Goal: Task Accomplishment & Management: Complete application form

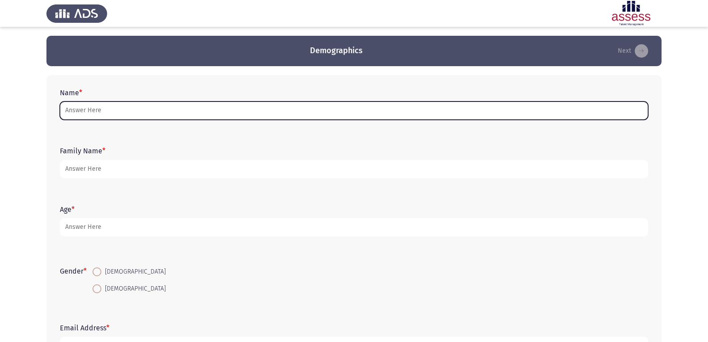
click at [168, 117] on input "Name *" at bounding box center [354, 110] width 589 height 18
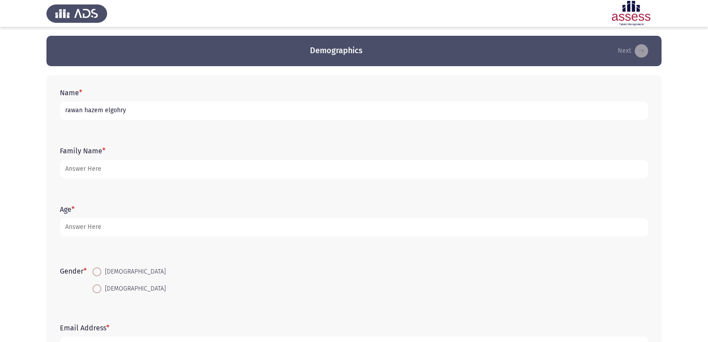
type input "rawan hazem elgohry"
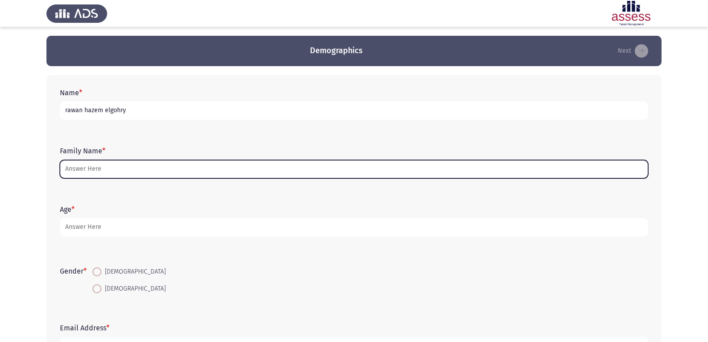
click at [154, 172] on input "Family Name *" at bounding box center [354, 169] width 589 height 18
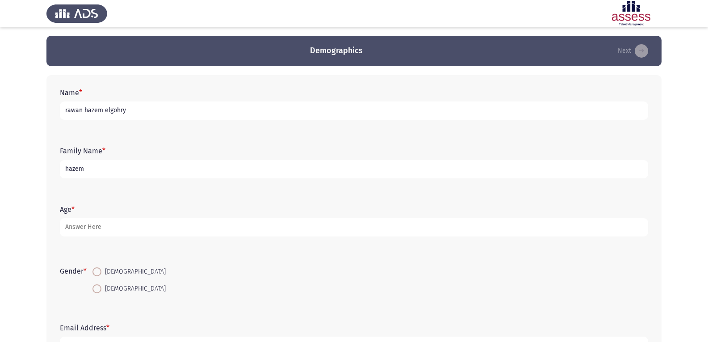
type input "hazem"
click at [146, 107] on input "rawan hazem elgohry" at bounding box center [354, 110] width 589 height 18
type input "rawan"
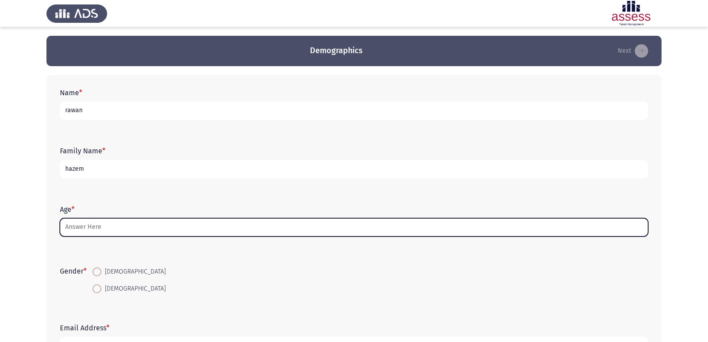
click at [162, 223] on input "Age *" at bounding box center [354, 227] width 589 height 18
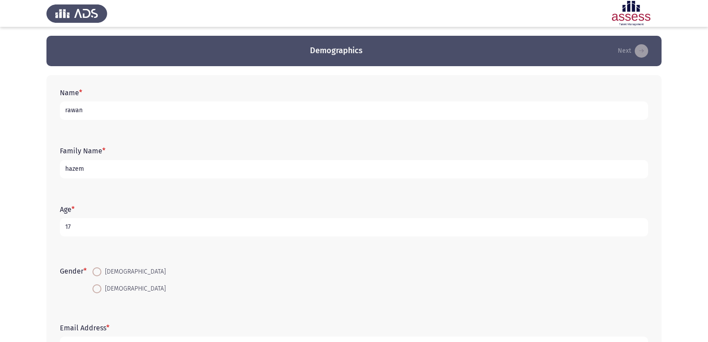
type input "17"
click at [101, 284] on span at bounding box center [96, 288] width 9 height 9
click at [101, 284] on input "[DEMOGRAPHIC_DATA]" at bounding box center [96, 288] width 9 height 9
radio input "true"
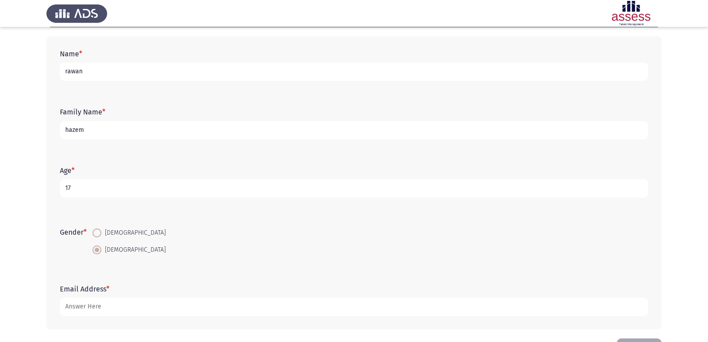
scroll to position [71, 0]
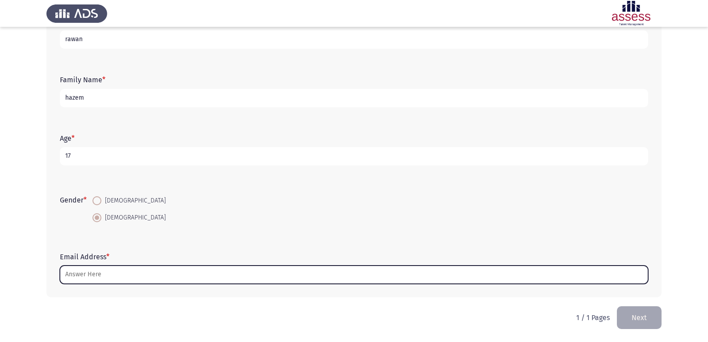
click at [94, 273] on input "Email Address *" at bounding box center [354, 274] width 589 height 18
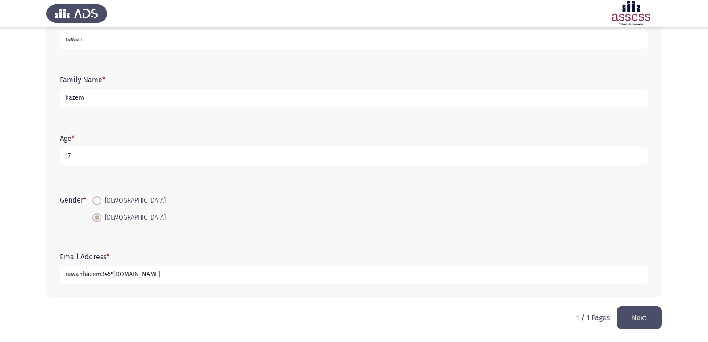
click at [115, 273] on input "rawanhazem345"[DOMAIN_NAME]" at bounding box center [354, 274] width 589 height 18
click at [113, 273] on input "rawanhazem345"[DOMAIN_NAME]" at bounding box center [354, 274] width 589 height 18
type input "[EMAIL_ADDRESS][DOMAIN_NAME]"
click at [639, 322] on button "Next" at bounding box center [639, 317] width 45 height 23
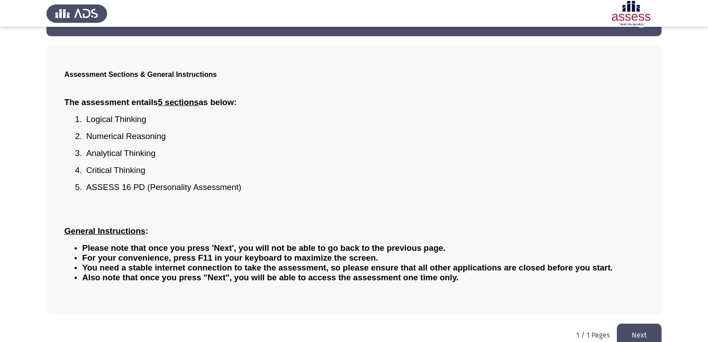
scroll to position [43, 0]
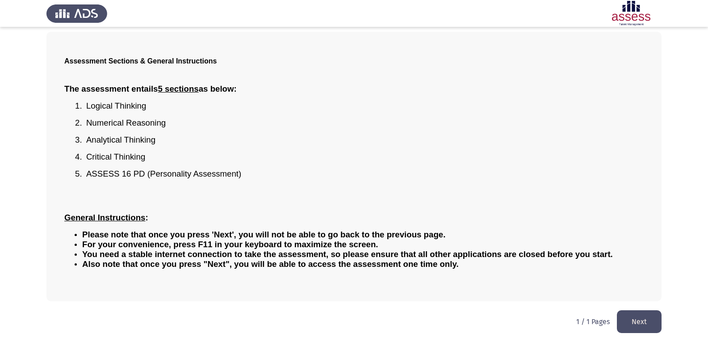
click at [634, 326] on button "Next" at bounding box center [639, 321] width 45 height 23
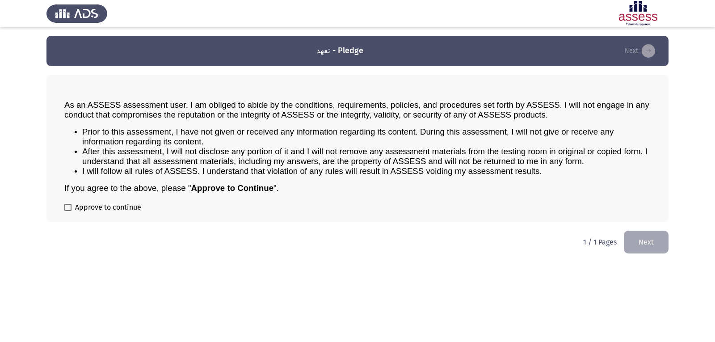
click at [137, 203] on span "Approve to continue" at bounding box center [108, 207] width 66 height 11
click at [68, 211] on input "Approve to continue" at bounding box center [67, 211] width 0 height 0
checkbox input "true"
click at [654, 242] on button "Next" at bounding box center [646, 242] width 45 height 23
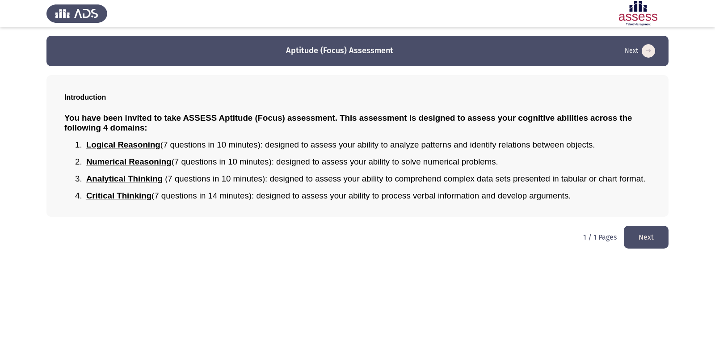
click at [636, 234] on button "Next" at bounding box center [646, 237] width 45 height 23
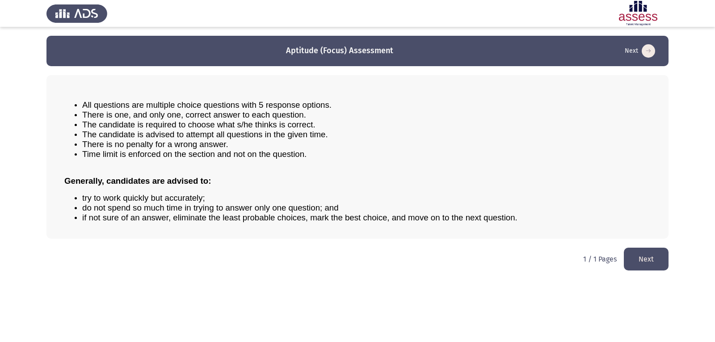
click at [644, 255] on button "Next" at bounding box center [646, 259] width 45 height 23
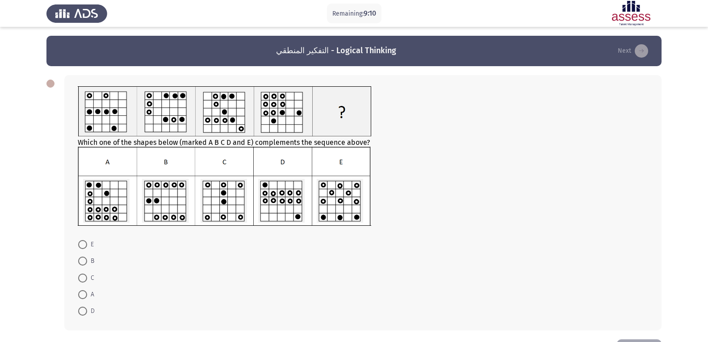
click at [86, 296] on span at bounding box center [82, 294] width 9 height 9
click at [86, 296] on input "A" at bounding box center [82, 294] width 9 height 9
radio input "true"
click at [86, 310] on span at bounding box center [82, 310] width 9 height 9
click at [86, 310] on input "D" at bounding box center [82, 310] width 9 height 9
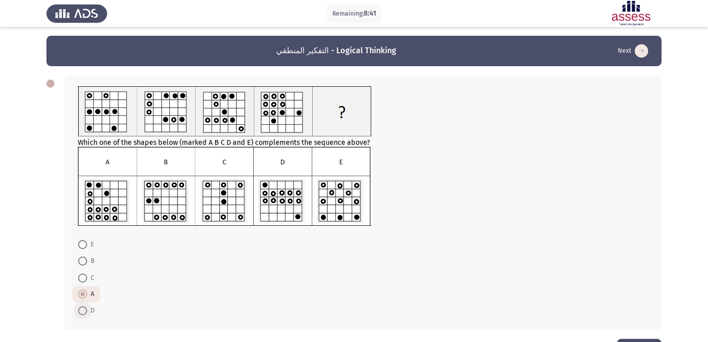
radio input "true"
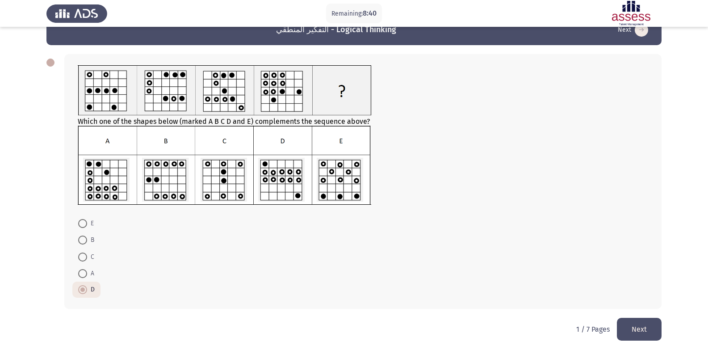
scroll to position [33, 0]
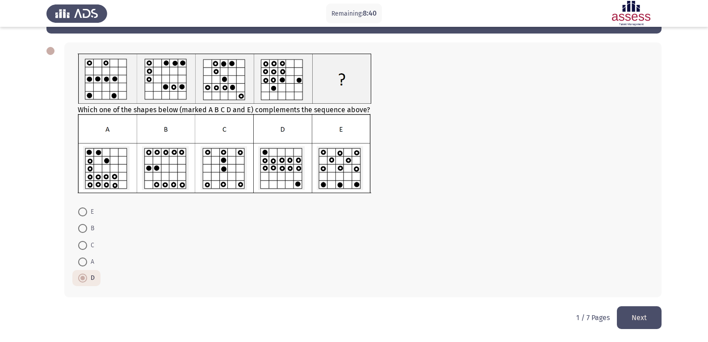
click at [633, 311] on button "Next" at bounding box center [639, 317] width 45 height 23
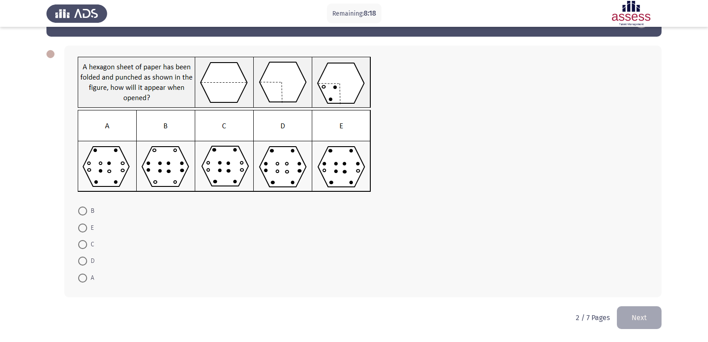
scroll to position [0, 0]
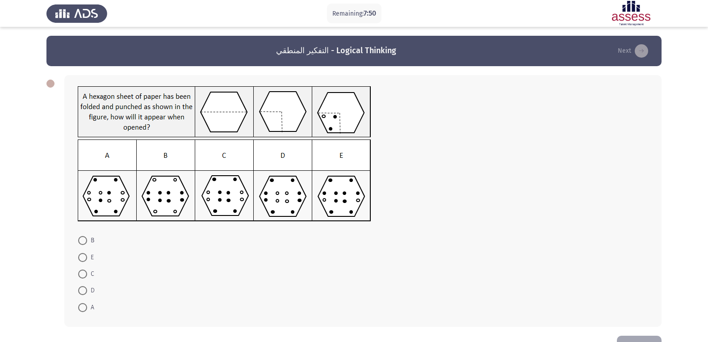
click at [88, 273] on span "C" at bounding box center [90, 274] width 7 height 11
click at [87, 273] on input "C" at bounding box center [82, 273] width 9 height 9
radio input "true"
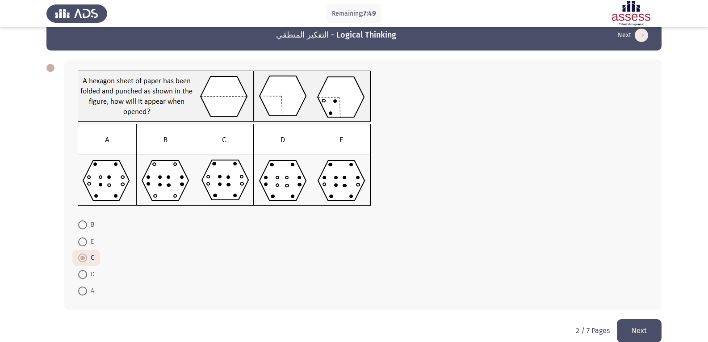
scroll to position [29, 0]
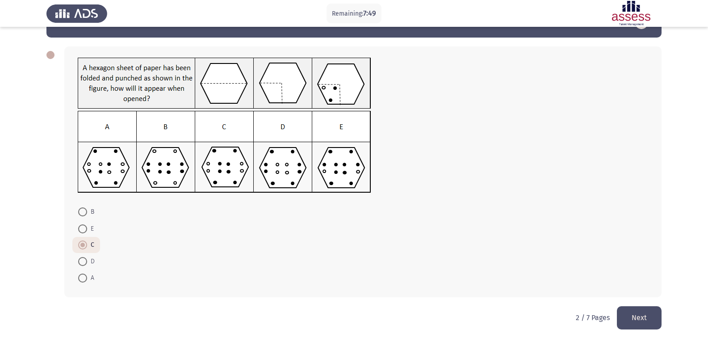
click at [645, 318] on button "Next" at bounding box center [639, 317] width 45 height 23
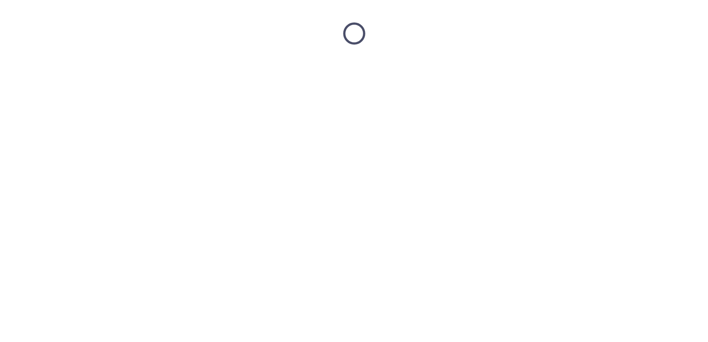
scroll to position [0, 0]
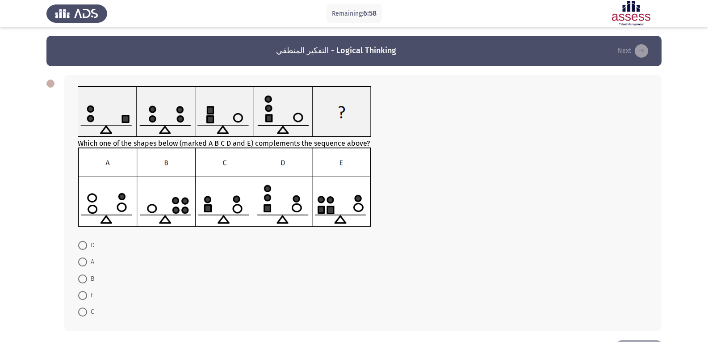
click at [83, 285] on mat-radio-button "B" at bounding box center [86, 278] width 28 height 17
click at [84, 280] on span at bounding box center [82, 278] width 9 height 9
click at [84, 280] on input "B" at bounding box center [82, 278] width 9 height 9
radio input "true"
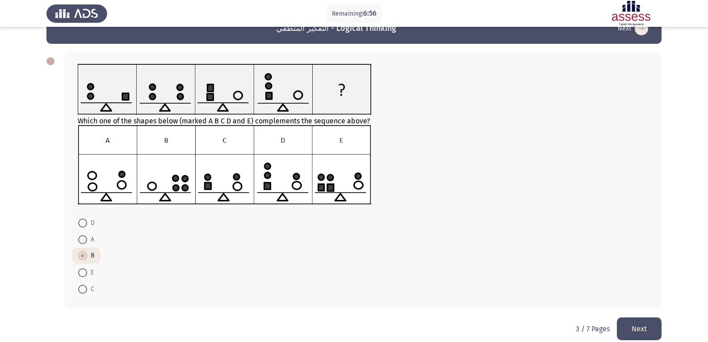
scroll to position [34, 0]
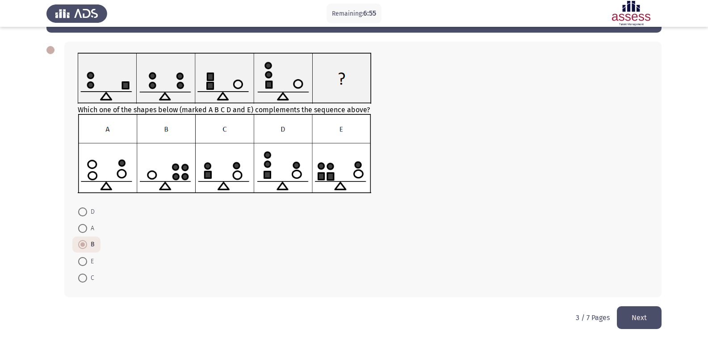
click at [629, 310] on button "Next" at bounding box center [639, 317] width 45 height 23
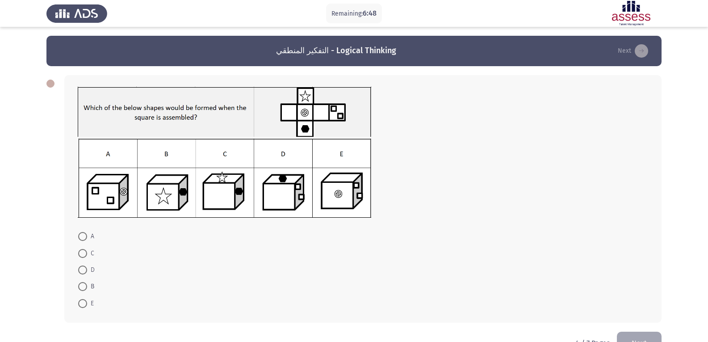
scroll to position [0, 0]
click at [85, 268] on span at bounding box center [82, 269] width 9 height 9
click at [85, 268] on input "D" at bounding box center [82, 269] width 9 height 9
radio input "true"
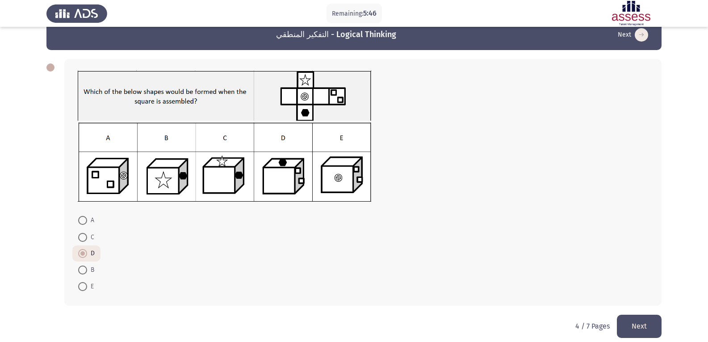
scroll to position [25, 0]
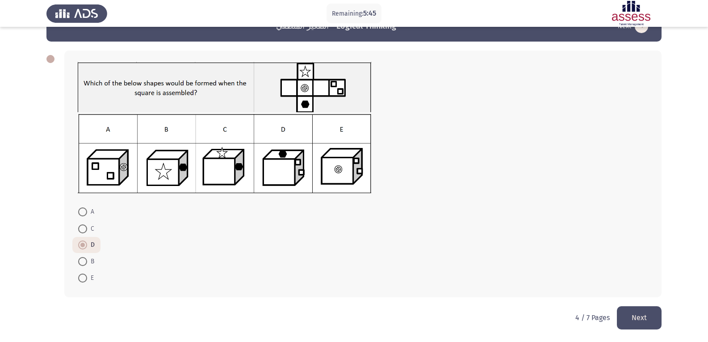
click at [632, 318] on button "Next" at bounding box center [639, 317] width 45 height 23
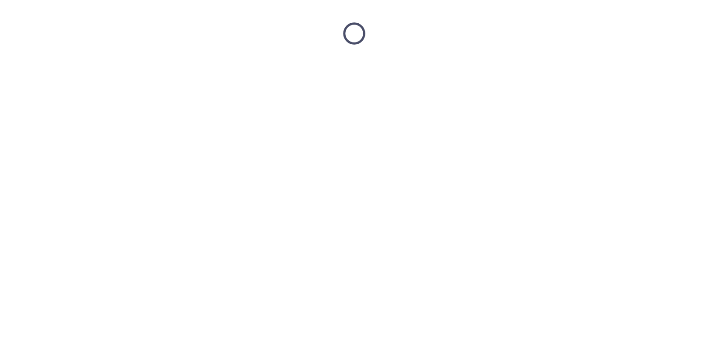
scroll to position [0, 0]
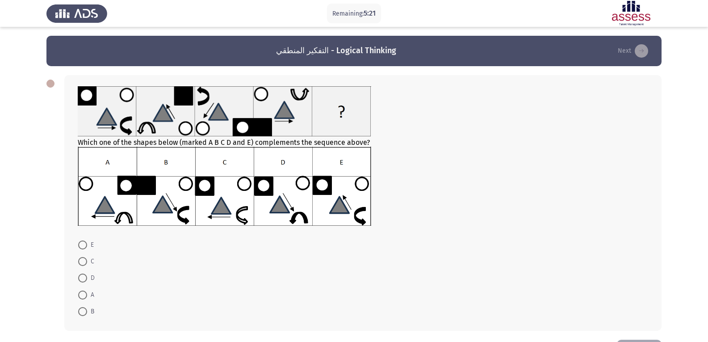
click at [83, 243] on span at bounding box center [82, 244] width 9 height 9
click at [83, 243] on input "E" at bounding box center [82, 244] width 9 height 9
radio input "true"
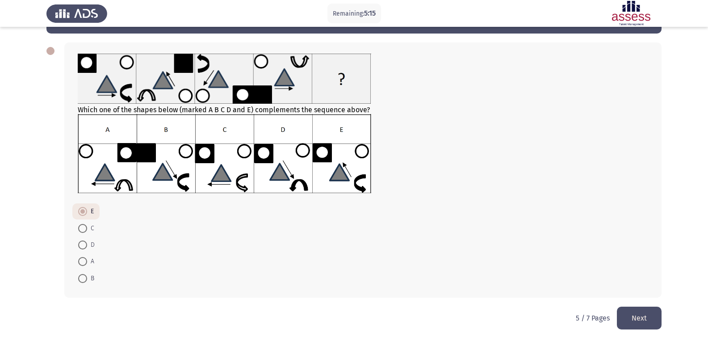
scroll to position [33, 0]
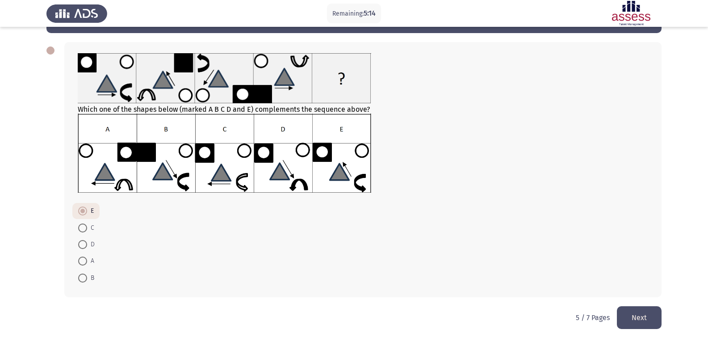
click at [635, 320] on button "Next" at bounding box center [639, 317] width 45 height 23
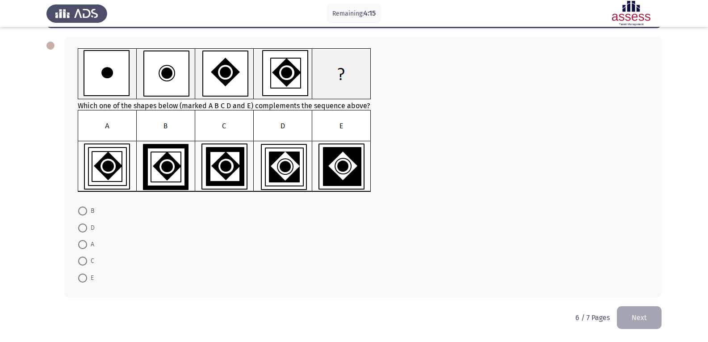
scroll to position [0, 0]
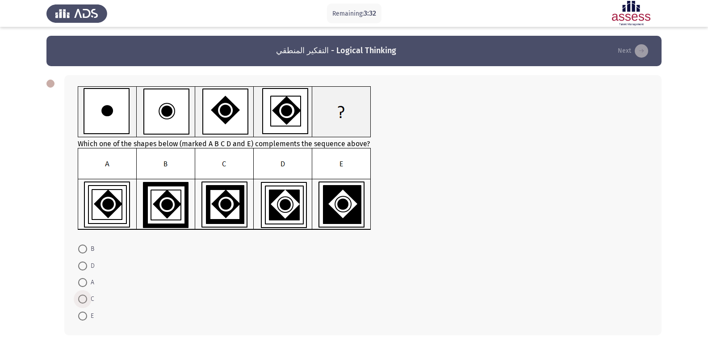
click at [91, 300] on span "C" at bounding box center [90, 299] width 7 height 11
click at [87, 300] on input "C" at bounding box center [82, 298] width 9 height 9
radio input "true"
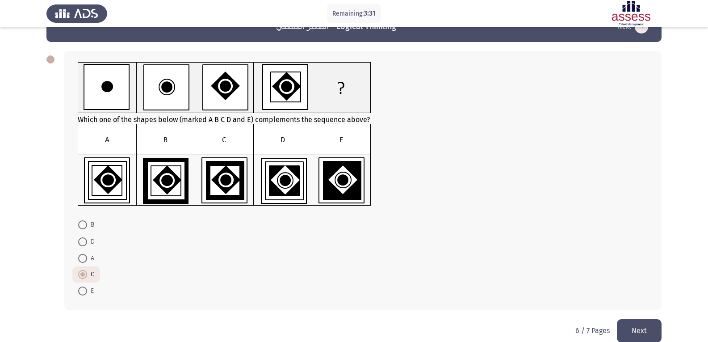
scroll to position [37, 0]
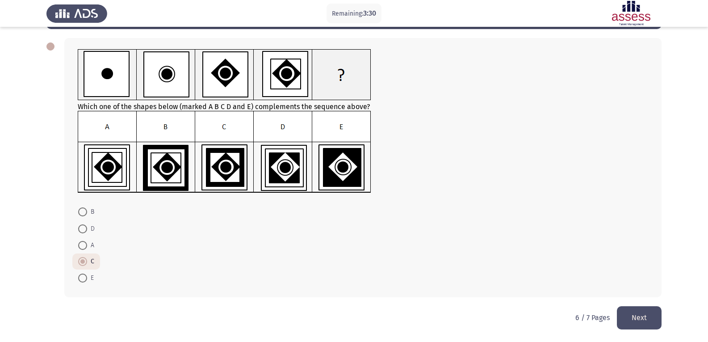
click at [647, 318] on button "Next" at bounding box center [639, 317] width 45 height 23
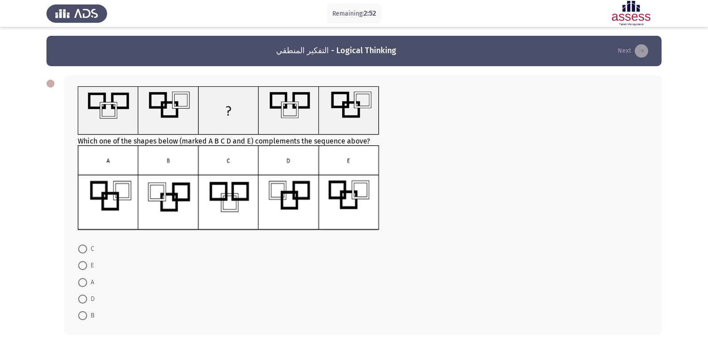
click at [90, 311] on span "B" at bounding box center [90, 315] width 7 height 11
click at [87, 311] on input "B" at bounding box center [82, 315] width 9 height 9
radio input "true"
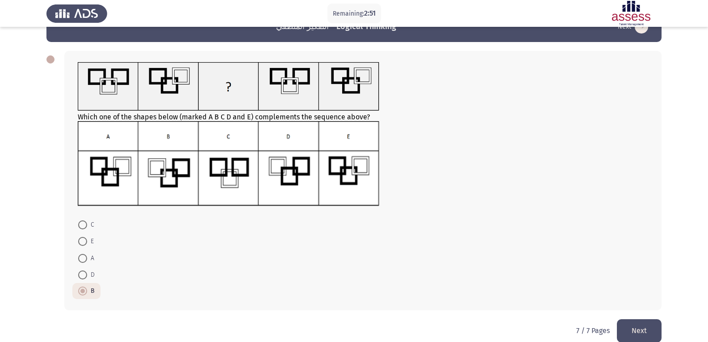
scroll to position [37, 0]
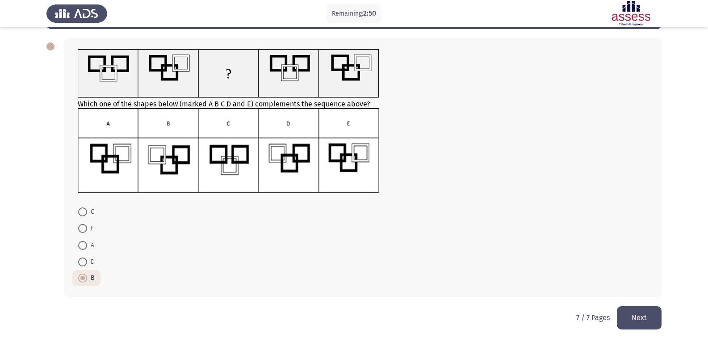
click at [633, 313] on button "Next" at bounding box center [639, 317] width 45 height 23
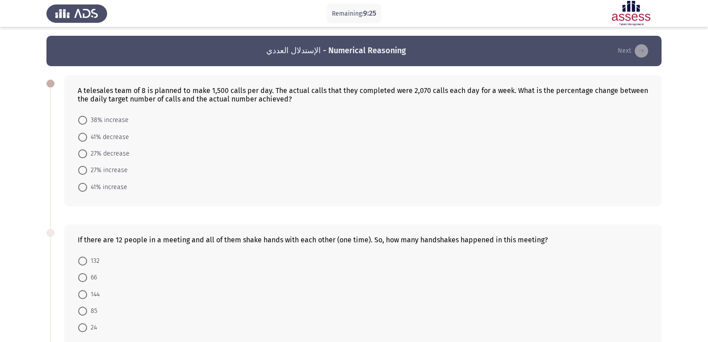
drag, startPoint x: 196, startPoint y: 97, endPoint x: 296, endPoint y: 97, distance: 99.6
click at [296, 97] on div "A telesales team of 8 is planned to make 1,500 calls per day. The actual calls …" at bounding box center [363, 94] width 571 height 17
click at [102, 173] on span "27% increase" at bounding box center [107, 170] width 41 height 11
click at [87, 173] on input "27% increase" at bounding box center [82, 170] width 9 height 9
radio input "true"
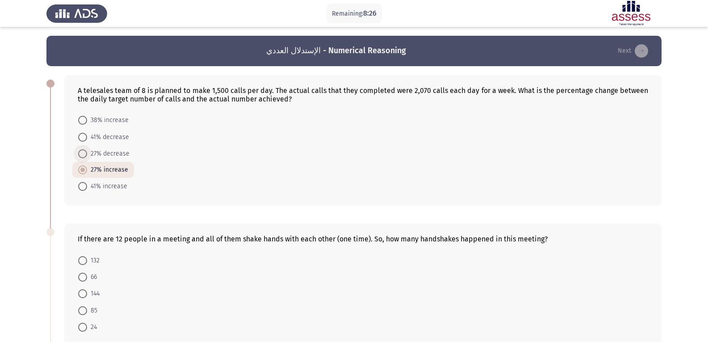
click at [97, 152] on span "27% decrease" at bounding box center [108, 153] width 42 height 11
click at [87, 152] on input "27% decrease" at bounding box center [82, 153] width 9 height 9
radio input "true"
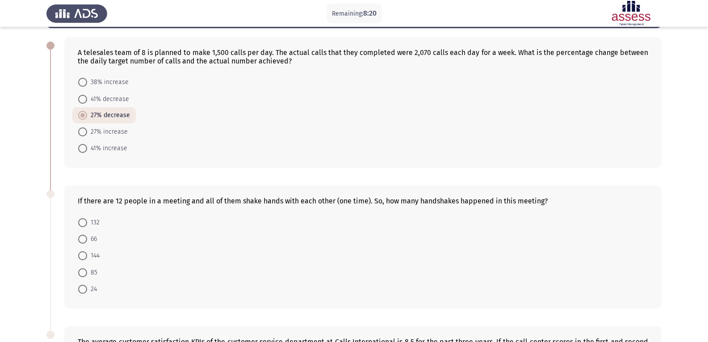
scroll to position [89, 0]
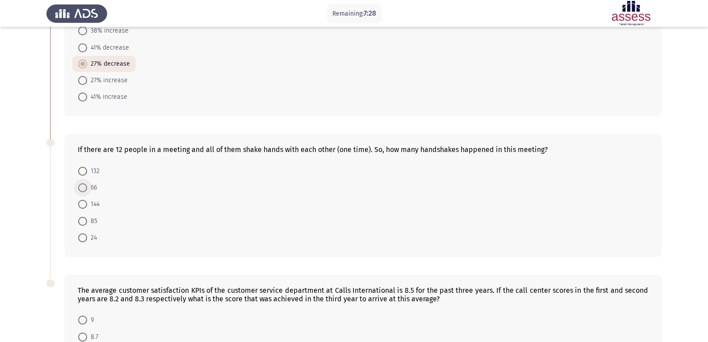
click at [80, 189] on span at bounding box center [82, 187] width 9 height 9
click at [80, 189] on input "66" at bounding box center [82, 187] width 9 height 9
radio input "true"
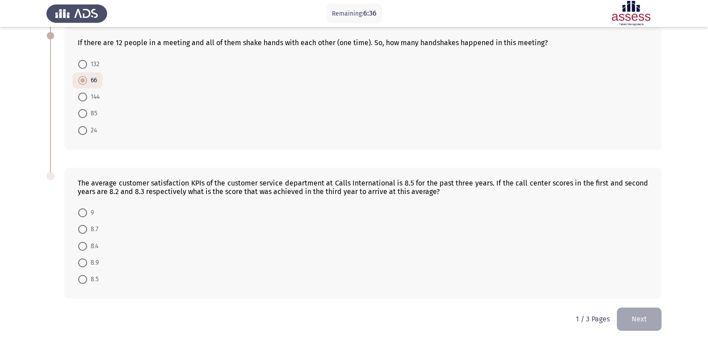
scroll to position [198, 0]
drag, startPoint x: 404, startPoint y: 183, endPoint x: 417, endPoint y: 183, distance: 13.0
click at [417, 183] on div "The average customer satisfaction KPIs of the customer service department at Ca…" at bounding box center [363, 185] width 571 height 17
click at [93, 210] on span "9" at bounding box center [90, 211] width 7 height 11
click at [87, 210] on input "9" at bounding box center [82, 211] width 9 height 9
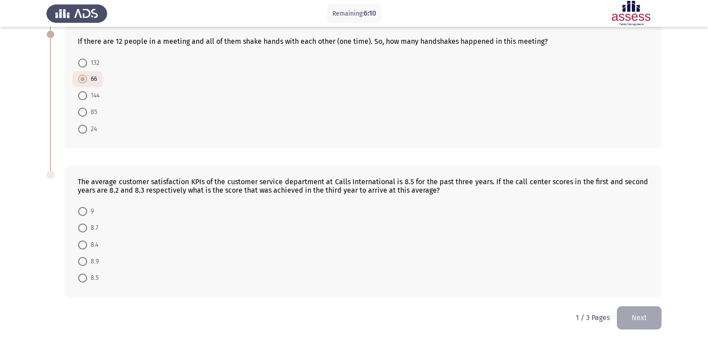
radio input "true"
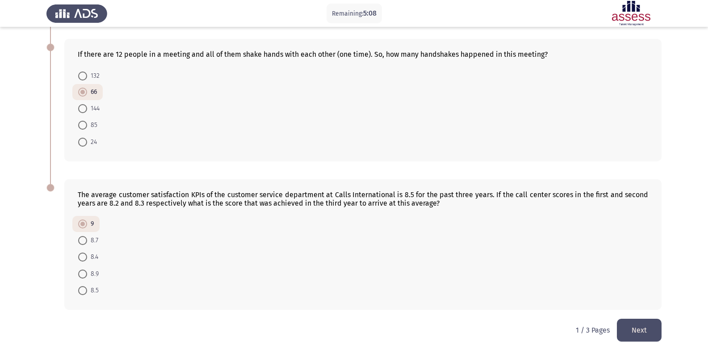
scroll to position [197, 0]
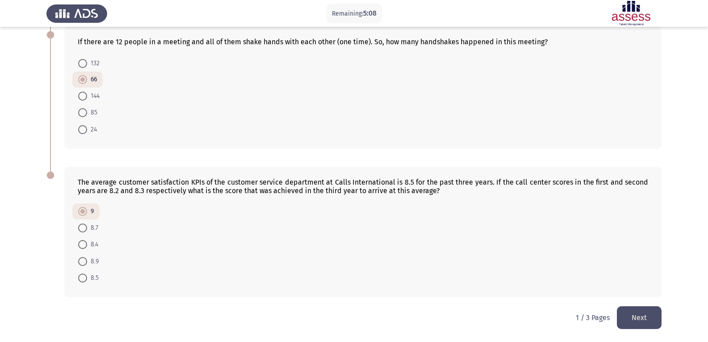
click at [637, 319] on button "Next" at bounding box center [639, 317] width 45 height 23
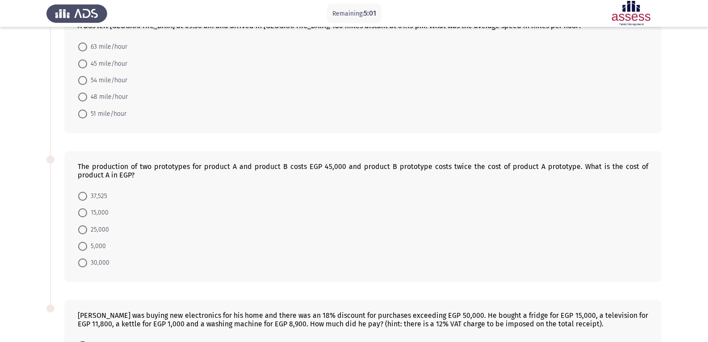
scroll to position [0, 0]
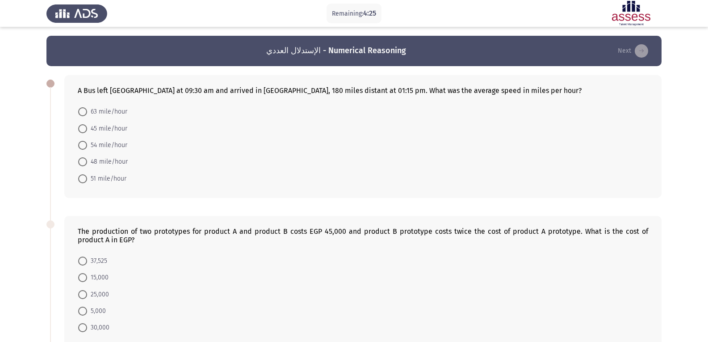
click at [117, 164] on span "48 mile/hour" at bounding box center [107, 161] width 41 height 11
click at [87, 164] on input "48 mile/hour" at bounding box center [82, 161] width 9 height 9
radio input "true"
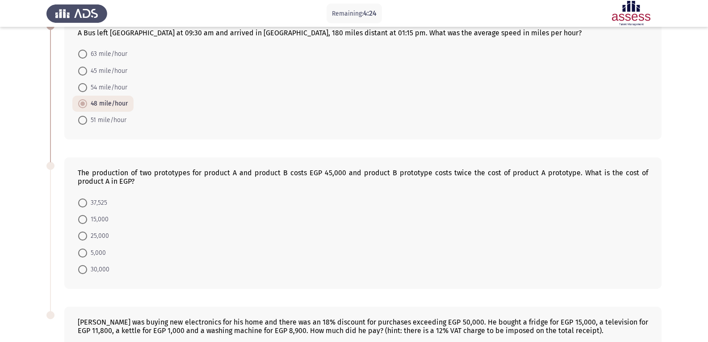
scroll to position [134, 0]
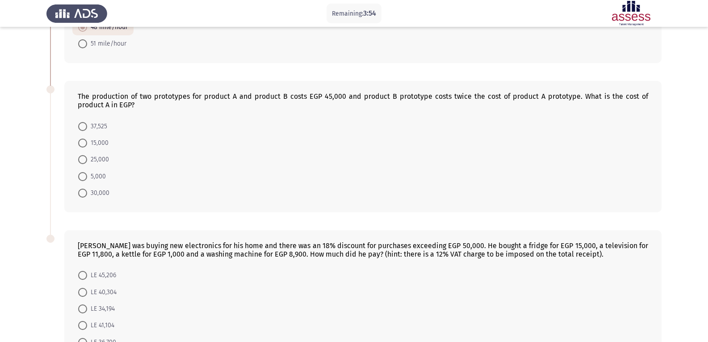
click at [100, 143] on span "15,000" at bounding box center [97, 143] width 21 height 11
click at [87, 143] on input "15,000" at bounding box center [82, 143] width 9 height 9
radio input "true"
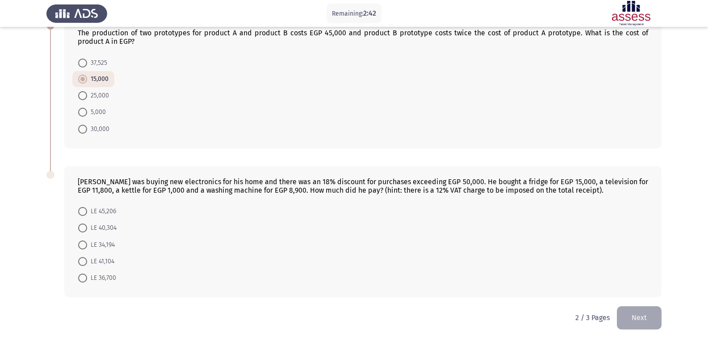
click at [105, 270] on mat-radio-button "LE 36,700" at bounding box center [97, 277] width 50 height 17
click at [105, 264] on span "LE 41,104" at bounding box center [100, 261] width 27 height 11
click at [87, 264] on input "LE 41,104" at bounding box center [82, 261] width 9 height 9
radio input "true"
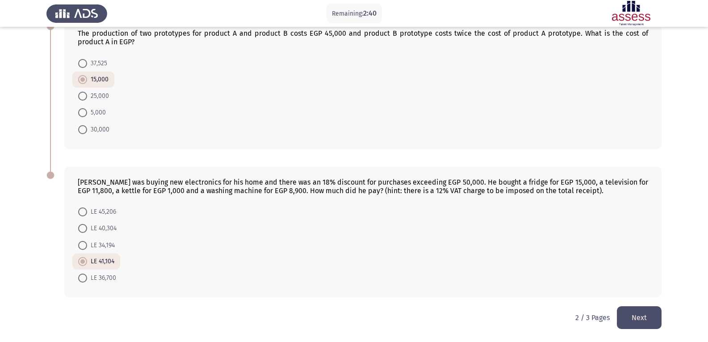
click at [645, 324] on button "Next" at bounding box center [639, 317] width 45 height 23
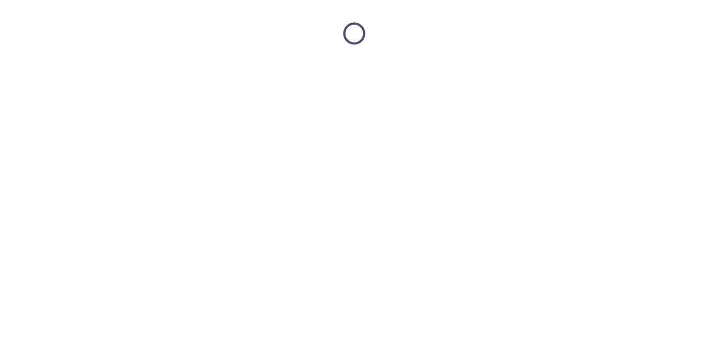
scroll to position [0, 0]
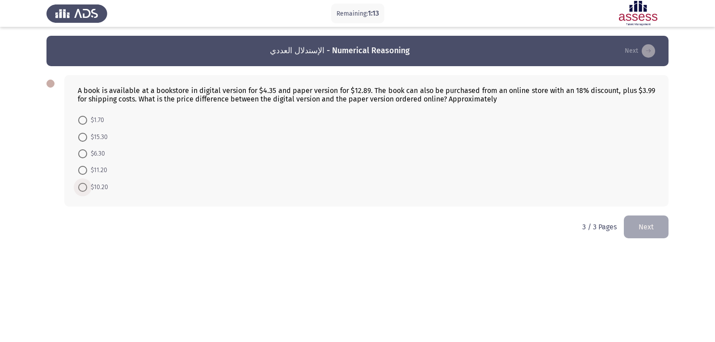
click at [95, 185] on span "$10.20" at bounding box center [97, 187] width 21 height 11
click at [87, 185] on input "$10.20" at bounding box center [82, 187] width 9 height 9
radio input "true"
click at [652, 234] on button "Next" at bounding box center [646, 225] width 45 height 23
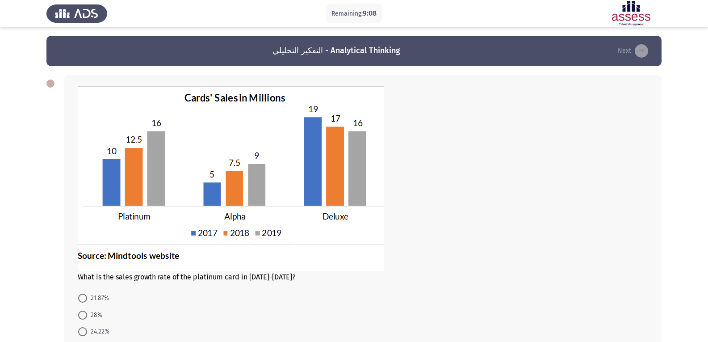
scroll to position [45, 0]
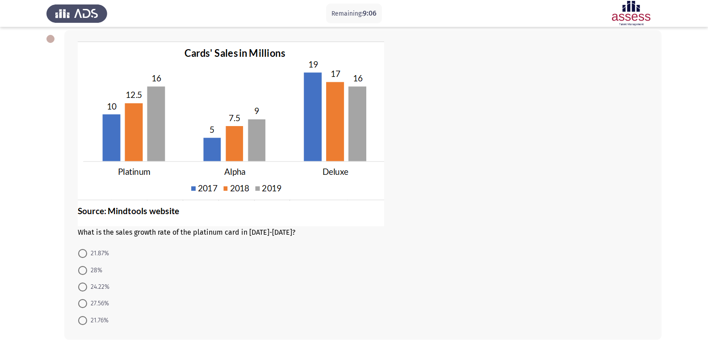
click at [83, 256] on span at bounding box center [82, 253] width 9 height 9
click at [83, 256] on input "21.87%" at bounding box center [82, 253] width 9 height 9
radio input "true"
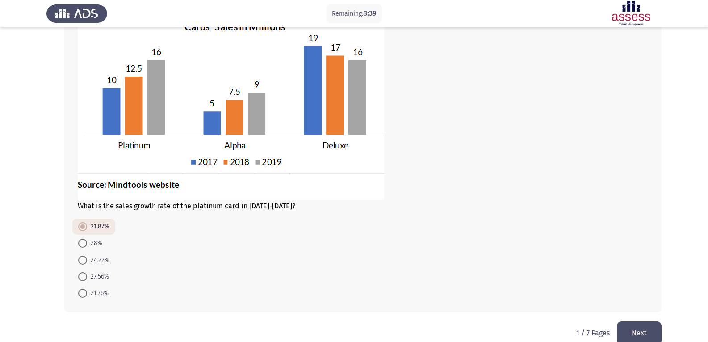
scroll to position [86, 0]
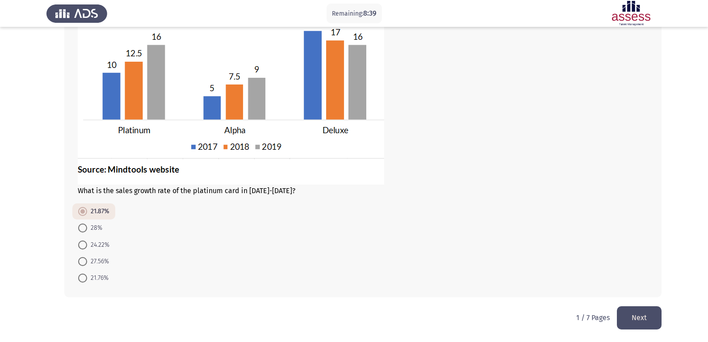
click at [652, 323] on button "Next" at bounding box center [639, 317] width 45 height 23
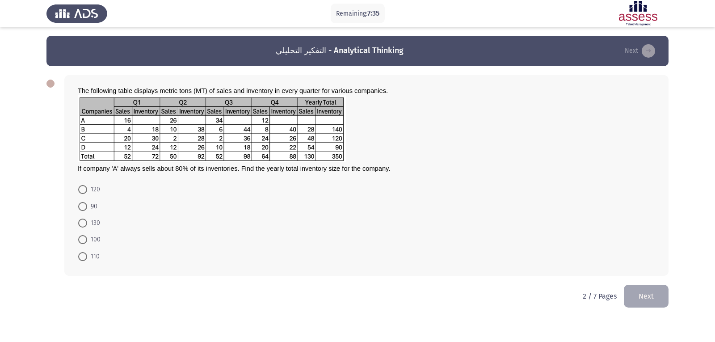
click at [88, 257] on span "110" at bounding box center [93, 256] width 13 height 11
click at [87, 257] on input "110" at bounding box center [82, 256] width 9 height 9
radio input "true"
click at [647, 291] on button "Next" at bounding box center [646, 295] width 45 height 23
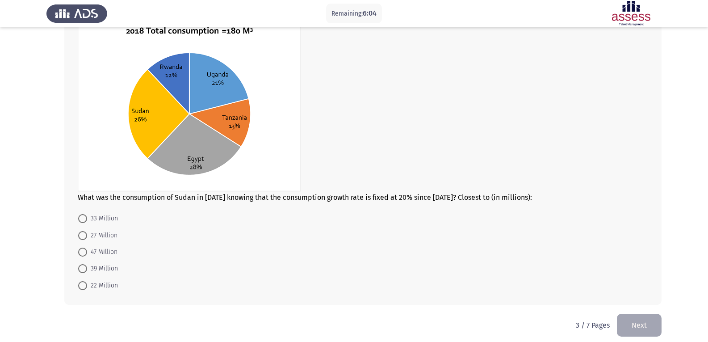
scroll to position [74, 0]
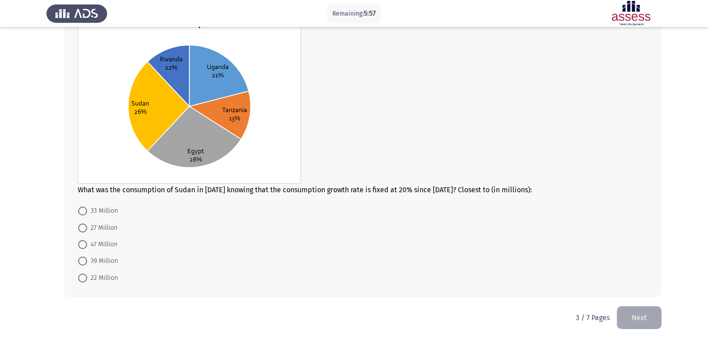
click at [100, 259] on span "39 Million" at bounding box center [102, 261] width 31 height 11
click at [87, 259] on input "39 Million" at bounding box center [82, 260] width 9 height 9
radio input "true"
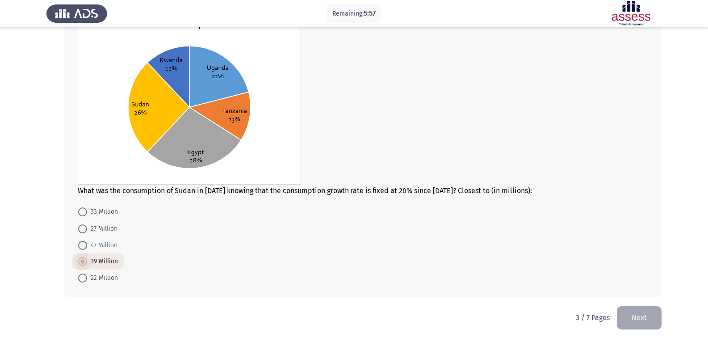
scroll to position [73, 0]
click at [639, 317] on button "Next" at bounding box center [639, 317] width 45 height 23
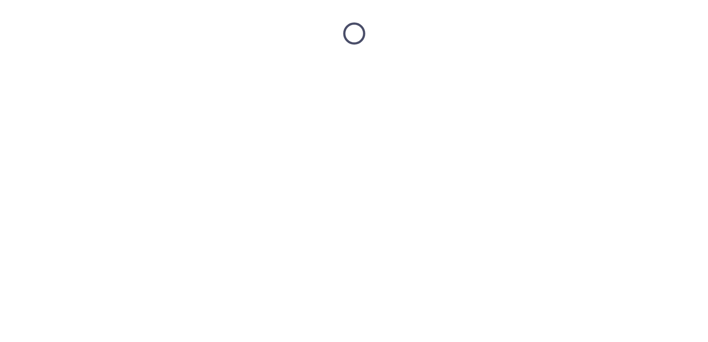
scroll to position [0, 0]
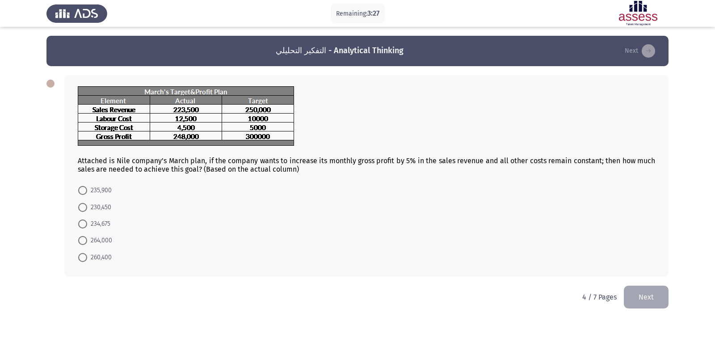
click at [99, 220] on span "234,675" at bounding box center [98, 224] width 23 height 11
click at [87, 220] on input "234,675" at bounding box center [82, 223] width 9 height 9
radio input "true"
click at [649, 300] on button "Next" at bounding box center [646, 296] width 45 height 23
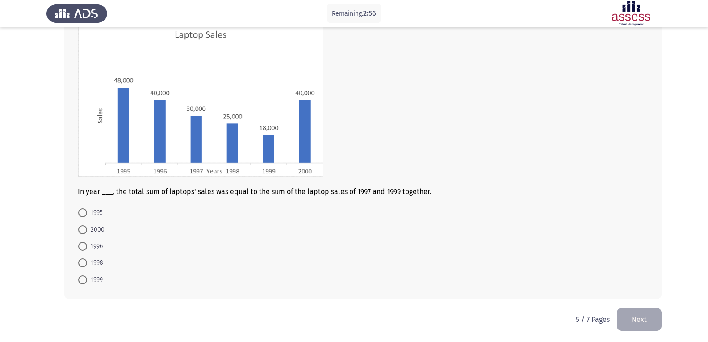
scroll to position [66, 0]
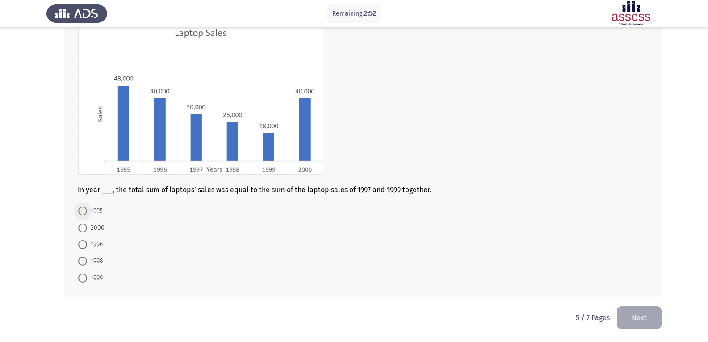
click at [83, 208] on span at bounding box center [82, 210] width 9 height 9
click at [83, 208] on input "1995" at bounding box center [82, 210] width 9 height 9
radio input "true"
click at [647, 318] on button "Next" at bounding box center [639, 317] width 45 height 23
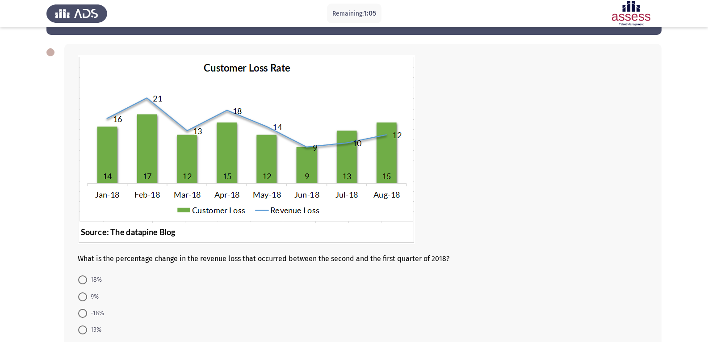
scroll to position [45, 0]
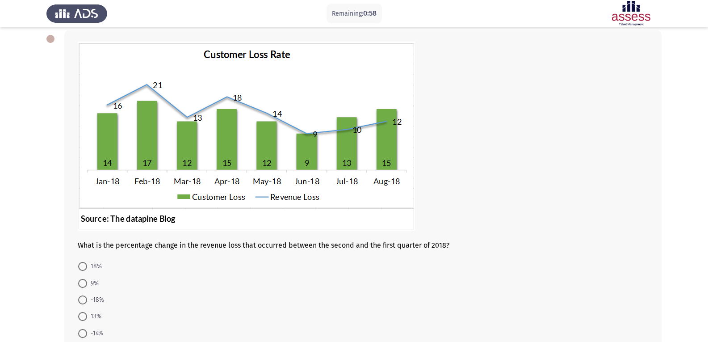
click at [89, 296] on span "-18%" at bounding box center [95, 299] width 17 height 11
click at [87, 296] on input "-18%" at bounding box center [82, 299] width 9 height 9
radio input "true"
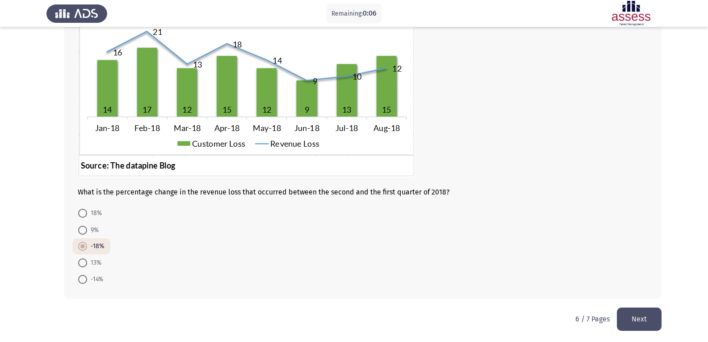
scroll to position [99, 0]
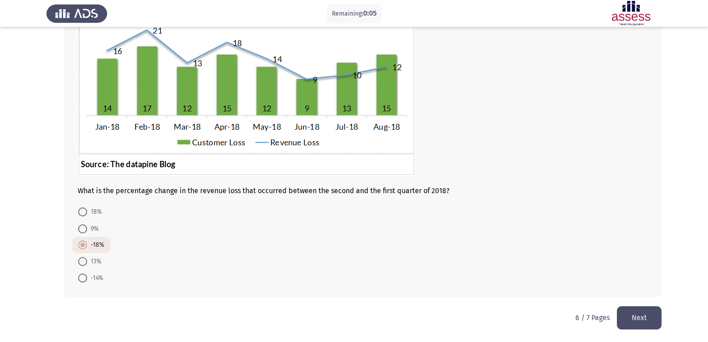
click at [657, 315] on button "Next" at bounding box center [639, 317] width 45 height 23
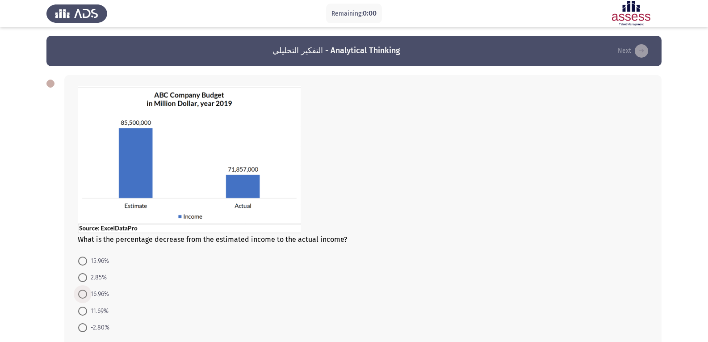
click at [107, 290] on span "16.96%" at bounding box center [98, 294] width 22 height 11
click at [87, 290] on input "16.96%" at bounding box center [82, 294] width 9 height 9
radio input "true"
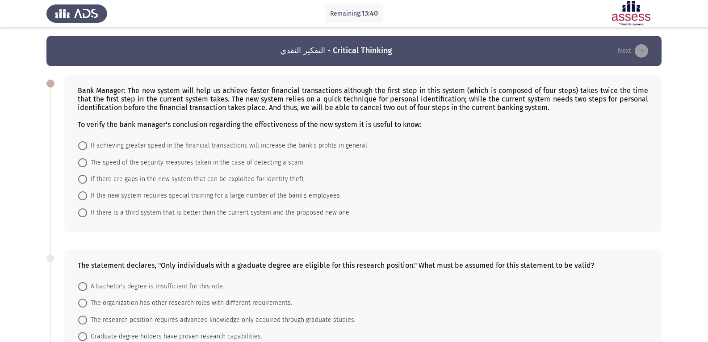
drag, startPoint x: 177, startPoint y: 125, endPoint x: 349, endPoint y: 126, distance: 172.0
click at [349, 126] on div "To verify the bank manager's conclusion regarding the effectiveness of the new …" at bounding box center [363, 124] width 571 height 8
click at [189, 144] on span "If achieving greater speed in the financial transactions will increase the bank…" at bounding box center [227, 145] width 280 height 11
click at [87, 144] on input "If achieving greater speed in the financial transactions will increase the bank…" at bounding box center [82, 145] width 9 height 9
radio input "true"
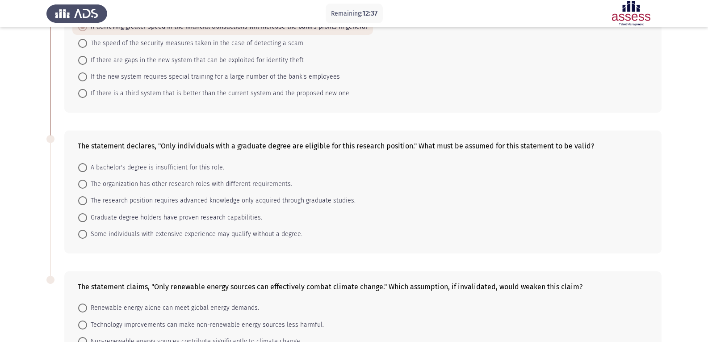
scroll to position [134, 0]
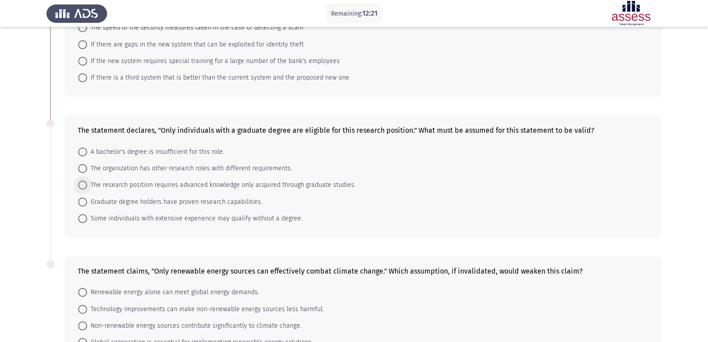
click at [143, 189] on span "The research position requires advanced knowledge only acquired through graduat…" at bounding box center [221, 185] width 269 height 11
click at [87, 189] on input "The research position requires advanced knowledge only acquired through graduat…" at bounding box center [82, 185] width 9 height 9
radio input "true"
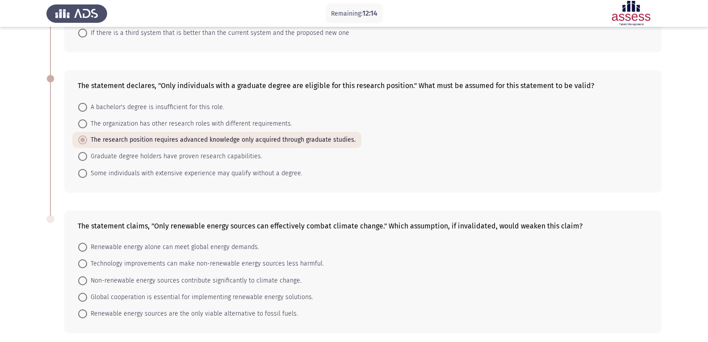
scroll to position [214, 0]
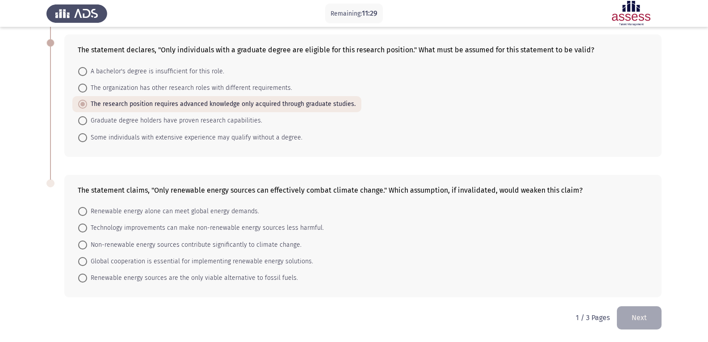
click at [212, 232] on span "Technology improvements can make non-renewable energy sources less harmful." at bounding box center [205, 228] width 237 height 11
click at [87, 232] on input "Technology improvements can make non-renewable energy sources less harmful." at bounding box center [82, 227] width 9 height 9
radio input "true"
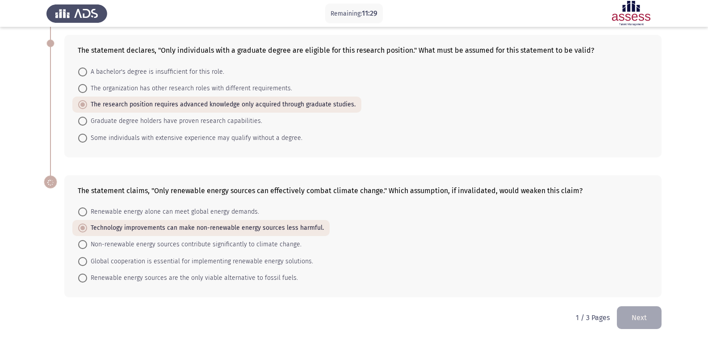
scroll to position [214, 0]
click at [633, 313] on button "Next" at bounding box center [639, 317] width 45 height 23
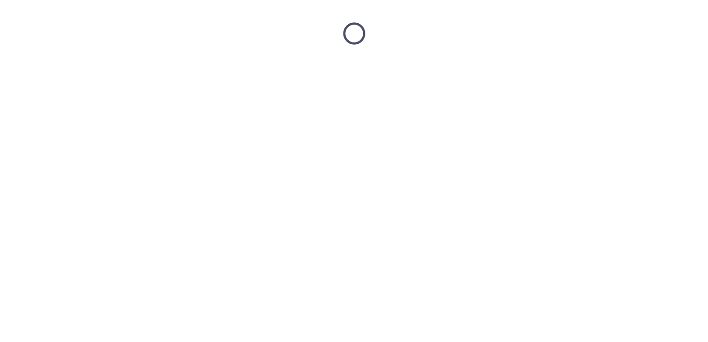
scroll to position [0, 0]
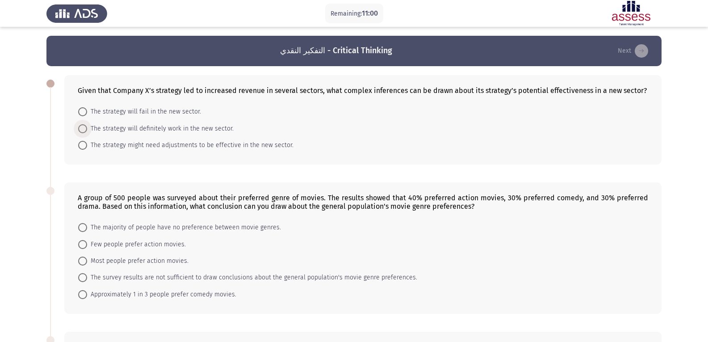
click at [168, 127] on span "The strategy will definitely work in the new sector." at bounding box center [160, 128] width 147 height 11
click at [87, 127] on input "The strategy will definitely work in the new sector." at bounding box center [82, 128] width 9 height 9
radio input "true"
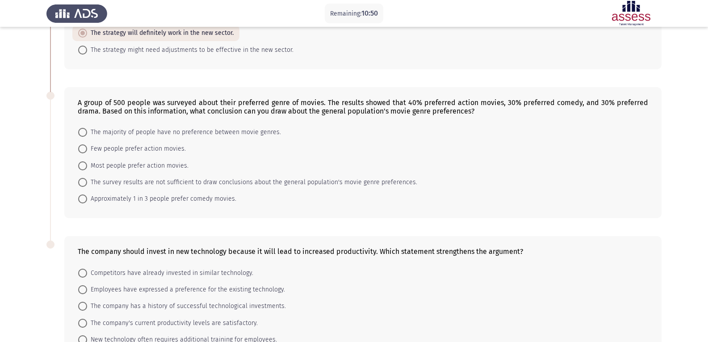
scroll to position [134, 0]
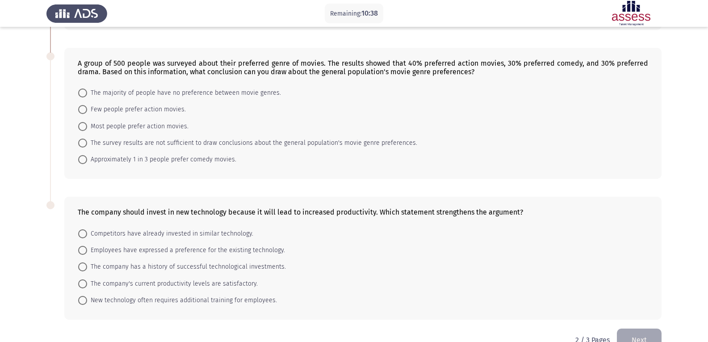
click at [213, 252] on span "Employees have expressed a preference for the existing technology." at bounding box center [186, 250] width 198 height 11
click at [87, 252] on input "Employees have expressed a preference for the existing technology." at bounding box center [82, 250] width 9 height 9
radio input "true"
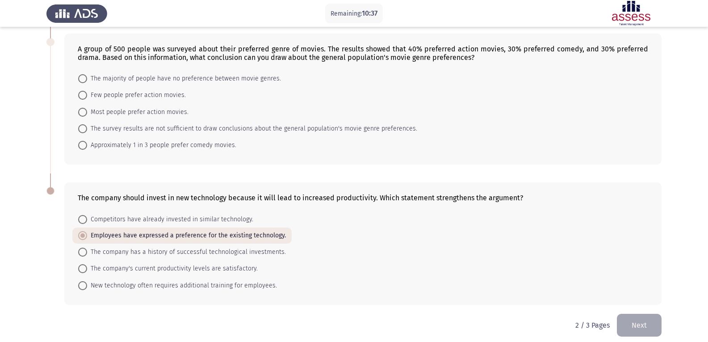
scroll to position [156, 0]
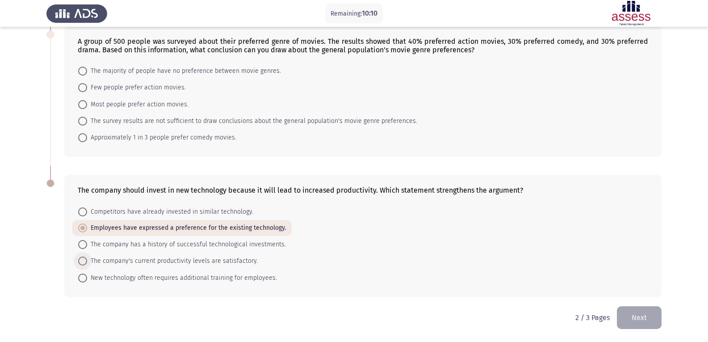
click at [243, 263] on span "The company's current productivity levels are satisfactory." at bounding box center [172, 261] width 171 height 11
click at [87, 263] on input "The company's current productivity levels are satisfactory." at bounding box center [82, 260] width 9 height 9
radio input "true"
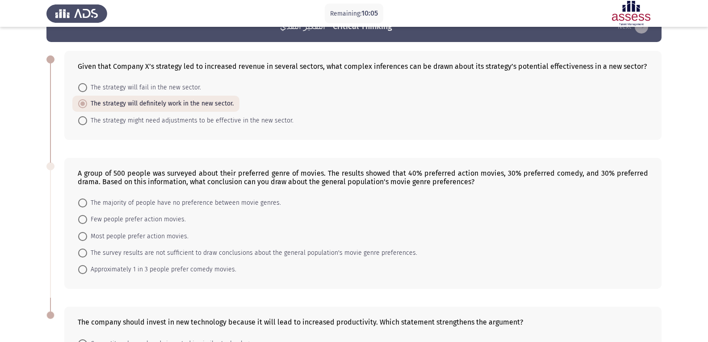
scroll to position [22, 0]
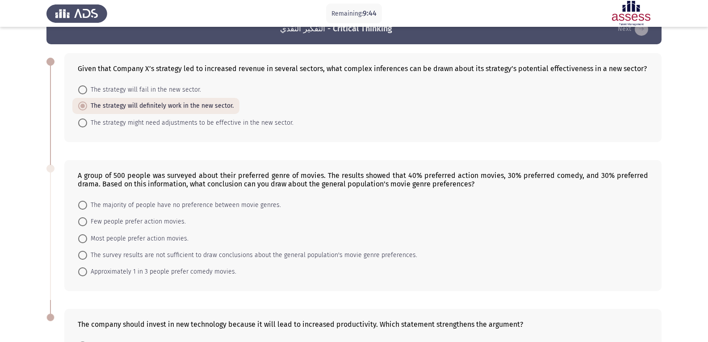
click at [143, 244] on span "Most people prefer action movies." at bounding box center [137, 238] width 101 height 11
click at [87, 243] on input "Most people prefer action movies." at bounding box center [82, 238] width 9 height 9
radio input "true"
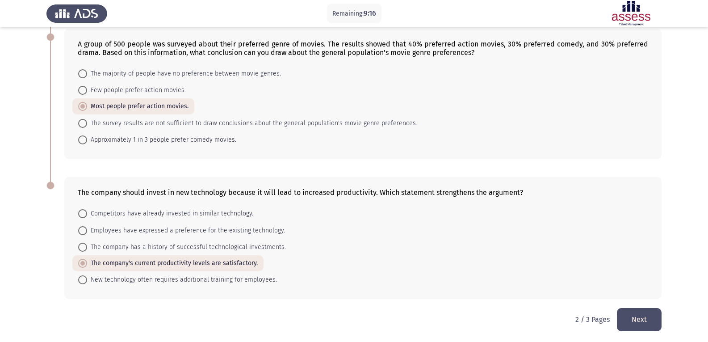
scroll to position [155, 0]
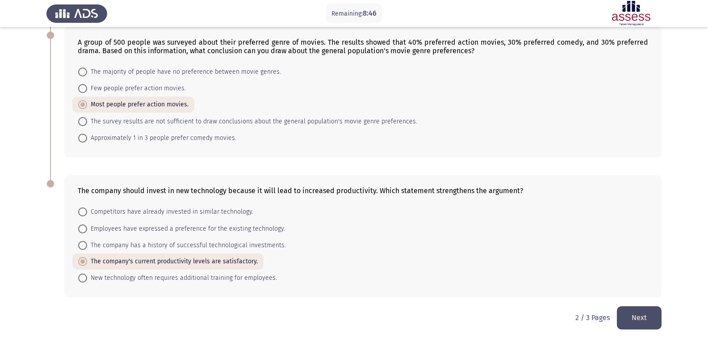
click at [251, 250] on span "The company has a history of successful technological investments." at bounding box center [186, 245] width 199 height 11
click at [87, 250] on input "The company has a history of successful technological investments." at bounding box center [82, 245] width 9 height 9
radio input "true"
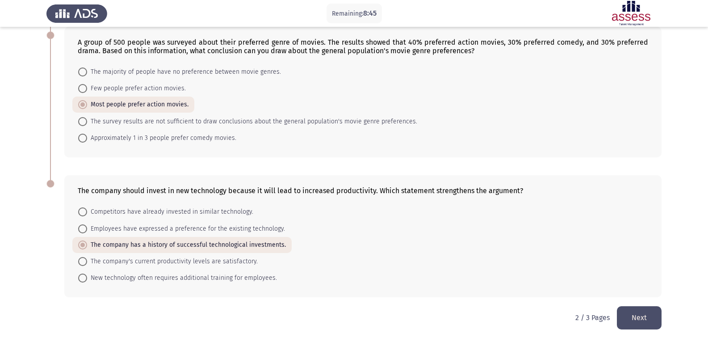
click at [645, 317] on button "Next" at bounding box center [639, 317] width 45 height 23
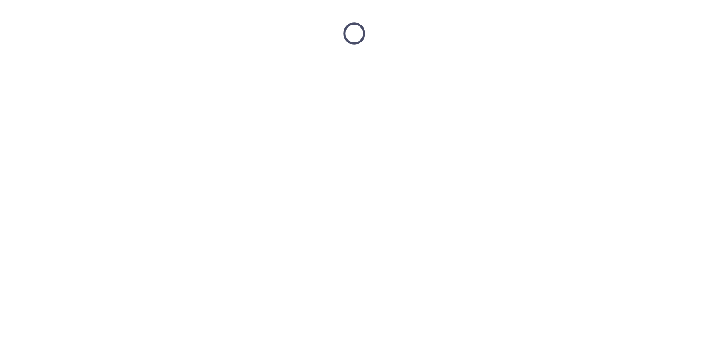
scroll to position [0, 0]
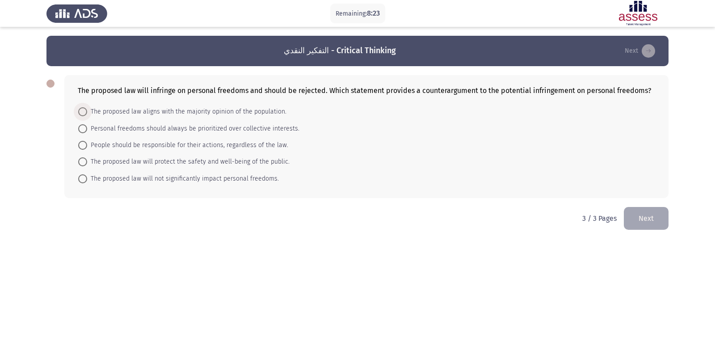
click at [141, 116] on span "The proposed law aligns with the majority opinion of the population." at bounding box center [186, 111] width 199 height 11
click at [87, 116] on input "The proposed law aligns with the majority opinion of the population." at bounding box center [82, 111] width 9 height 9
radio input "true"
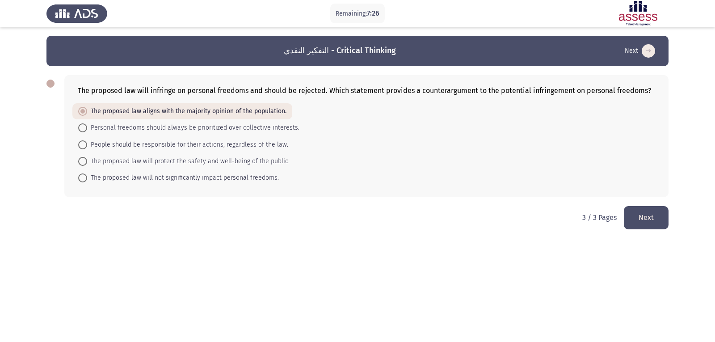
click at [646, 211] on button "Next" at bounding box center [646, 217] width 45 height 23
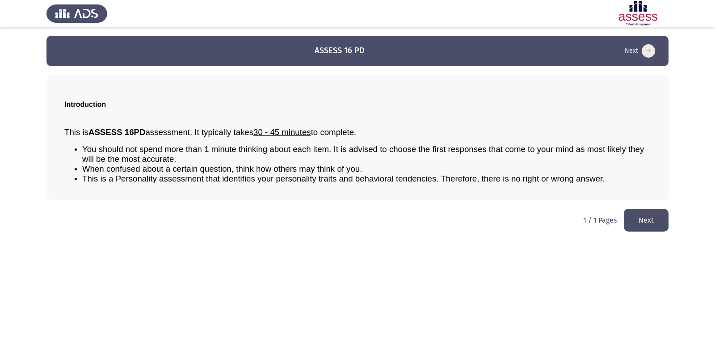
click at [649, 220] on button "Next" at bounding box center [646, 220] width 45 height 23
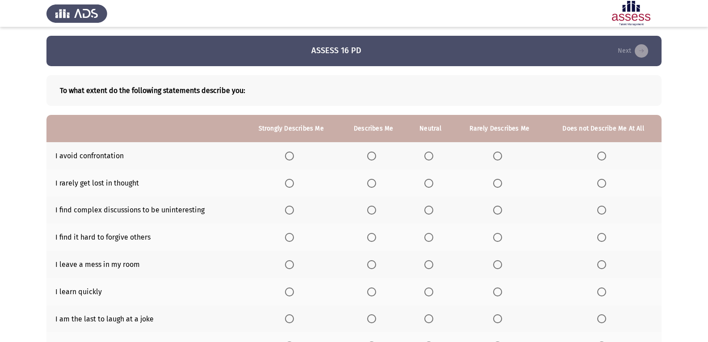
click at [371, 152] on span "Select an option" at bounding box center [371, 155] width 9 height 9
click at [371, 152] on input "Select an option" at bounding box center [371, 155] width 9 height 9
click at [496, 153] on span "Select an option" at bounding box center [497, 155] width 9 height 9
click at [496, 153] on input "Select an option" at bounding box center [497, 155] width 9 height 9
click at [430, 186] on span "Select an option" at bounding box center [429, 183] width 9 height 9
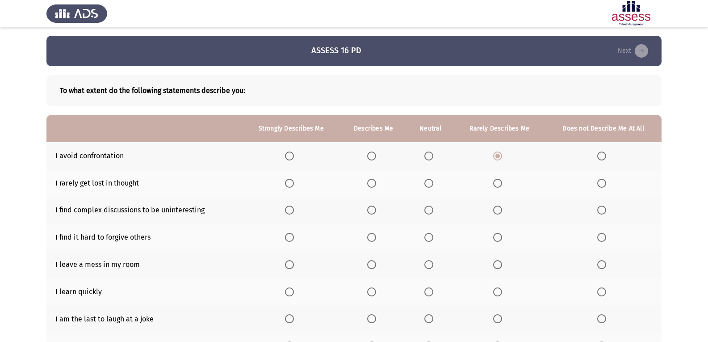
click at [430, 186] on input "Select an option" at bounding box center [429, 183] width 9 height 9
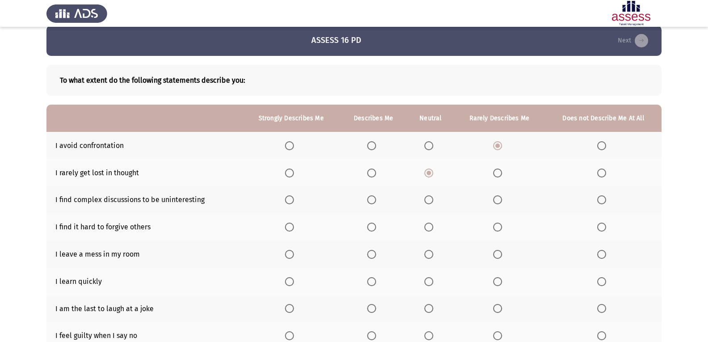
scroll to position [0, 0]
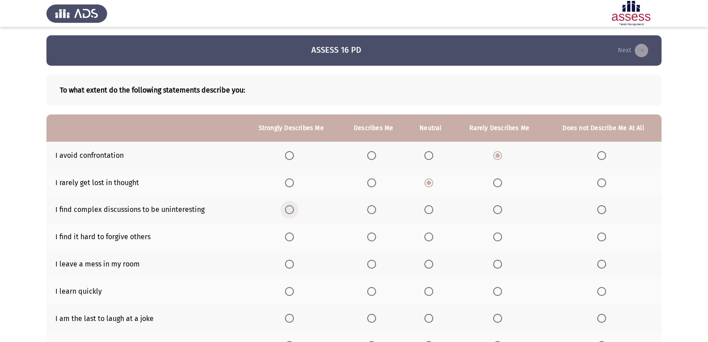
click at [288, 212] on span "Select an option" at bounding box center [289, 209] width 9 height 9
click at [288, 212] on input "Select an option" at bounding box center [289, 209] width 9 height 9
click at [498, 209] on span "Select an option" at bounding box center [497, 209] width 9 height 9
click at [498, 209] on input "Select an option" at bounding box center [497, 209] width 9 height 9
click at [427, 241] on span "Select an option" at bounding box center [429, 236] width 9 height 9
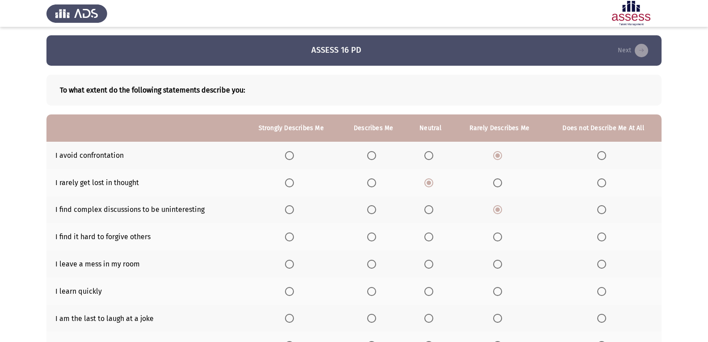
click at [427, 241] on input "Select an option" at bounding box center [429, 236] width 9 height 9
click at [430, 266] on span "Select an option" at bounding box center [429, 264] width 9 height 9
click at [430, 266] on input "Select an option" at bounding box center [429, 264] width 9 height 9
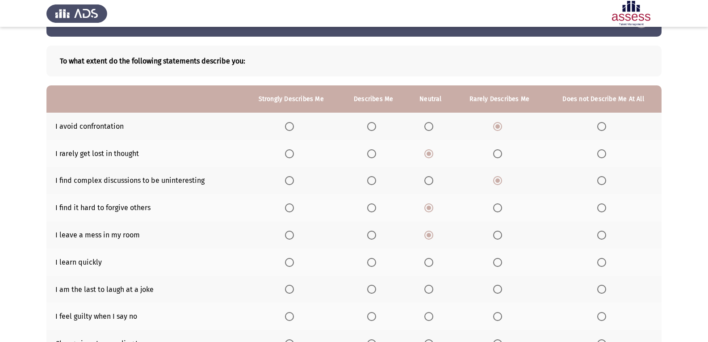
scroll to position [45, 0]
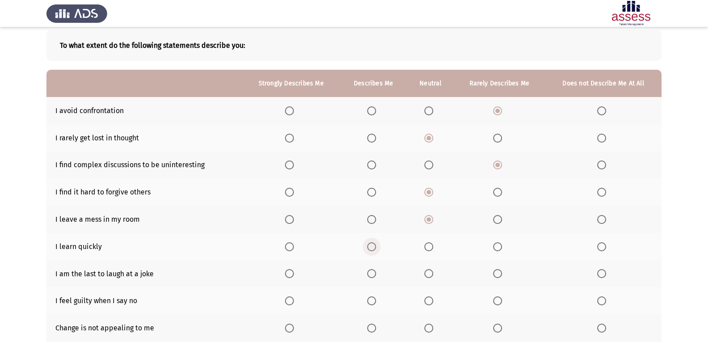
click at [374, 245] on span "Select an option" at bounding box center [371, 246] width 9 height 9
click at [374, 245] on input "Select an option" at bounding box center [371, 246] width 9 height 9
click at [503, 274] on label "Select an option" at bounding box center [499, 273] width 13 height 9
click at [502, 274] on input "Select an option" at bounding box center [497, 273] width 9 height 9
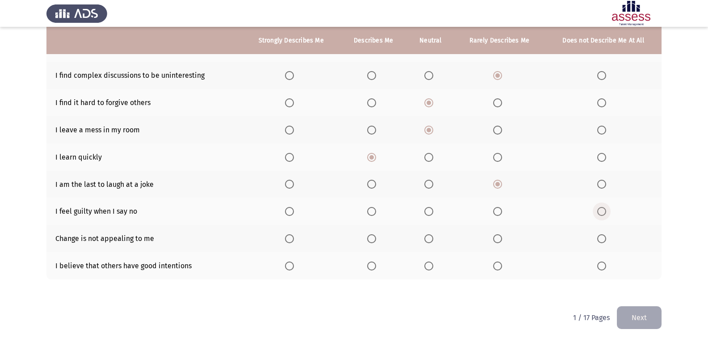
click at [603, 210] on span "Select an option" at bounding box center [601, 211] width 9 height 9
click at [603, 210] on input "Select an option" at bounding box center [601, 211] width 9 height 9
click at [603, 239] on span "Select an option" at bounding box center [601, 238] width 9 height 9
click at [603, 239] on input "Select an option" at bounding box center [601, 238] width 9 height 9
click at [432, 265] on span "Select an option" at bounding box center [429, 265] width 9 height 9
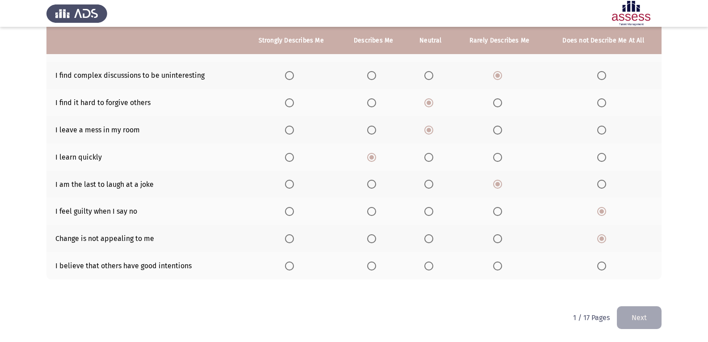
click at [432, 265] on input "Select an option" at bounding box center [429, 265] width 9 height 9
click at [651, 322] on button "Next" at bounding box center [639, 317] width 45 height 23
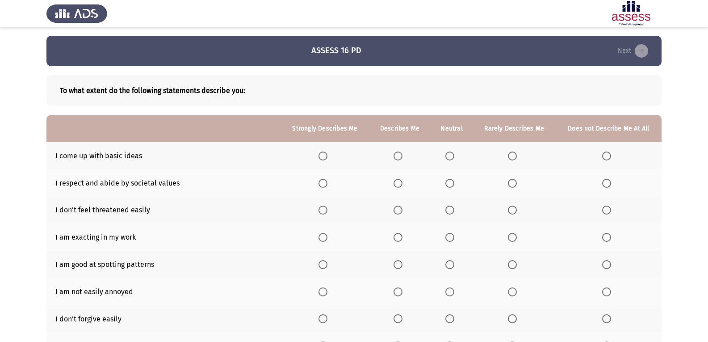
click at [517, 156] on span "Select an option" at bounding box center [512, 155] width 9 height 9
click at [517, 156] on input "Select an option" at bounding box center [512, 155] width 9 height 9
click at [448, 188] on th at bounding box center [452, 182] width 42 height 27
click at [454, 182] on span "Select an option" at bounding box center [450, 183] width 9 height 9
click at [454, 182] on input "Select an option" at bounding box center [450, 183] width 9 height 9
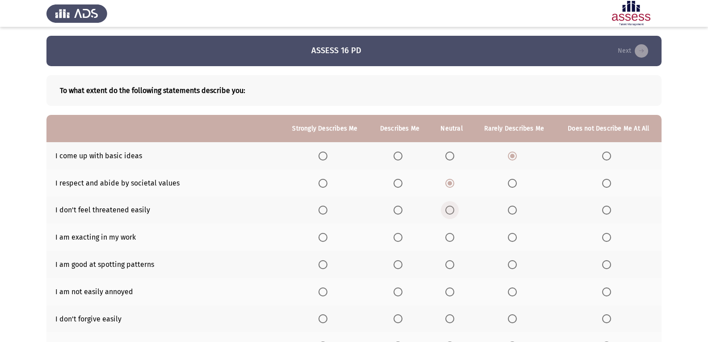
click at [454, 213] on span "Select an option" at bounding box center [450, 210] width 9 height 9
click at [454, 213] on input "Select an option" at bounding box center [450, 210] width 9 height 9
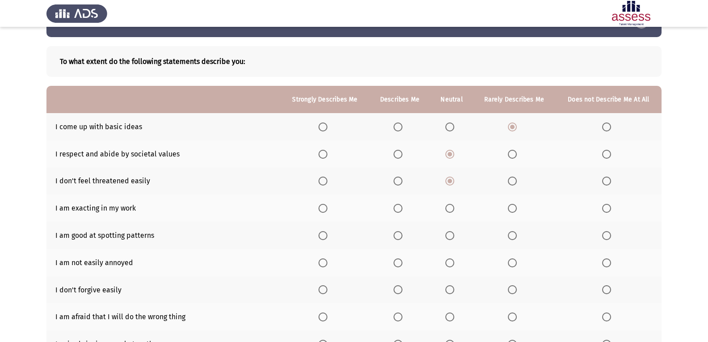
scroll to position [45, 0]
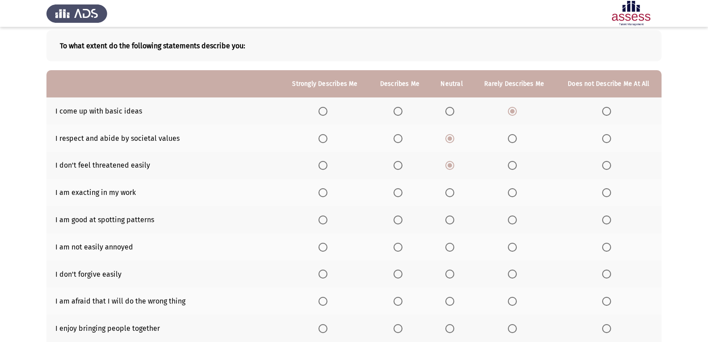
click at [402, 195] on span "Select an option" at bounding box center [398, 192] width 9 height 9
click at [402, 195] on input "Select an option" at bounding box center [398, 192] width 9 height 9
click at [400, 224] on th at bounding box center [400, 219] width 61 height 27
click at [397, 216] on span "Select an option" at bounding box center [398, 219] width 9 height 9
click at [397, 216] on input "Select an option" at bounding box center [398, 219] width 9 height 9
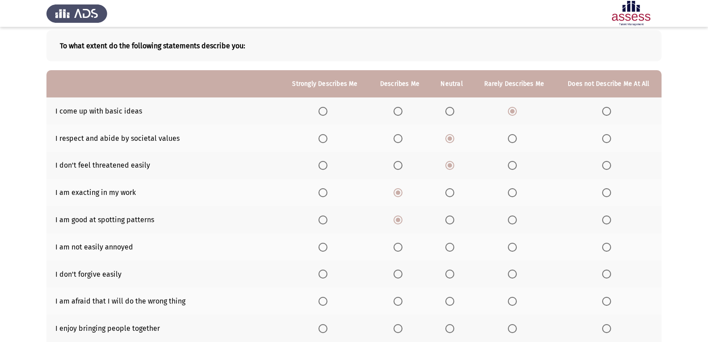
click at [453, 244] on span "Select an option" at bounding box center [450, 247] width 9 height 9
click at [453, 244] on input "Select an option" at bounding box center [450, 247] width 9 height 9
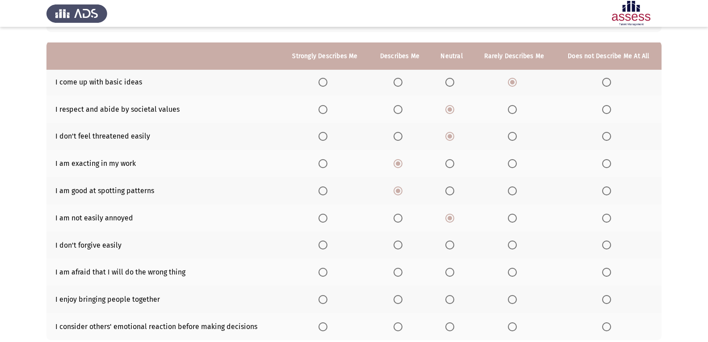
scroll to position [89, 0]
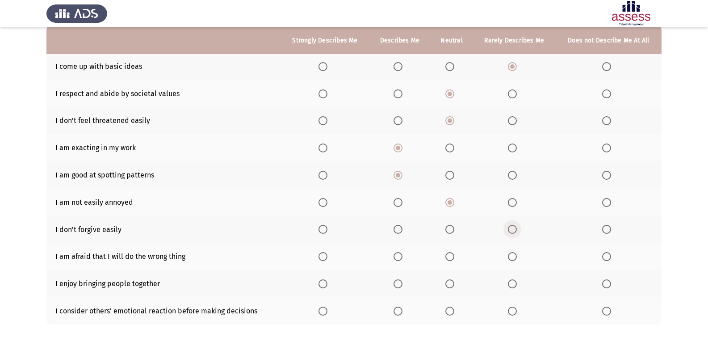
click at [513, 230] on span "Select an option" at bounding box center [512, 229] width 9 height 9
click at [513, 230] on input "Select an option" at bounding box center [512, 229] width 9 height 9
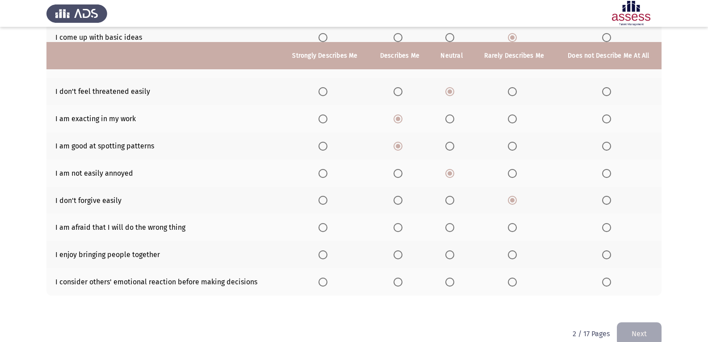
scroll to position [134, 0]
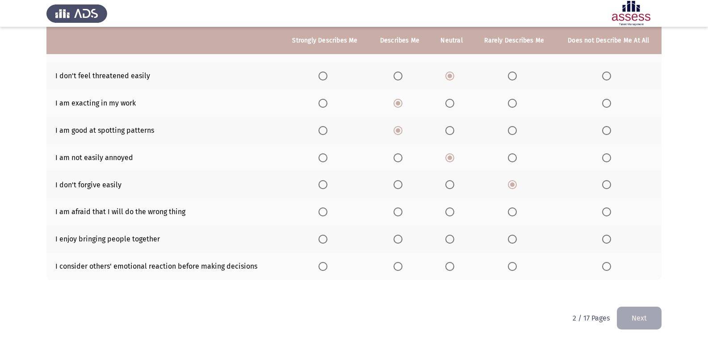
click at [452, 208] on span "Select an option" at bounding box center [450, 211] width 9 height 9
click at [452, 208] on input "Select an option" at bounding box center [450, 211] width 9 height 9
click at [450, 241] on span "Select an option" at bounding box center [450, 238] width 9 height 9
click at [450, 241] on input "Select an option" at bounding box center [450, 238] width 9 height 9
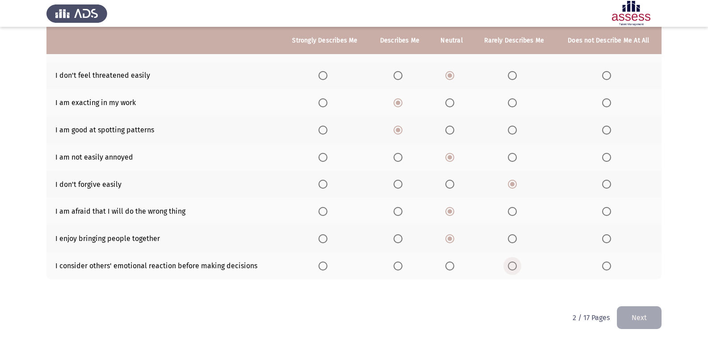
click at [515, 269] on span "Select an option" at bounding box center [512, 265] width 9 height 9
click at [515, 269] on input "Select an option" at bounding box center [512, 265] width 9 height 9
click at [608, 264] on span "Select an option" at bounding box center [606, 265] width 9 height 9
click at [608, 264] on input "Select an option" at bounding box center [606, 265] width 9 height 9
click at [645, 310] on button "Next" at bounding box center [639, 317] width 45 height 23
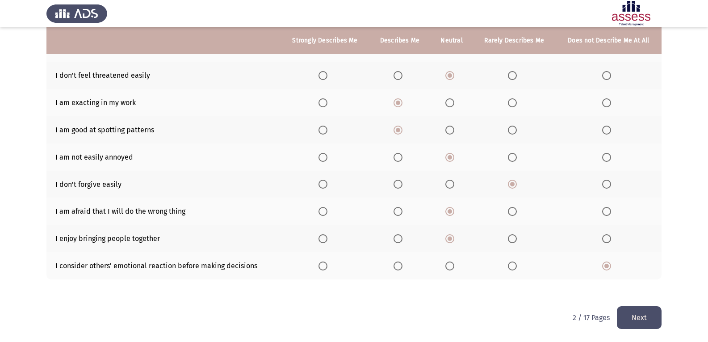
scroll to position [0, 0]
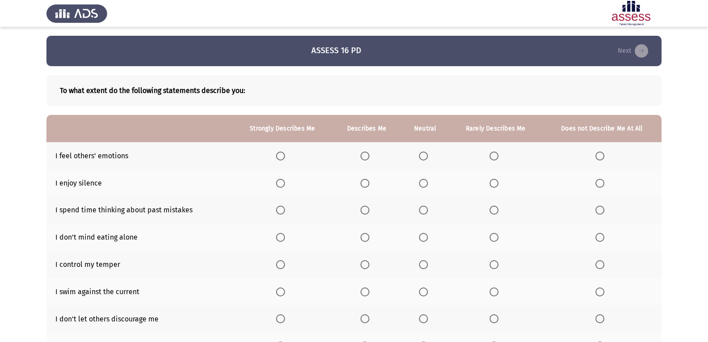
click at [427, 156] on span "Select an option" at bounding box center [423, 155] width 9 height 9
click at [427, 156] on input "Select an option" at bounding box center [423, 155] width 9 height 9
click at [496, 185] on span "Select an option" at bounding box center [494, 183] width 9 height 9
click at [496, 185] on input "Select an option" at bounding box center [494, 183] width 9 height 9
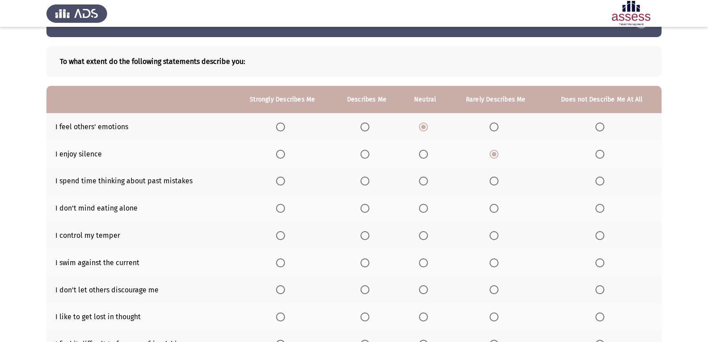
scroll to position [45, 0]
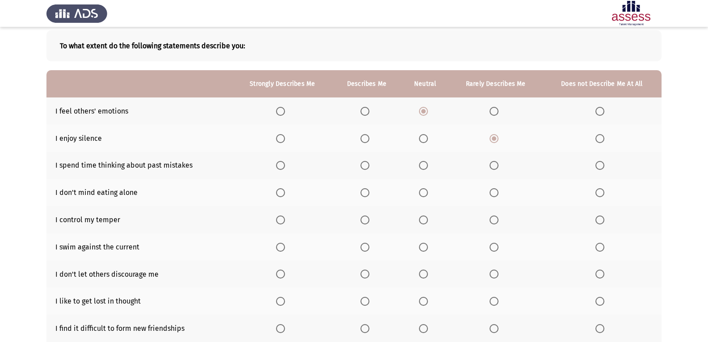
click at [595, 166] on th at bounding box center [601, 165] width 119 height 27
click at [602, 163] on span "Select an option" at bounding box center [600, 165] width 9 height 9
click at [602, 163] on input "Select an option" at bounding box center [600, 165] width 9 height 9
click at [499, 194] on label "Select an option" at bounding box center [496, 192] width 13 height 9
click at [499, 194] on input "Select an option" at bounding box center [494, 192] width 9 height 9
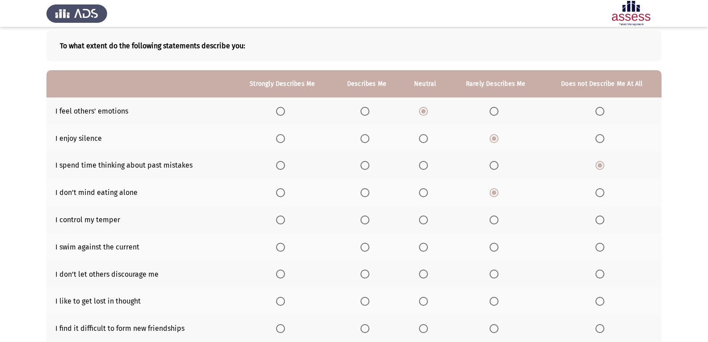
scroll to position [89, 0]
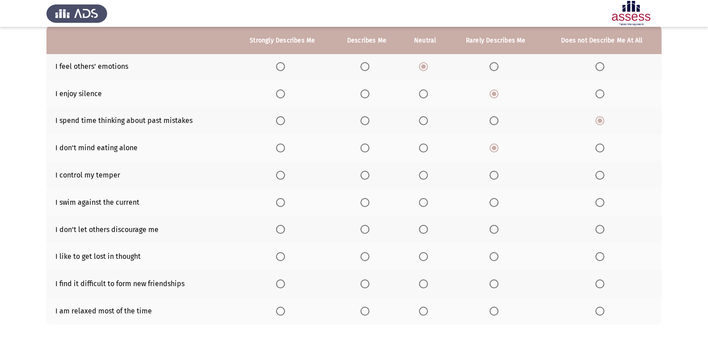
click at [362, 172] on span "Select an option" at bounding box center [365, 175] width 9 height 9
click at [362, 172] on input "Select an option" at bounding box center [365, 175] width 9 height 9
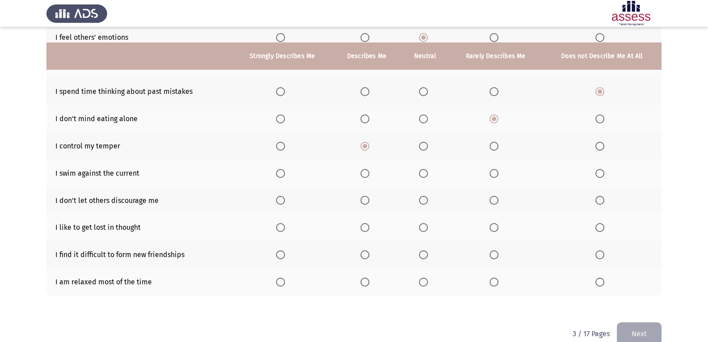
scroll to position [134, 0]
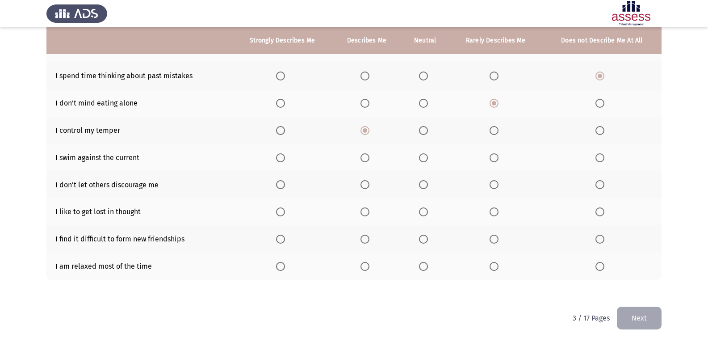
click at [425, 157] on span "Select an option" at bounding box center [423, 157] width 9 height 9
click at [425, 157] on input "Select an option" at bounding box center [423, 157] width 9 height 9
click at [367, 186] on span "Select an option" at bounding box center [365, 184] width 9 height 9
click at [367, 186] on input "Select an option" at bounding box center [365, 184] width 9 height 9
click at [428, 213] on span "Select an option" at bounding box center [423, 211] width 9 height 9
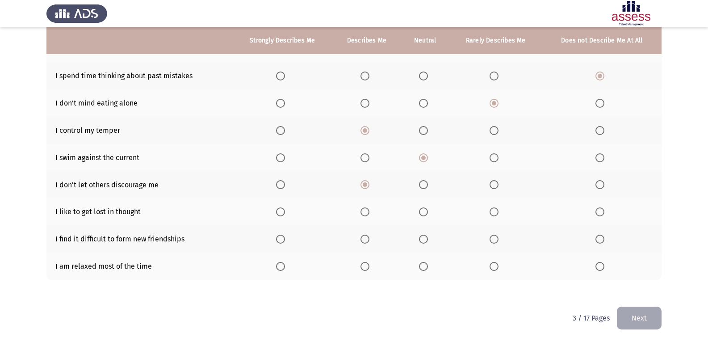
click at [428, 213] on input "Select an option" at bounding box center [423, 211] width 9 height 9
click at [422, 239] on span "Select an option" at bounding box center [423, 239] width 9 height 9
click at [422, 239] on input "Select an option" at bounding box center [423, 239] width 9 height 9
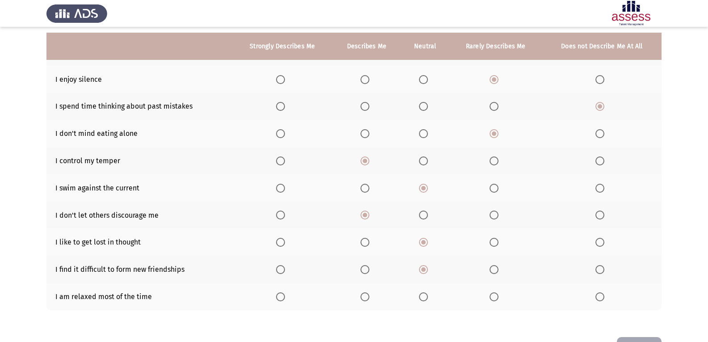
scroll to position [135, 0]
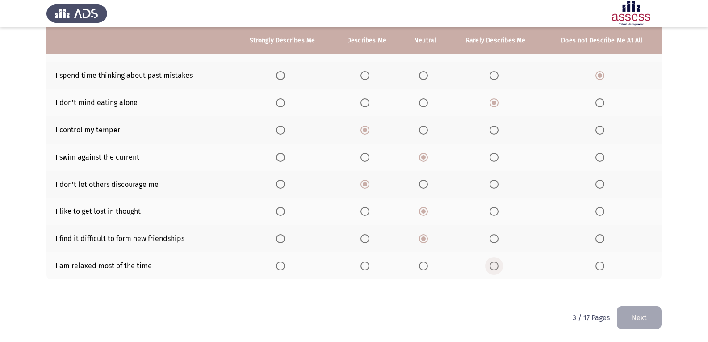
click at [497, 265] on span "Select an option" at bounding box center [494, 265] width 9 height 9
click at [497, 265] on input "Select an option" at bounding box center [494, 265] width 9 height 9
click at [633, 312] on button "Next" at bounding box center [639, 317] width 45 height 23
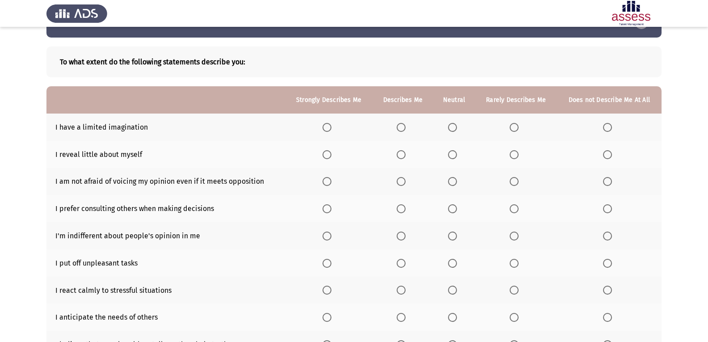
scroll to position [45, 0]
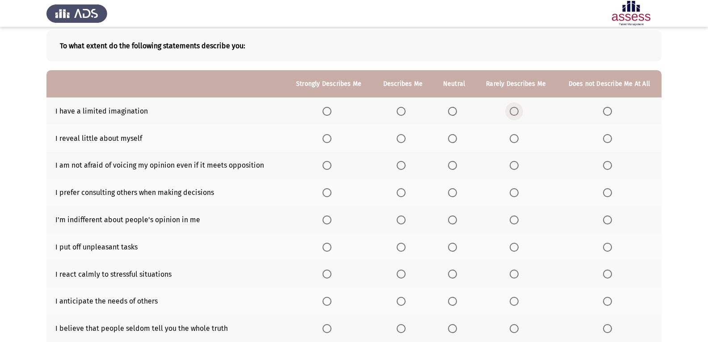
click at [516, 107] on span "Select an option" at bounding box center [514, 111] width 9 height 9
click at [516, 107] on input "Select an option" at bounding box center [514, 111] width 9 height 9
click at [518, 137] on span "Select an option" at bounding box center [514, 138] width 9 height 9
click at [518, 137] on input "Select an option" at bounding box center [514, 138] width 9 height 9
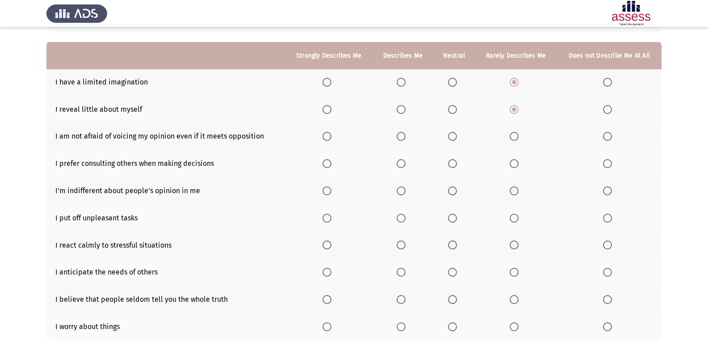
scroll to position [89, 0]
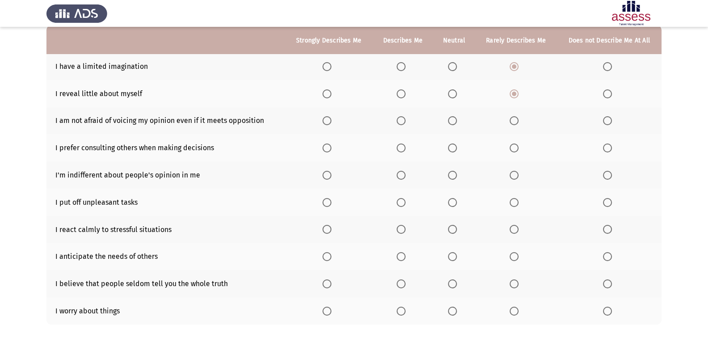
click at [408, 120] on label "Select an option" at bounding box center [403, 120] width 13 height 9
click at [406, 120] on input "Select an option" at bounding box center [401, 120] width 9 height 9
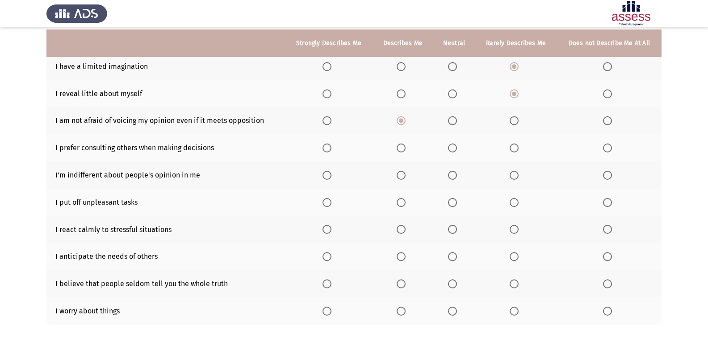
scroll to position [134, 0]
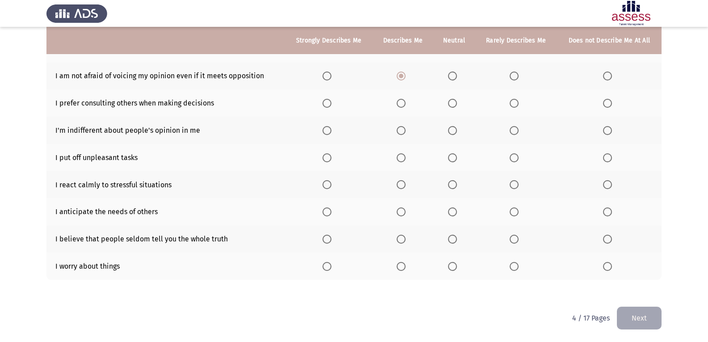
click at [403, 107] on span "Select an option" at bounding box center [401, 103] width 9 height 9
click at [403, 107] on input "Select an option" at bounding box center [401, 103] width 9 height 9
click at [452, 133] on span "Select an option" at bounding box center [452, 130] width 9 height 9
click at [452, 133] on input "Select an option" at bounding box center [452, 130] width 9 height 9
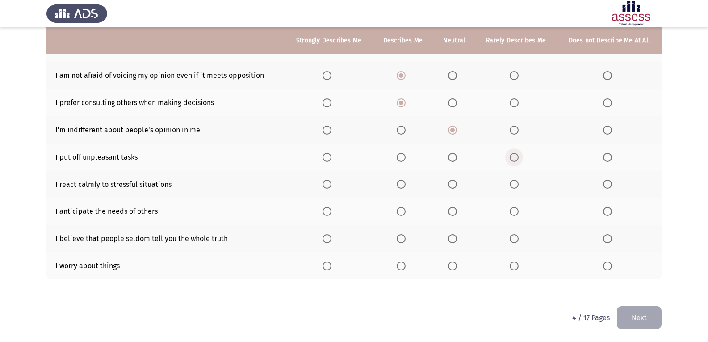
click at [514, 157] on span "Select an option" at bounding box center [514, 157] width 9 height 9
click at [514, 157] on input "Select an option" at bounding box center [514, 157] width 9 height 9
click at [408, 181] on label "Select an option" at bounding box center [403, 184] width 13 height 9
click at [406, 181] on input "Select an option" at bounding box center [401, 184] width 9 height 9
click at [452, 213] on span "Select an option" at bounding box center [452, 211] width 9 height 9
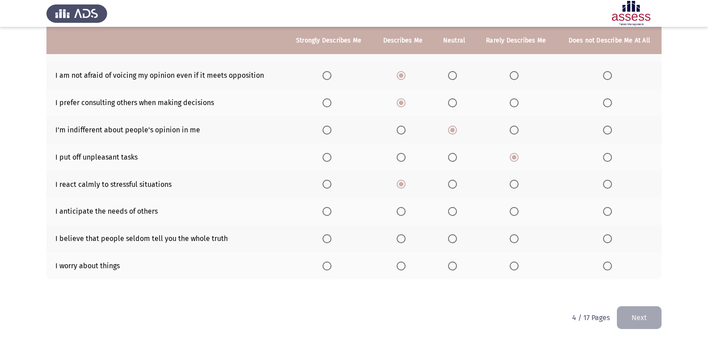
click at [452, 213] on input "Select an option" at bounding box center [452, 211] width 9 height 9
click at [452, 240] on span "Select an option" at bounding box center [452, 238] width 9 height 9
click at [452, 240] on input "Select an option" at bounding box center [452, 238] width 9 height 9
click at [456, 266] on span "Select an option" at bounding box center [452, 265] width 9 height 9
click at [456, 266] on input "Select an option" at bounding box center [452, 265] width 9 height 9
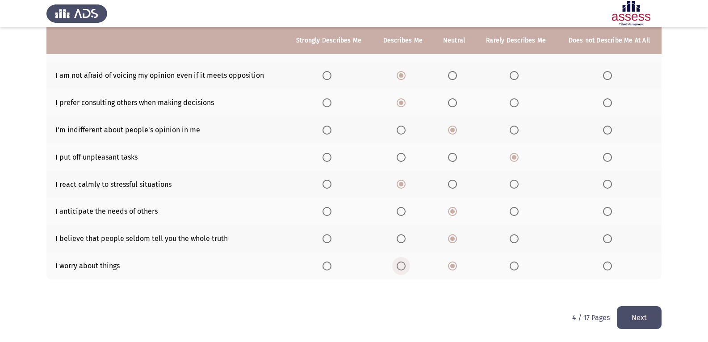
click at [405, 265] on span "Select an option" at bounding box center [401, 265] width 9 height 9
click at [405, 265] on input "Select an option" at bounding box center [401, 265] width 9 height 9
click at [639, 323] on button "Next" at bounding box center [639, 317] width 45 height 23
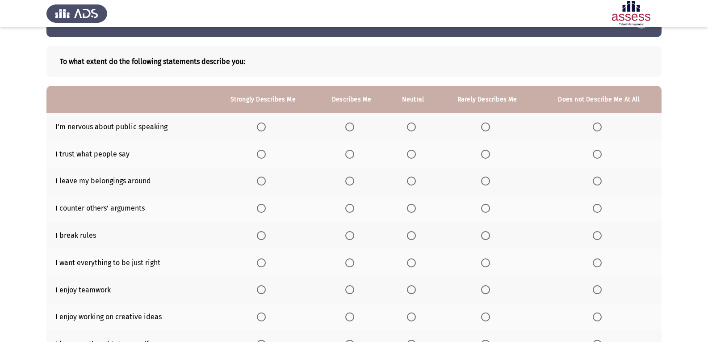
scroll to position [45, 0]
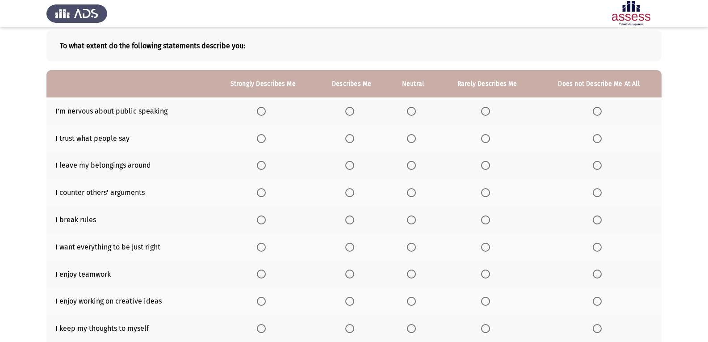
click at [416, 113] on span "Select an option" at bounding box center [411, 111] width 9 height 9
click at [416, 113] on input "Select an option" at bounding box center [411, 111] width 9 height 9
click at [486, 139] on span "Select an option" at bounding box center [485, 138] width 9 height 9
click at [486, 139] on input "Select an option" at bounding box center [485, 138] width 9 height 9
click at [601, 139] on span "Select an option" at bounding box center [597, 138] width 9 height 9
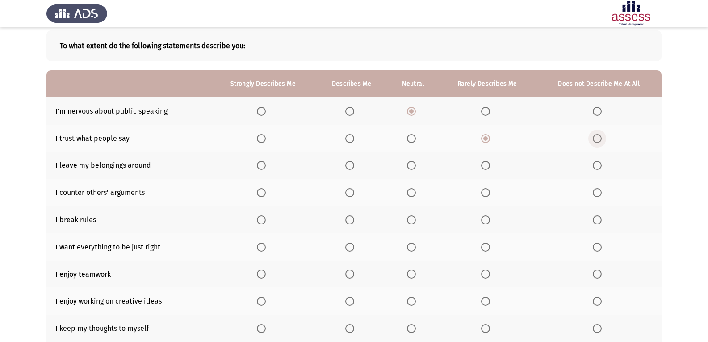
click at [601, 139] on input "Select an option" at bounding box center [597, 138] width 9 height 9
click at [414, 163] on span "Select an option" at bounding box center [411, 165] width 9 height 9
click at [414, 163] on input "Select an option" at bounding box center [411, 165] width 9 height 9
click at [413, 191] on span "Select an option" at bounding box center [411, 192] width 9 height 9
click at [413, 191] on input "Select an option" at bounding box center [411, 192] width 9 height 9
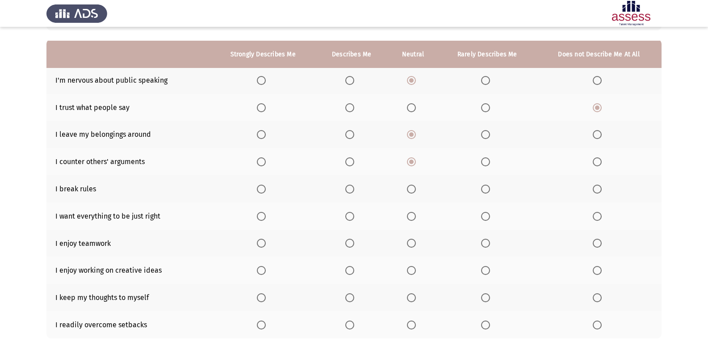
scroll to position [89, 0]
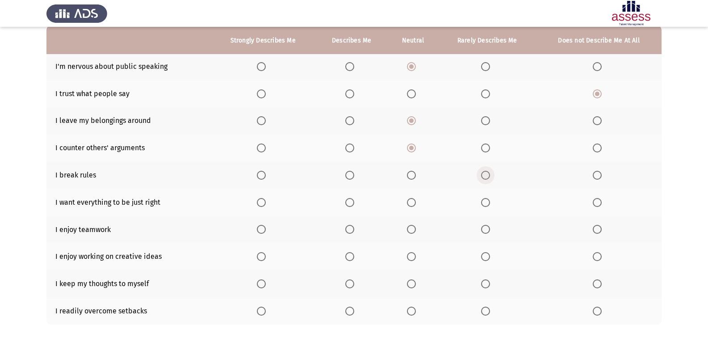
click at [488, 173] on span "Select an option" at bounding box center [485, 175] width 9 height 9
click at [488, 173] on input "Select an option" at bounding box center [485, 175] width 9 height 9
click at [597, 172] on span "Select an option" at bounding box center [597, 175] width 9 height 9
click at [597, 172] on input "Select an option" at bounding box center [597, 175] width 9 height 9
click at [409, 202] on span "Select an option" at bounding box center [411, 202] width 9 height 9
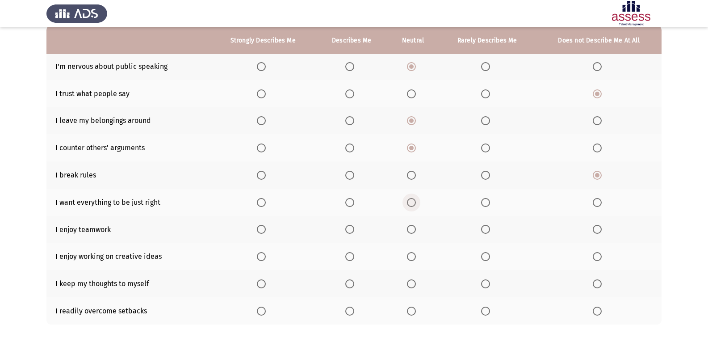
click at [409, 202] on input "Select an option" at bounding box center [411, 202] width 9 height 9
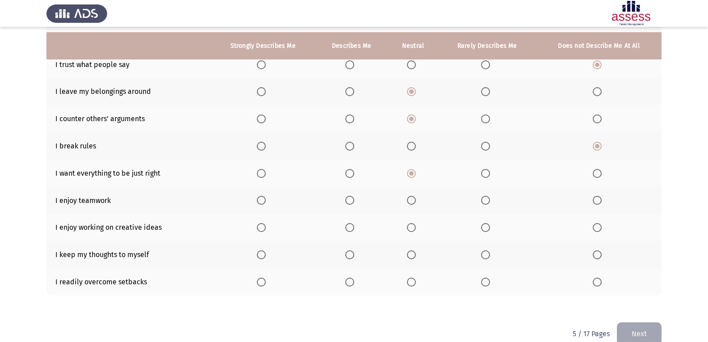
scroll to position [134, 0]
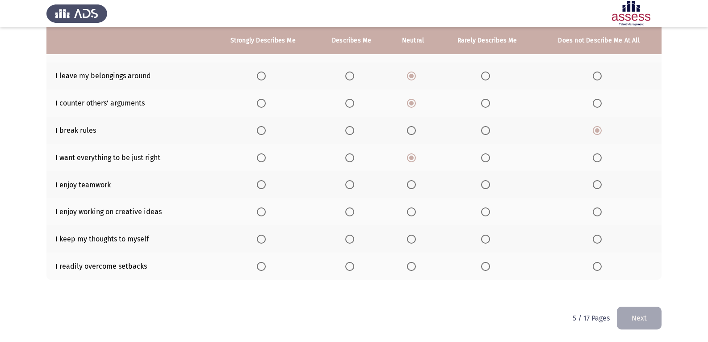
click at [412, 184] on span "Select an option" at bounding box center [411, 184] width 9 height 9
click at [412, 184] on input "Select an option" at bounding box center [411, 184] width 9 height 9
click at [357, 213] on label "Select an option" at bounding box center [351, 211] width 13 height 9
click at [354, 213] on input "Select an option" at bounding box center [349, 211] width 9 height 9
click at [353, 242] on span "Select an option" at bounding box center [349, 239] width 9 height 9
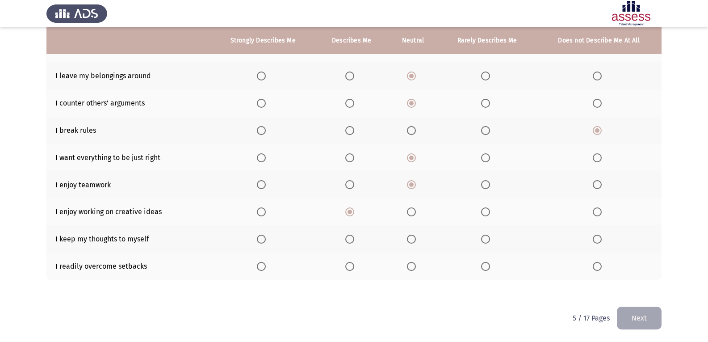
click at [353, 242] on input "Select an option" at bounding box center [349, 239] width 9 height 9
click at [413, 236] on span "Select an option" at bounding box center [411, 239] width 9 height 9
click at [413, 236] on input "Select an option" at bounding box center [411, 239] width 9 height 9
click at [410, 264] on span "Select an option" at bounding box center [411, 265] width 9 height 9
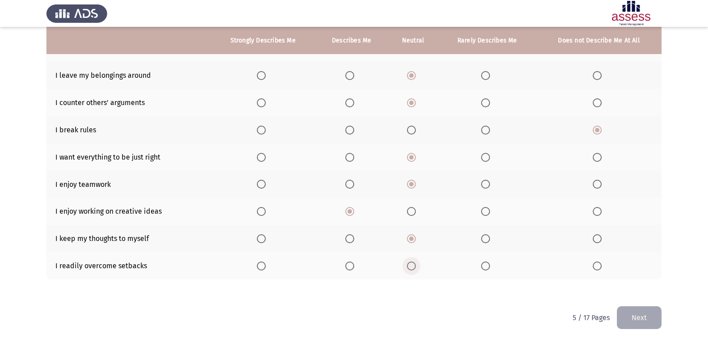
click at [410, 264] on input "Select an option" at bounding box center [411, 265] width 9 height 9
click at [646, 320] on button "Next" at bounding box center [639, 317] width 45 height 23
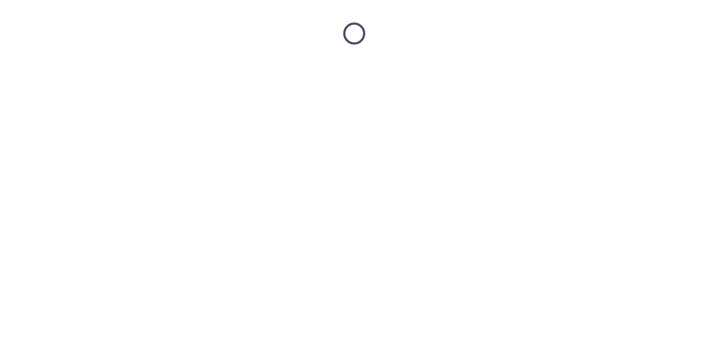
scroll to position [0, 0]
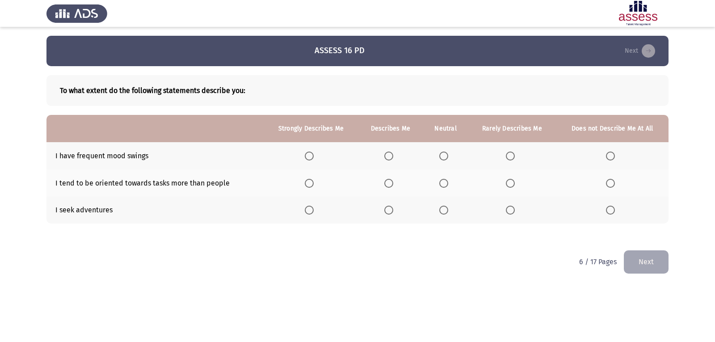
click at [446, 153] on span "Select an option" at bounding box center [443, 155] width 9 height 9
click at [446, 153] on input "Select an option" at bounding box center [443, 155] width 9 height 9
click at [387, 181] on span "Select an option" at bounding box center [388, 183] width 9 height 9
click at [387, 181] on input "Select an option" at bounding box center [388, 183] width 9 height 9
click at [311, 212] on span "Select an option" at bounding box center [309, 210] width 9 height 9
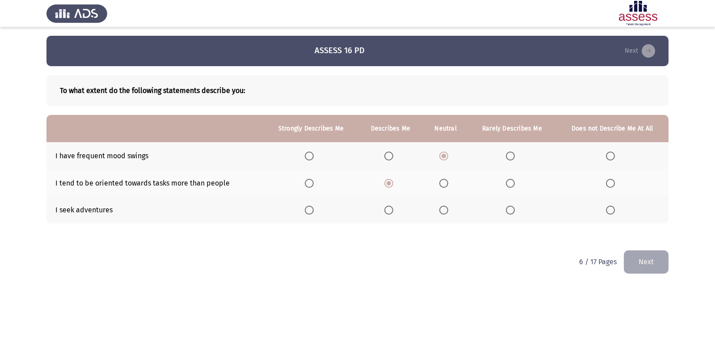
click at [311, 212] on input "Select an option" at bounding box center [309, 210] width 9 height 9
click at [652, 262] on button "Next" at bounding box center [646, 261] width 45 height 23
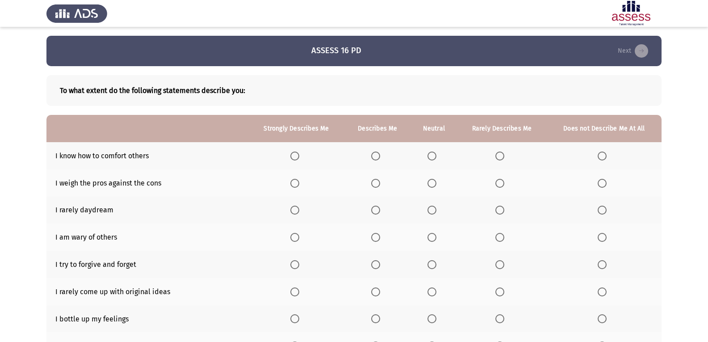
click at [438, 152] on label "Select an option" at bounding box center [434, 155] width 13 height 9
click at [437, 152] on input "Select an option" at bounding box center [432, 155] width 9 height 9
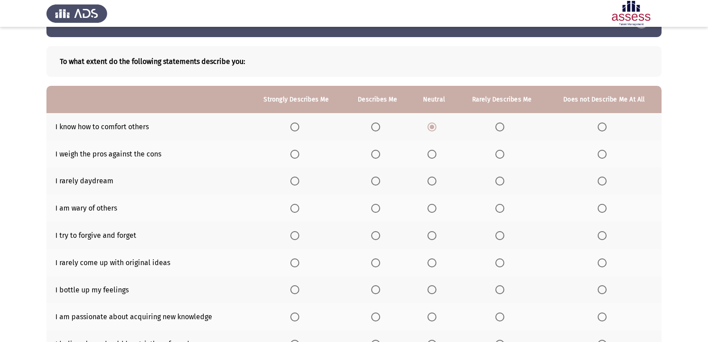
scroll to position [45, 0]
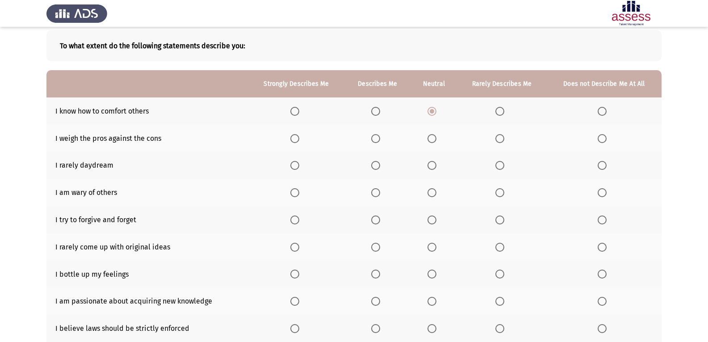
click at [504, 164] on span "Select an option" at bounding box center [500, 165] width 9 height 9
click at [504, 164] on input "Select an option" at bounding box center [500, 165] width 9 height 9
click at [438, 134] on label "Select an option" at bounding box center [434, 138] width 13 height 9
click at [437, 134] on input "Select an option" at bounding box center [432, 138] width 9 height 9
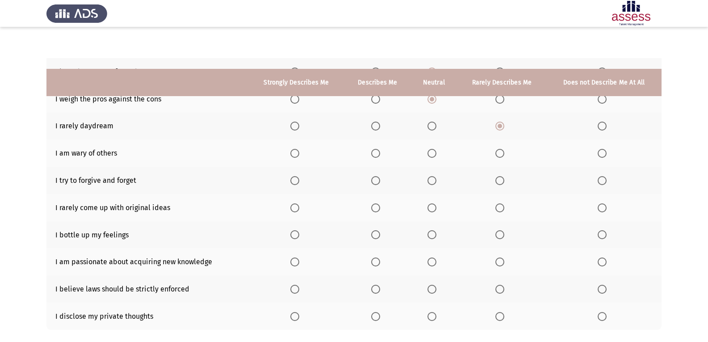
scroll to position [134, 0]
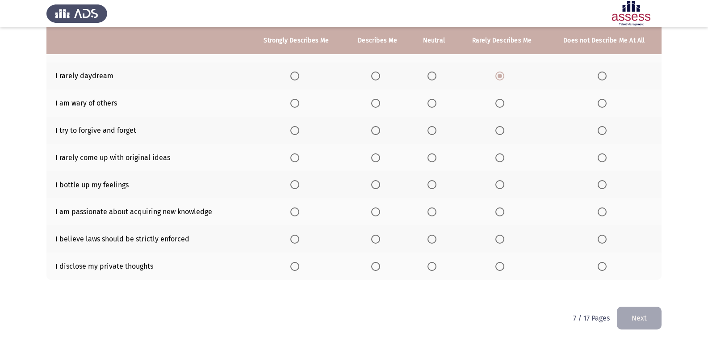
click at [498, 105] on span "Select an option" at bounding box center [500, 103] width 9 height 9
click at [498, 105] on input "Select an option" at bounding box center [500, 103] width 9 height 9
click at [380, 131] on span "Select an option" at bounding box center [375, 130] width 9 height 9
click at [380, 131] on input "Select an option" at bounding box center [375, 130] width 9 height 9
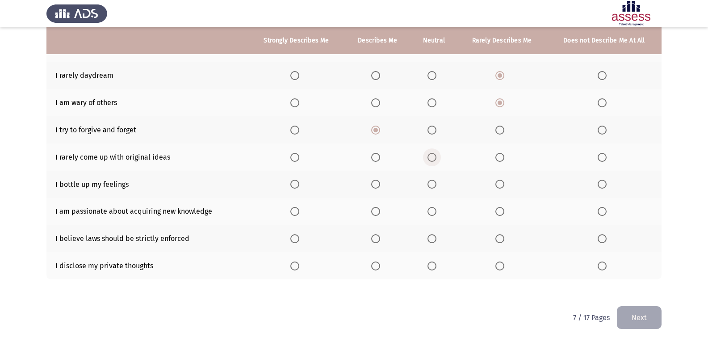
click at [439, 160] on label "Select an option" at bounding box center [434, 157] width 13 height 9
click at [437, 160] on input "Select an option" at bounding box center [432, 157] width 9 height 9
click at [380, 184] on span "Select an option" at bounding box center [375, 184] width 9 height 9
click at [380, 184] on input "Select an option" at bounding box center [375, 184] width 9 height 9
click at [375, 211] on span "Select an option" at bounding box center [375, 211] width 9 height 9
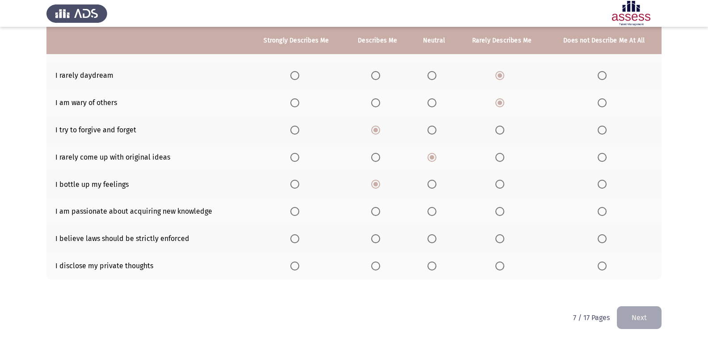
click at [375, 211] on input "Select an option" at bounding box center [375, 211] width 9 height 9
click at [374, 235] on span "Select an option" at bounding box center [375, 238] width 9 height 9
click at [374, 235] on input "Select an option" at bounding box center [375, 238] width 9 height 9
click at [380, 265] on span "Select an option" at bounding box center [375, 265] width 9 height 9
click at [380, 265] on input "Select an option" at bounding box center [375, 265] width 9 height 9
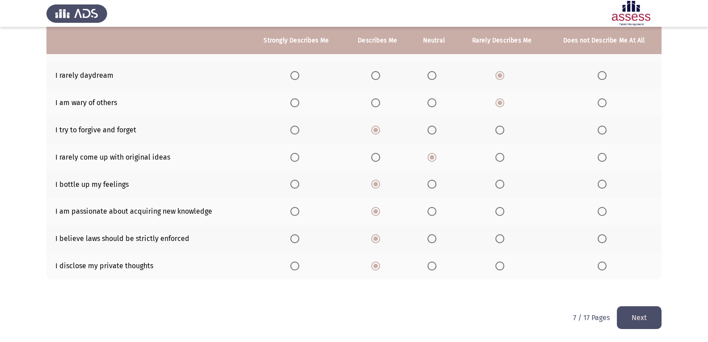
click at [635, 312] on button "Next" at bounding box center [639, 317] width 45 height 23
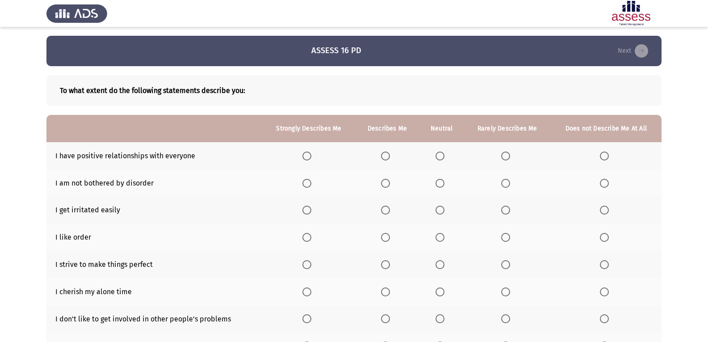
scroll to position [45, 0]
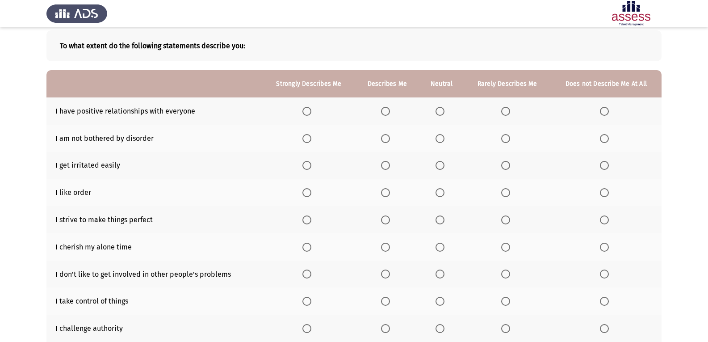
click at [385, 113] on span "Select an option" at bounding box center [385, 111] width 9 height 9
click at [385, 113] on input "Select an option" at bounding box center [385, 111] width 9 height 9
click at [441, 113] on span "Select an option" at bounding box center [440, 111] width 9 height 9
click at [441, 113] on input "Select an option" at bounding box center [440, 111] width 9 height 9
click at [441, 137] on span "Select an option" at bounding box center [440, 138] width 9 height 9
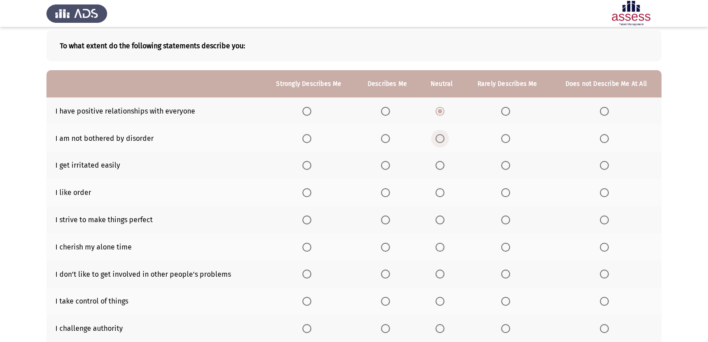
click at [441, 137] on input "Select an option" at bounding box center [440, 138] width 9 height 9
click at [503, 163] on span "Select an option" at bounding box center [505, 165] width 9 height 9
click at [503, 163] on input "Select an option" at bounding box center [505, 165] width 9 height 9
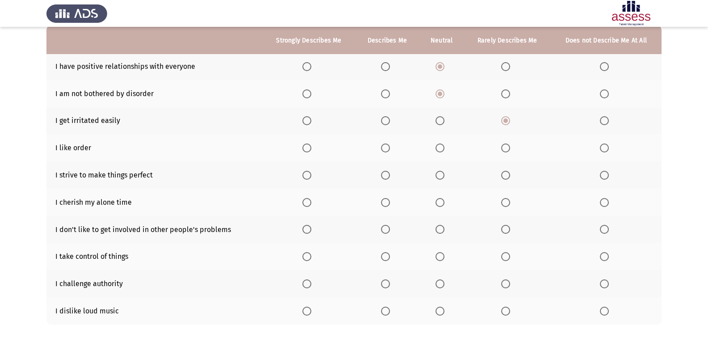
click at [389, 149] on span "Select an option" at bounding box center [385, 147] width 9 height 9
click at [389, 149] on input "Select an option" at bounding box center [385, 147] width 9 height 9
click at [439, 176] on span "Select an option" at bounding box center [440, 175] width 9 height 9
click at [439, 176] on input "Select an option" at bounding box center [440, 175] width 9 height 9
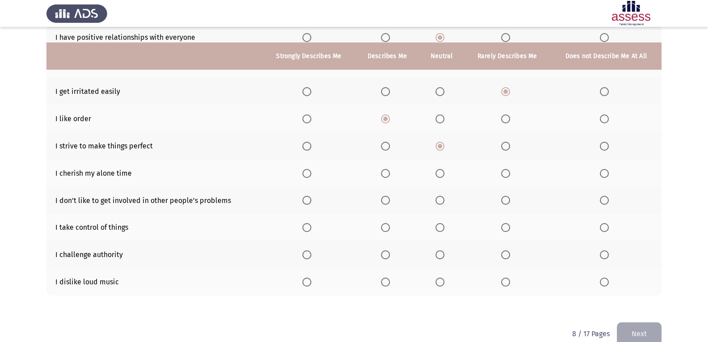
scroll to position [134, 0]
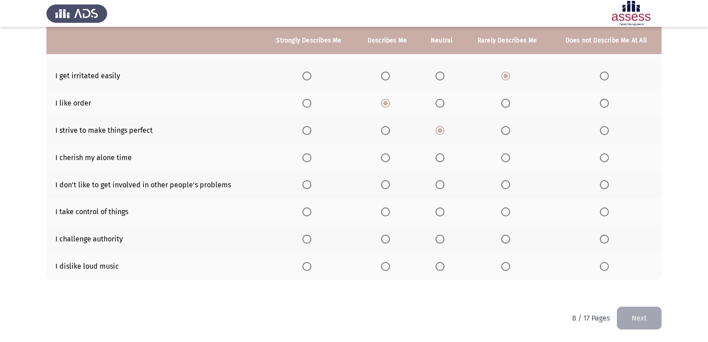
click at [508, 159] on span "Select an option" at bounding box center [505, 157] width 9 height 9
click at [508, 159] on input "Select an option" at bounding box center [505, 157] width 9 height 9
click at [443, 185] on span "Select an option" at bounding box center [440, 184] width 9 height 9
click at [443, 185] on input "Select an option" at bounding box center [440, 184] width 9 height 9
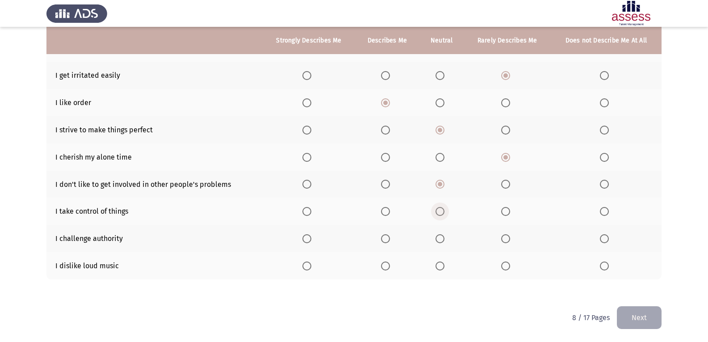
click at [441, 215] on span "Select an option" at bounding box center [440, 211] width 9 height 9
click at [441, 215] on input "Select an option" at bounding box center [440, 211] width 9 height 9
click at [441, 237] on span "Select an option" at bounding box center [440, 238] width 9 height 9
click at [441, 237] on input "Select an option" at bounding box center [440, 238] width 9 height 9
click at [438, 268] on span "Select an option" at bounding box center [440, 265] width 9 height 9
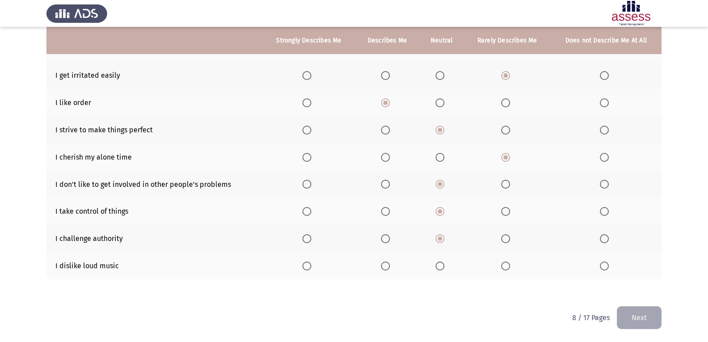
click at [438, 268] on input "Select an option" at bounding box center [440, 265] width 9 height 9
click at [647, 311] on button "Next" at bounding box center [639, 317] width 45 height 23
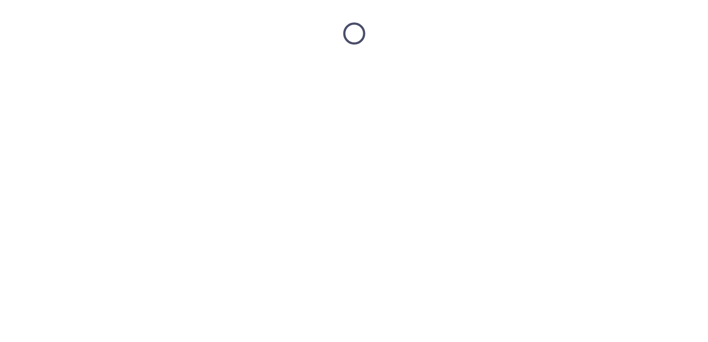
scroll to position [0, 0]
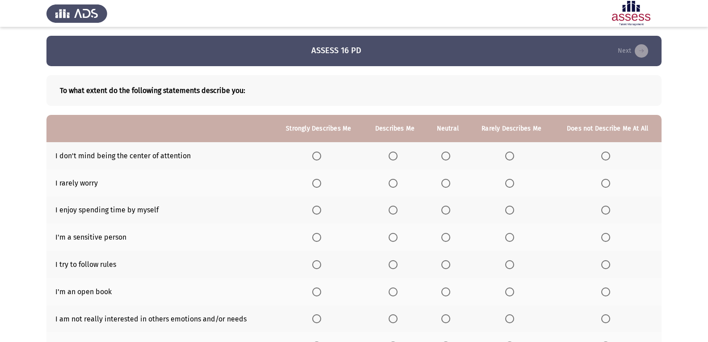
click at [396, 155] on span "Select an option" at bounding box center [393, 155] width 9 height 9
click at [396, 155] on input "Select an option" at bounding box center [393, 155] width 9 height 9
click at [509, 180] on span "Select an option" at bounding box center [509, 183] width 9 height 9
click at [509, 180] on input "Select an option" at bounding box center [509, 183] width 9 height 9
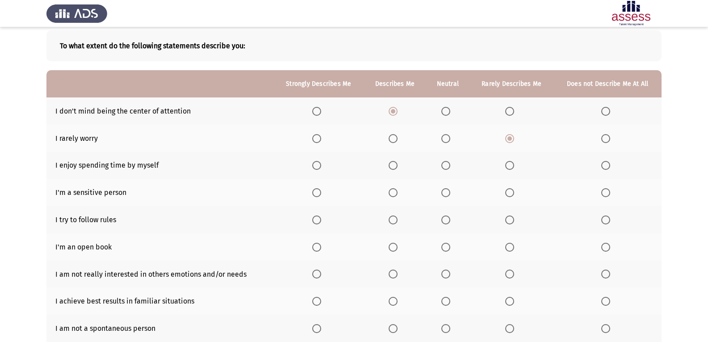
click at [449, 169] on span "Select an option" at bounding box center [445, 165] width 9 height 9
click at [449, 169] on input "Select an option" at bounding box center [445, 165] width 9 height 9
click at [319, 193] on span "Select an option" at bounding box center [316, 192] width 9 height 9
click at [319, 193] on input "Select an option" at bounding box center [316, 192] width 9 height 9
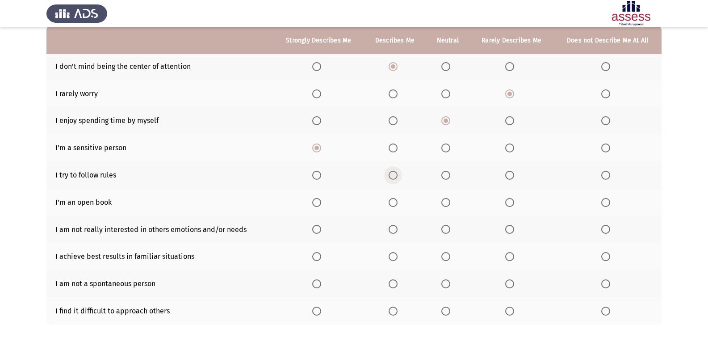
click at [400, 177] on label "Select an option" at bounding box center [395, 175] width 13 height 9
click at [398, 177] on input "Select an option" at bounding box center [393, 175] width 9 height 9
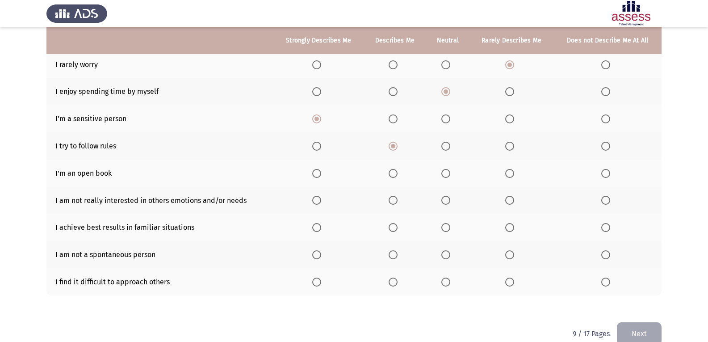
scroll to position [134, 0]
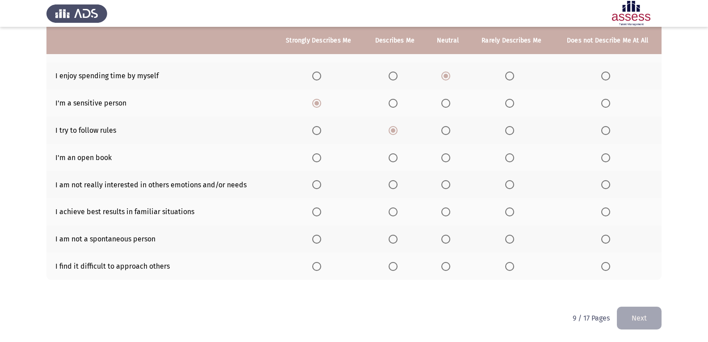
click at [509, 157] on span "Select an option" at bounding box center [509, 157] width 9 height 9
click at [509, 157] on input "Select an option" at bounding box center [509, 157] width 9 height 9
click at [444, 156] on span "Select an option" at bounding box center [445, 157] width 9 height 9
click at [444, 156] on input "Select an option" at bounding box center [445, 157] width 9 height 9
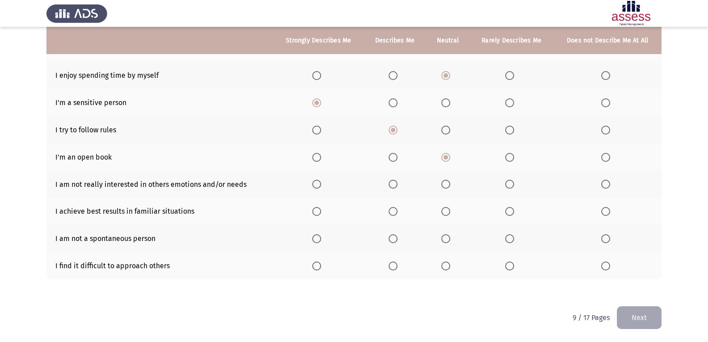
click at [450, 185] on span "Select an option" at bounding box center [445, 184] width 9 height 9
click at [450, 185] on input "Select an option" at bounding box center [445, 184] width 9 height 9
click at [317, 211] on span "Select an option" at bounding box center [316, 211] width 9 height 9
click at [317, 211] on input "Select an option" at bounding box center [316, 211] width 9 height 9
click at [603, 236] on span "Select an option" at bounding box center [605, 238] width 9 height 9
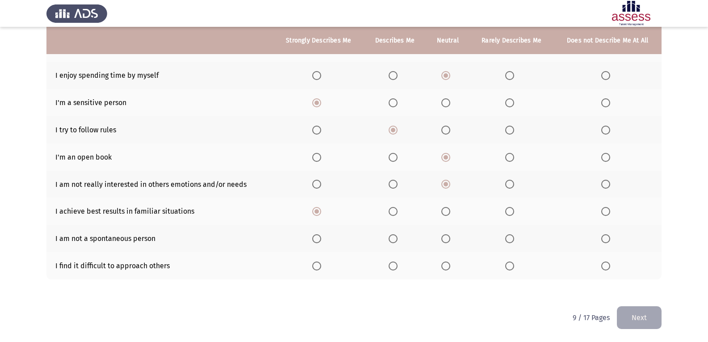
click at [603, 236] on input "Select an option" at bounding box center [605, 238] width 9 height 9
click at [391, 210] on span "Select an option" at bounding box center [393, 211] width 9 height 9
click at [391, 210] on input "Select an option" at bounding box center [393, 211] width 9 height 9
click at [511, 266] on span "Select an option" at bounding box center [509, 265] width 9 height 9
click at [511, 266] on input "Select an option" at bounding box center [509, 265] width 9 height 9
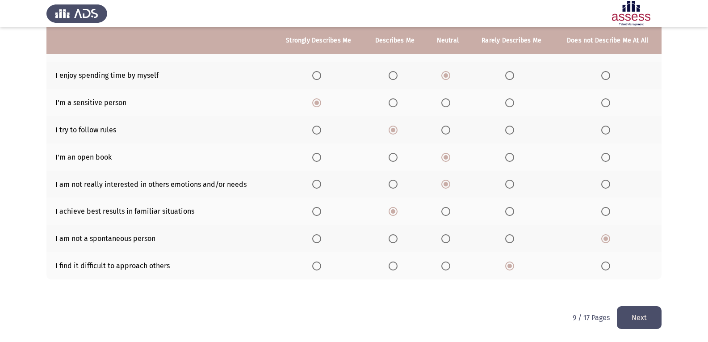
click at [650, 309] on button "Next" at bounding box center [639, 317] width 45 height 23
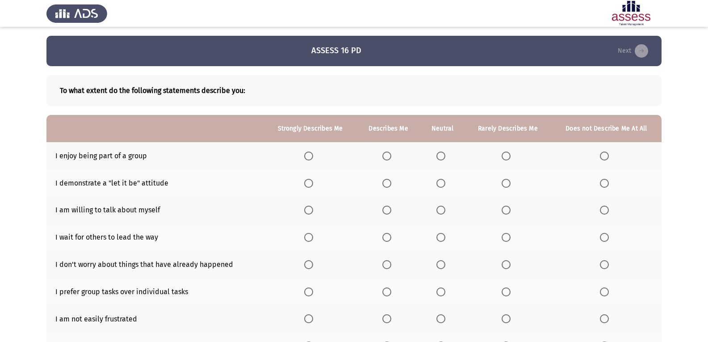
click at [440, 156] on span "Select an option" at bounding box center [441, 155] width 9 height 9
click at [440, 156] on input "Select an option" at bounding box center [441, 155] width 9 height 9
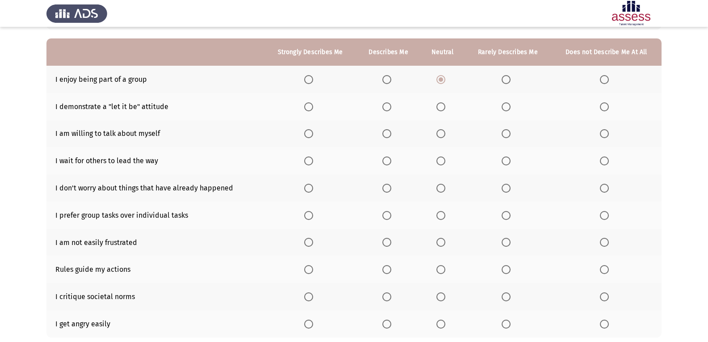
scroll to position [89, 0]
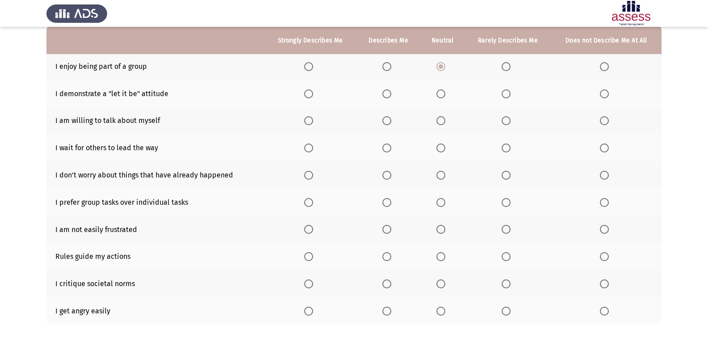
click at [389, 97] on span "Select an option" at bounding box center [387, 93] width 9 height 9
click at [389, 97] on input "Select an option" at bounding box center [387, 93] width 9 height 9
click at [311, 124] on span "Select an option" at bounding box center [308, 120] width 9 height 9
click at [311, 124] on input "Select an option" at bounding box center [308, 120] width 9 height 9
click at [600, 147] on span "Select an option" at bounding box center [604, 147] width 9 height 9
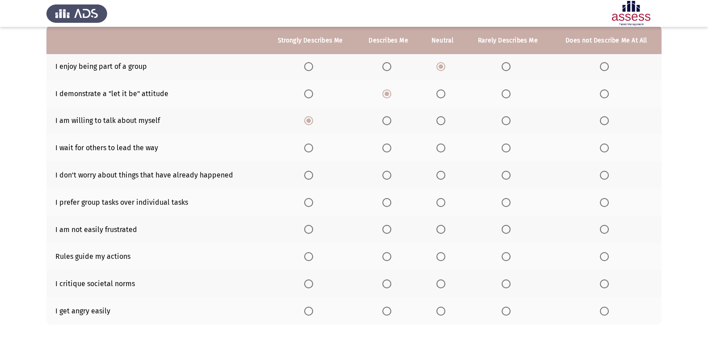
click at [600, 147] on input "Select an option" at bounding box center [604, 147] width 9 height 9
click at [311, 172] on span "Select an option" at bounding box center [308, 175] width 9 height 9
click at [311, 172] on input "Select an option" at bounding box center [308, 175] width 9 height 9
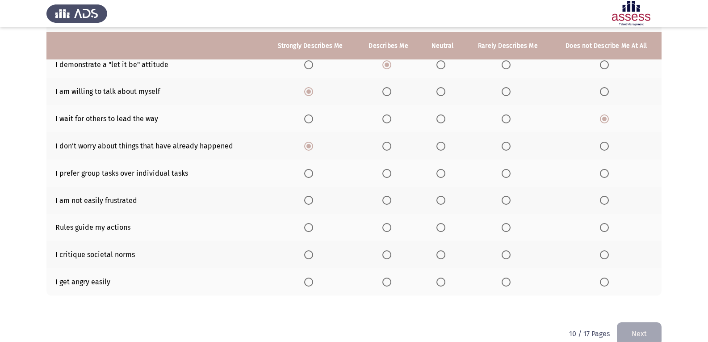
scroll to position [134, 0]
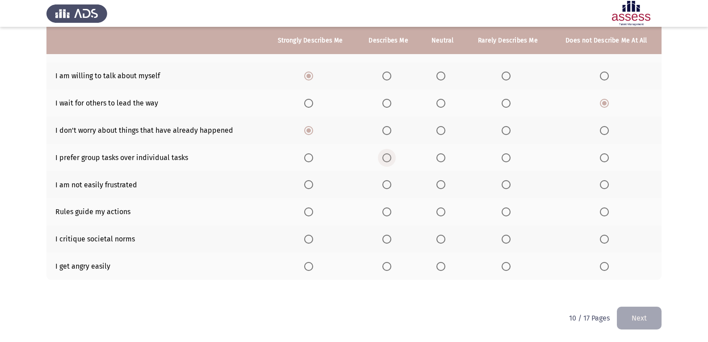
click at [391, 159] on span "Select an option" at bounding box center [387, 157] width 9 height 9
click at [391, 159] on input "Select an option" at bounding box center [387, 157] width 9 height 9
click at [442, 186] on span "Select an option" at bounding box center [441, 184] width 9 height 9
click at [442, 186] on input "Select an option" at bounding box center [441, 184] width 9 height 9
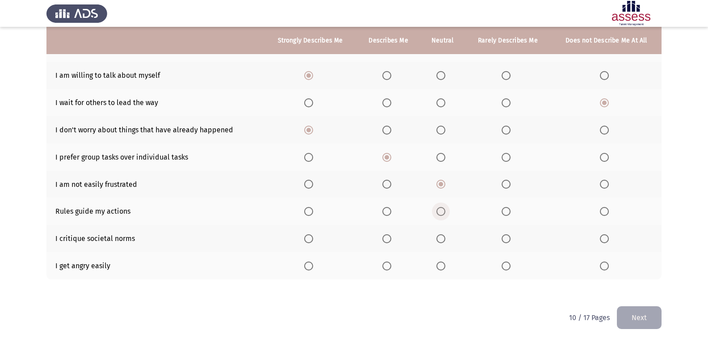
click at [440, 212] on span "Select an option" at bounding box center [441, 211] width 9 height 9
click at [440, 212] on input "Select an option" at bounding box center [441, 211] width 9 height 9
click at [444, 237] on span "Select an option" at bounding box center [441, 238] width 9 height 9
click at [444, 237] on input "Select an option" at bounding box center [441, 238] width 9 height 9
click at [510, 267] on span "Select an option" at bounding box center [506, 265] width 9 height 9
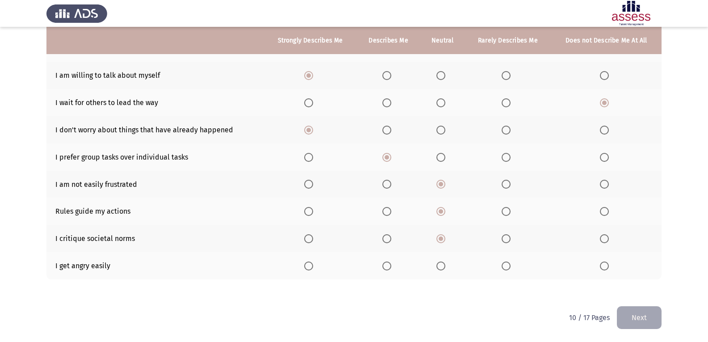
click at [510, 267] on input "Select an option" at bounding box center [506, 265] width 9 height 9
click at [632, 309] on button "Next" at bounding box center [639, 317] width 45 height 23
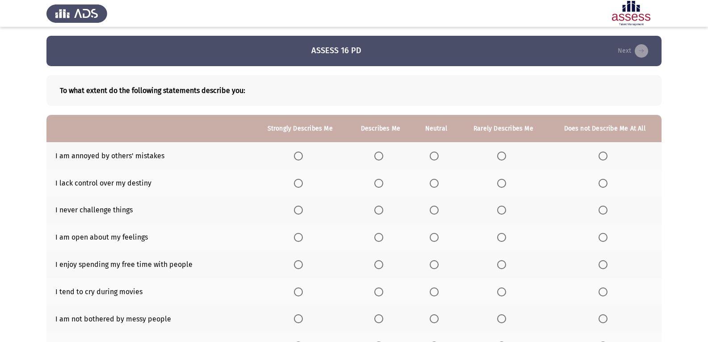
scroll to position [45, 0]
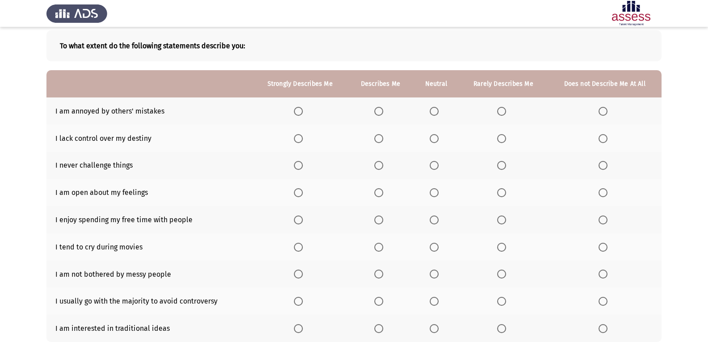
click at [501, 109] on span "Select an option" at bounding box center [501, 111] width 9 height 9
click at [501, 109] on input "Select an option" at bounding box center [501, 111] width 9 height 9
click at [439, 143] on span "Select an option" at bounding box center [434, 138] width 9 height 9
click at [439, 143] on input "Select an option" at bounding box center [434, 138] width 9 height 9
click at [502, 166] on span "Select an option" at bounding box center [501, 165] width 9 height 9
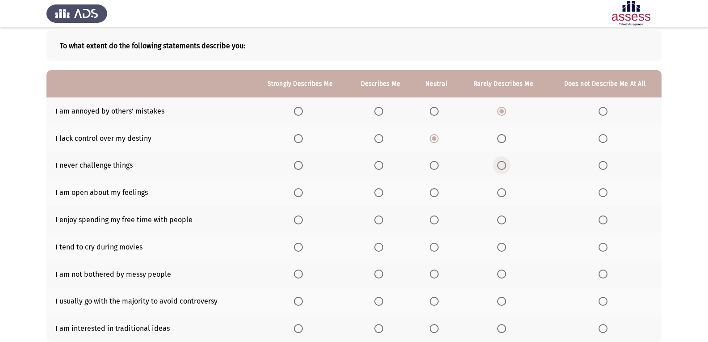
click at [502, 166] on input "Select an option" at bounding box center [501, 165] width 9 height 9
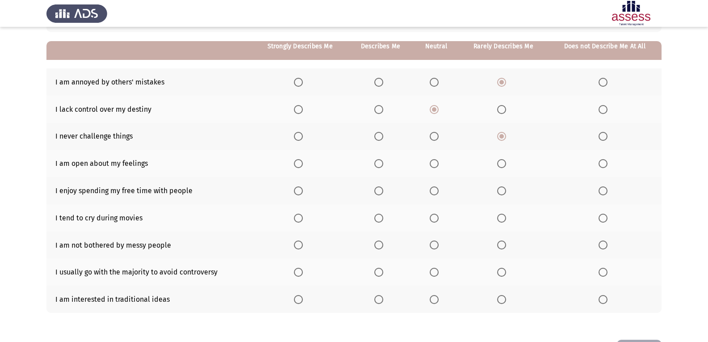
scroll to position [89, 0]
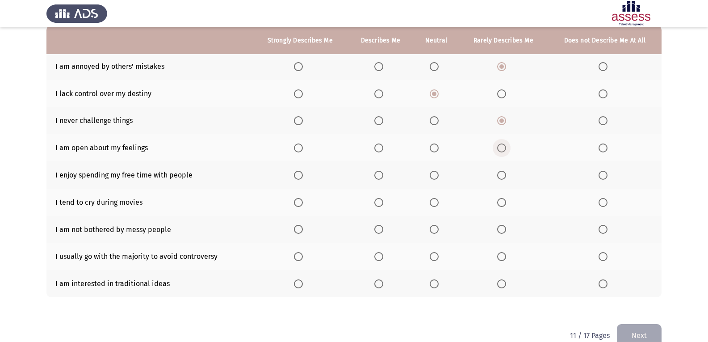
click at [498, 147] on span "Select an option" at bounding box center [501, 147] width 9 height 9
click at [498, 147] on input "Select an option" at bounding box center [501, 147] width 9 height 9
click at [436, 180] on th at bounding box center [436, 174] width 46 height 27
click at [436, 173] on span "Select an option" at bounding box center [434, 175] width 9 height 9
click at [436, 173] on input "Select an option" at bounding box center [434, 175] width 9 height 9
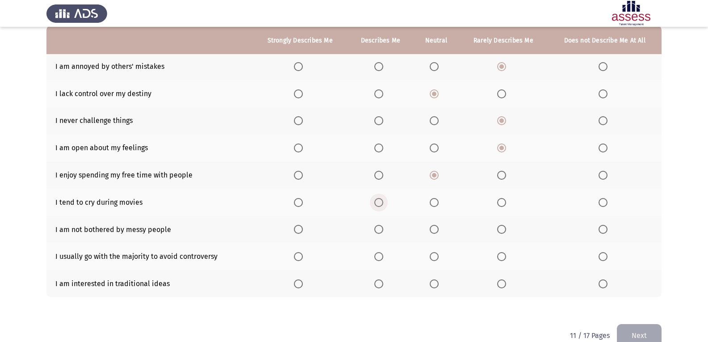
click at [383, 202] on span "Select an option" at bounding box center [378, 202] width 9 height 9
click at [383, 202] on input "Select an option" at bounding box center [378, 202] width 9 height 9
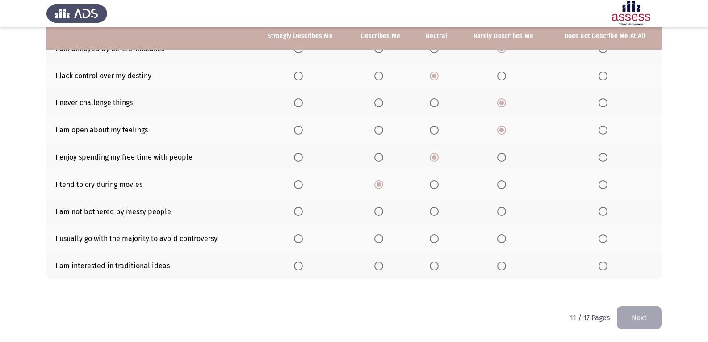
scroll to position [107, 0]
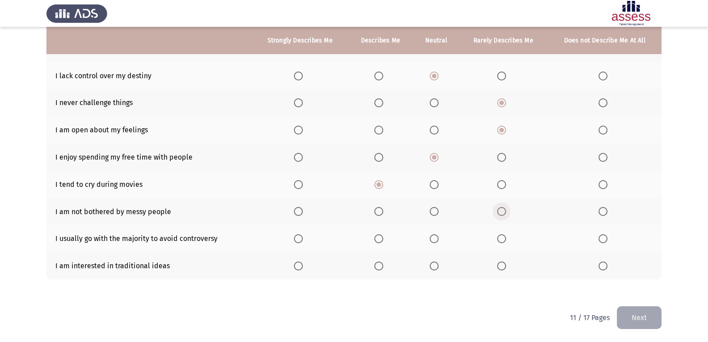
click at [502, 215] on span "Select an option" at bounding box center [501, 211] width 9 height 9
click at [502, 215] on input "Select an option" at bounding box center [501, 211] width 9 height 9
click at [605, 242] on span "Select an option" at bounding box center [603, 238] width 9 height 9
click at [605, 242] on input "Select an option" at bounding box center [603, 238] width 9 height 9
click at [600, 267] on span "Select an option" at bounding box center [603, 265] width 9 height 9
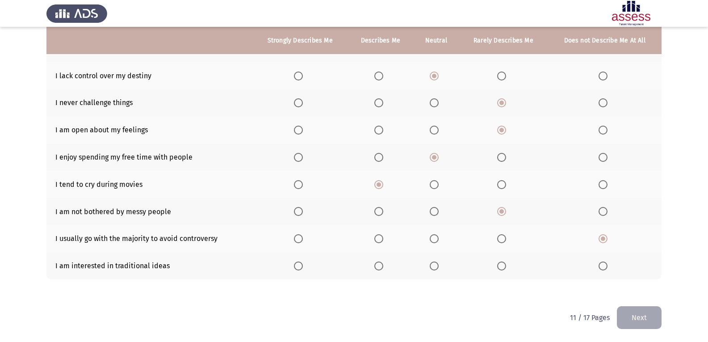
click at [600, 267] on input "Select an option" at bounding box center [603, 265] width 9 height 9
click at [639, 313] on button "Next" at bounding box center [639, 317] width 45 height 23
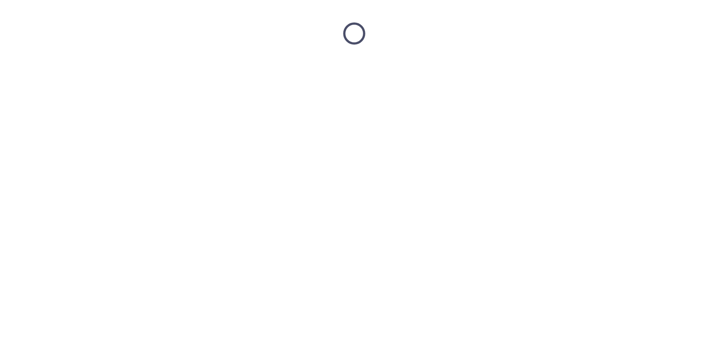
scroll to position [0, 0]
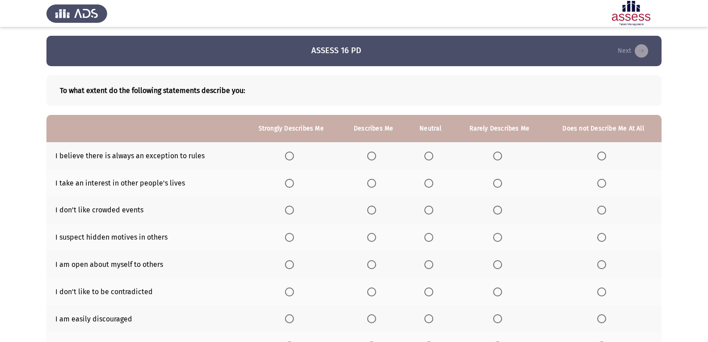
click at [375, 153] on span "Select an option" at bounding box center [371, 155] width 9 height 9
click at [375, 153] on input "Select an option" at bounding box center [371, 155] width 9 height 9
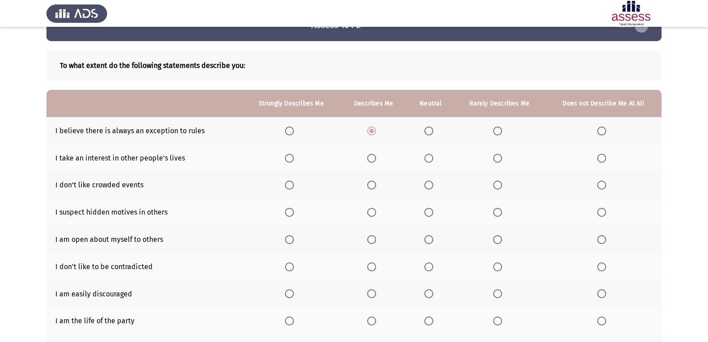
scroll to position [45, 0]
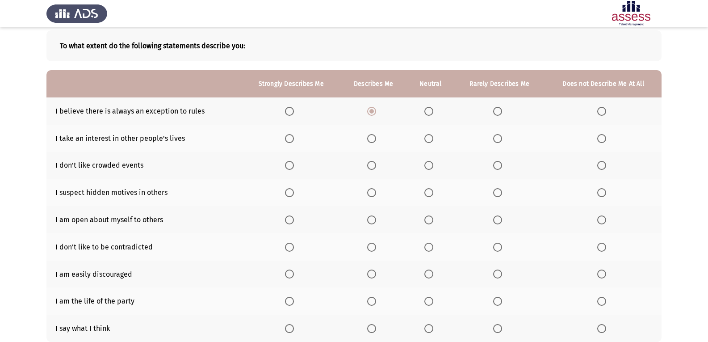
click at [496, 136] on span "Select an option" at bounding box center [497, 138] width 9 height 9
click at [496, 136] on input "Select an option" at bounding box center [497, 138] width 9 height 9
click at [374, 167] on span "Select an option" at bounding box center [371, 165] width 9 height 9
click at [374, 167] on input "Select an option" at bounding box center [371, 165] width 9 height 9
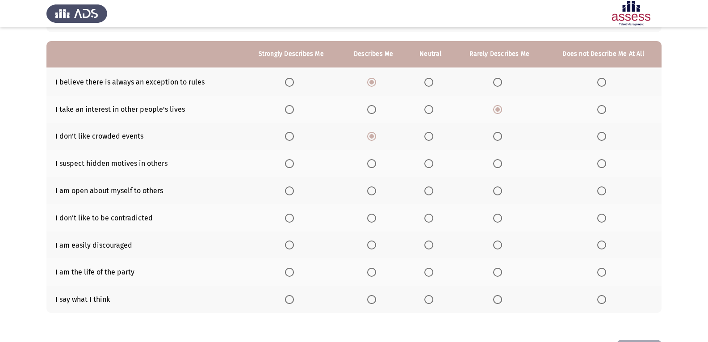
scroll to position [89, 0]
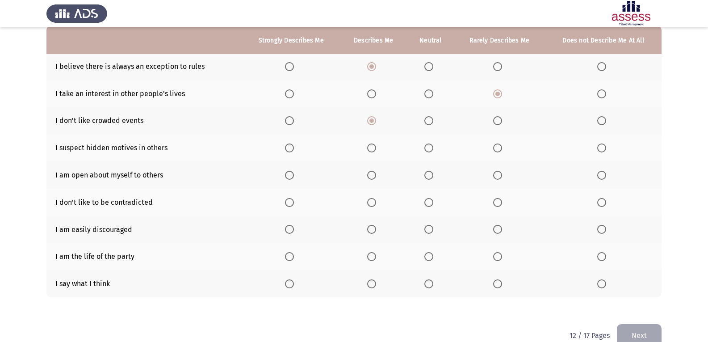
click at [431, 149] on span "Select an option" at bounding box center [429, 147] width 9 height 9
click at [431, 149] on input "Select an option" at bounding box center [429, 147] width 9 height 9
click at [433, 172] on span "Select an option" at bounding box center [429, 175] width 9 height 9
click at [433, 172] on input "Select an option" at bounding box center [429, 175] width 9 height 9
click at [428, 199] on span "Select an option" at bounding box center [429, 202] width 9 height 9
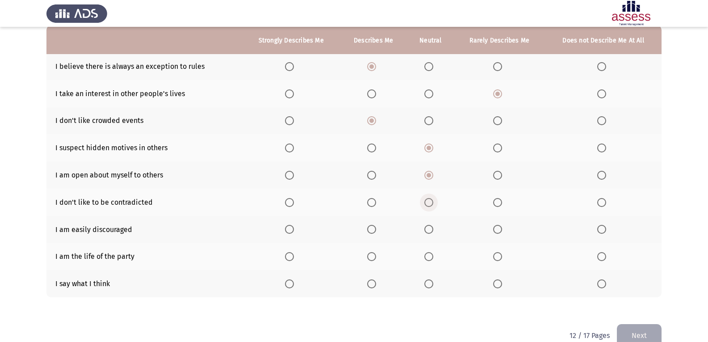
click at [428, 199] on input "Select an option" at bounding box center [429, 202] width 9 height 9
click at [502, 230] on span "Select an option" at bounding box center [497, 229] width 9 height 9
click at [502, 230] on input "Select an option" at bounding box center [497, 229] width 9 height 9
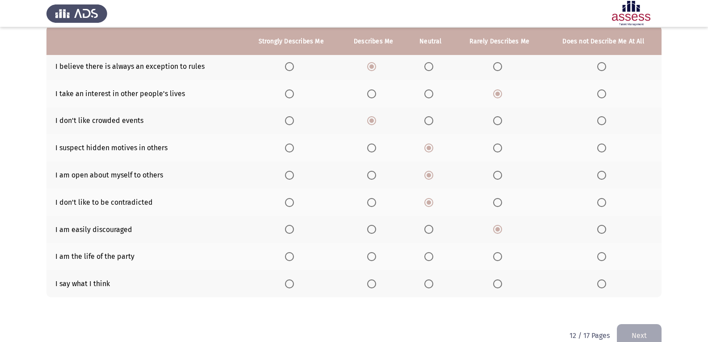
scroll to position [107, 0]
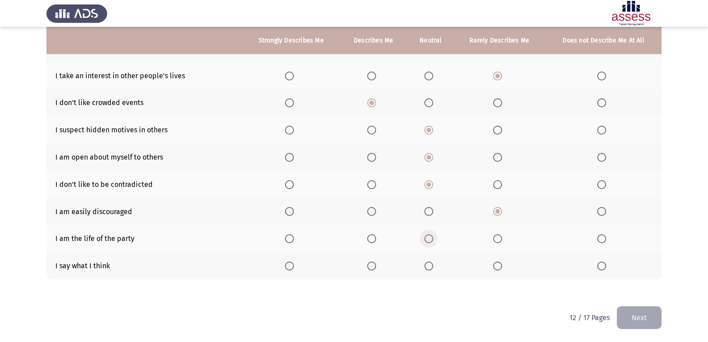
click at [431, 238] on span "Select an option" at bounding box center [429, 238] width 9 height 9
click at [431, 238] on input "Select an option" at bounding box center [429, 238] width 9 height 9
click at [432, 265] on span "Select an option" at bounding box center [429, 265] width 9 height 9
click at [432, 265] on input "Select an option" at bounding box center [429, 265] width 9 height 9
click at [643, 313] on button "Next" at bounding box center [639, 317] width 45 height 23
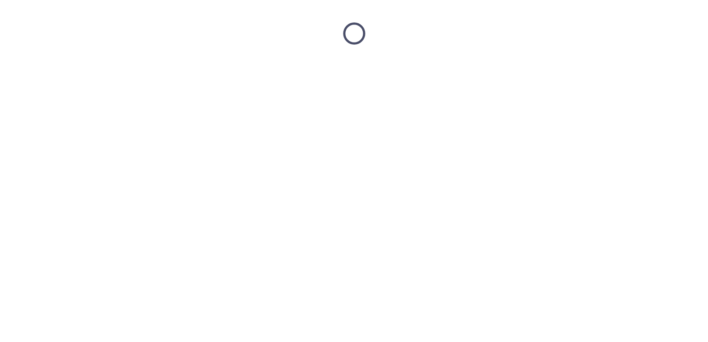
scroll to position [0, 0]
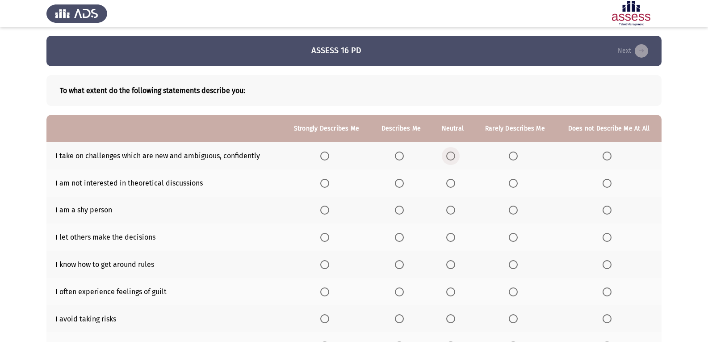
click at [453, 156] on span "Select an option" at bounding box center [450, 155] width 9 height 9
click at [453, 156] on input "Select an option" at bounding box center [450, 155] width 9 height 9
click at [400, 181] on span "Select an option" at bounding box center [399, 183] width 9 height 9
click at [400, 181] on input "Select an option" at bounding box center [399, 183] width 9 height 9
click at [511, 208] on span "Select an option" at bounding box center [513, 210] width 9 height 9
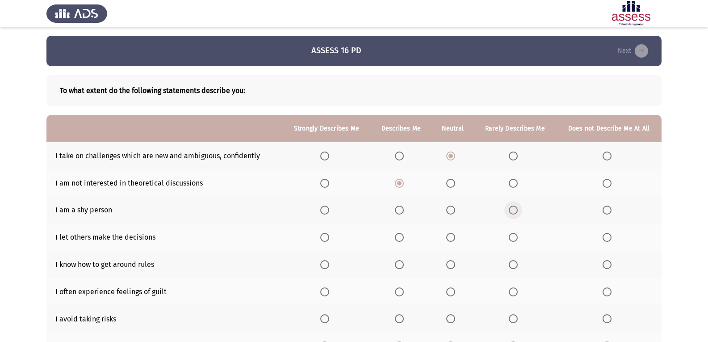
click at [511, 208] on input "Select an option" at bounding box center [513, 210] width 9 height 9
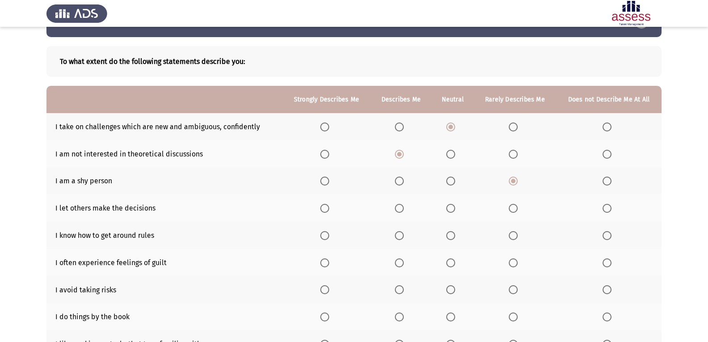
scroll to position [45, 0]
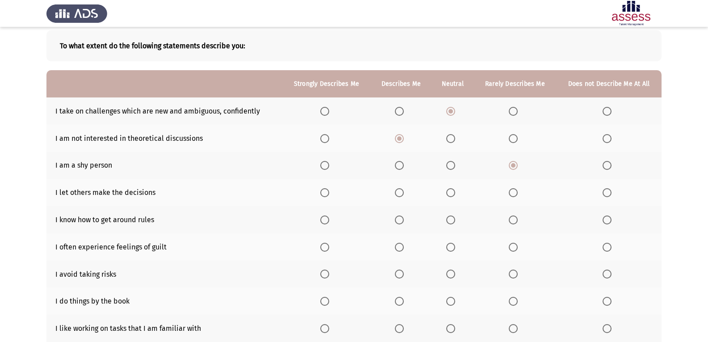
click at [603, 190] on span "Select an option" at bounding box center [607, 192] width 9 height 9
click at [603, 190] on input "Select an option" at bounding box center [607, 192] width 9 height 9
click at [451, 218] on span "Select an option" at bounding box center [450, 219] width 9 height 9
click at [451, 218] on input "Select an option" at bounding box center [450, 219] width 9 height 9
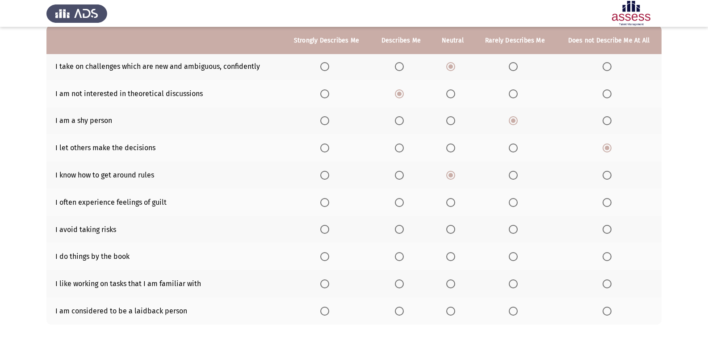
click at [512, 200] on span "Select an option" at bounding box center [513, 202] width 9 height 9
click at [512, 200] on input "Select an option" at bounding box center [513, 202] width 9 height 9
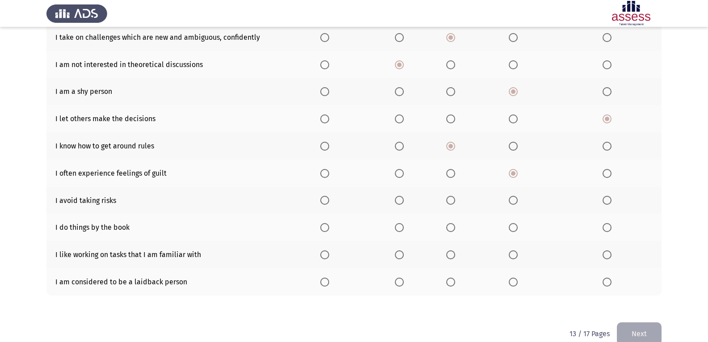
scroll to position [134, 0]
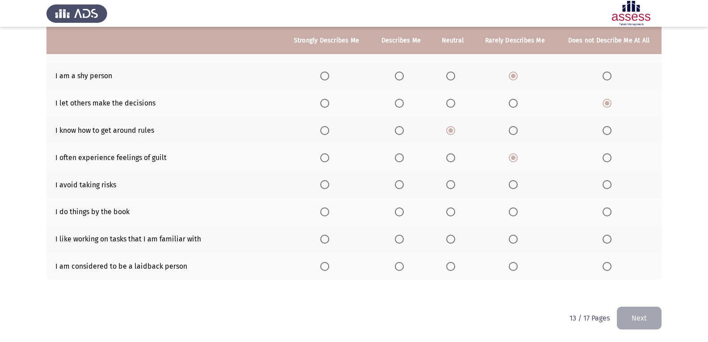
click at [455, 187] on span "Select an option" at bounding box center [450, 184] width 9 height 9
click at [455, 187] on input "Select an option" at bounding box center [450, 184] width 9 height 9
click at [453, 214] on span "Select an option" at bounding box center [450, 211] width 9 height 9
click at [453, 214] on input "Select an option" at bounding box center [450, 211] width 9 height 9
click at [515, 238] on span "Select an option" at bounding box center [513, 239] width 9 height 9
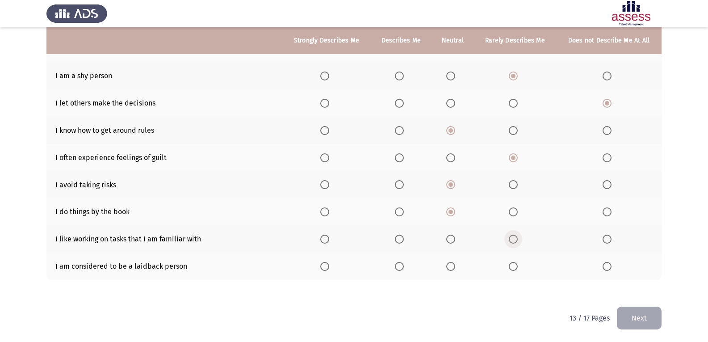
click at [515, 238] on input "Select an option" at bounding box center [513, 239] width 9 height 9
click at [453, 265] on span "Select an option" at bounding box center [450, 266] width 9 height 9
click at [453, 265] on input "Select an option" at bounding box center [450, 266] width 9 height 9
click at [648, 315] on button "Next" at bounding box center [639, 318] width 45 height 23
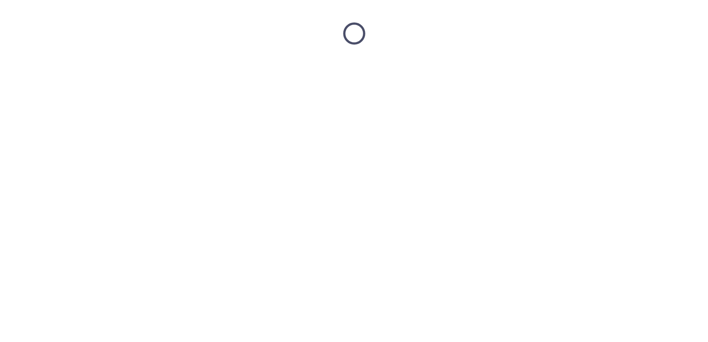
scroll to position [0, 0]
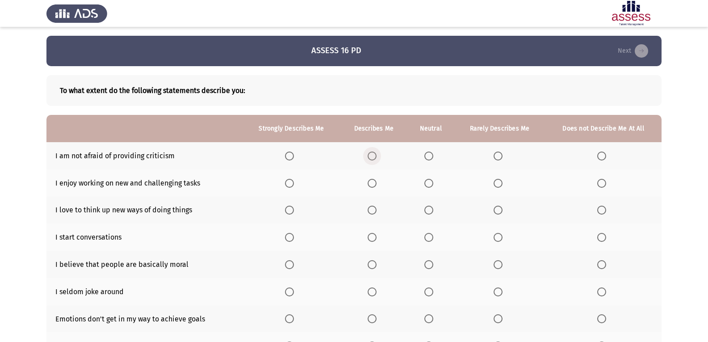
click at [379, 160] on label "Select an option" at bounding box center [374, 155] width 13 height 9
click at [377, 160] on input "Select an option" at bounding box center [372, 155] width 9 height 9
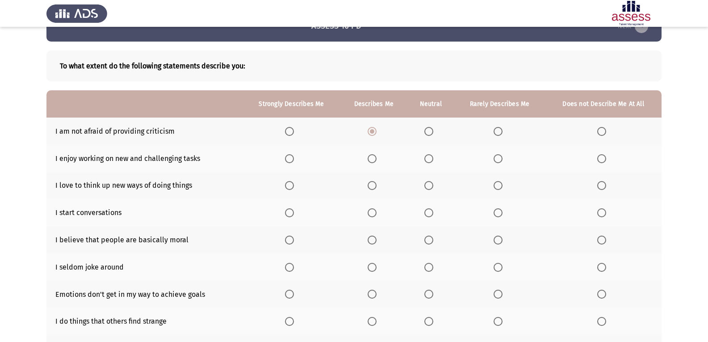
scroll to position [45, 0]
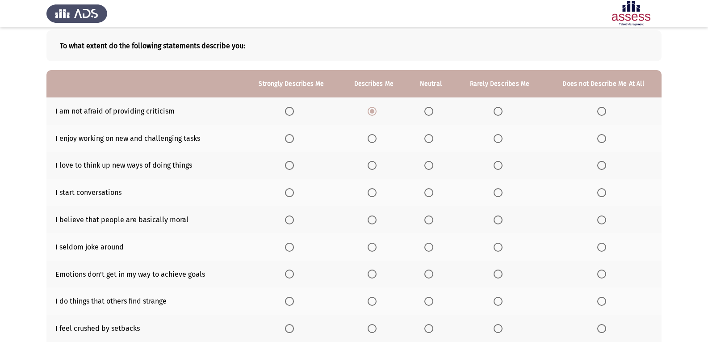
click at [430, 114] on span "Select an option" at bounding box center [429, 111] width 9 height 9
click at [430, 114] on input "Select an option" at bounding box center [429, 111] width 9 height 9
click at [373, 141] on span "Select an option" at bounding box center [372, 138] width 9 height 9
click at [373, 141] on input "Select an option" at bounding box center [372, 138] width 9 height 9
click at [290, 199] on th at bounding box center [291, 192] width 97 height 27
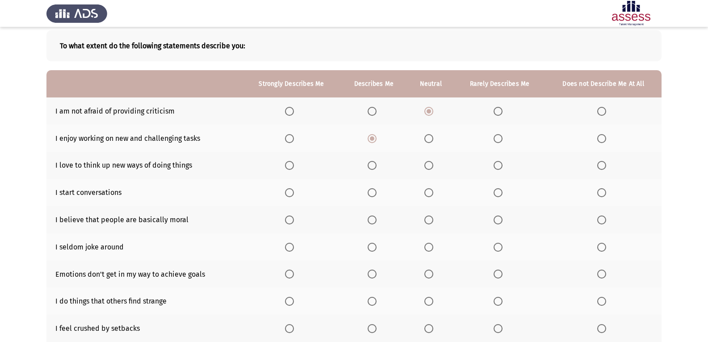
click at [290, 197] on span "Select an option" at bounding box center [289, 192] width 9 height 9
click at [290, 197] on input "Select an option" at bounding box center [289, 192] width 9 height 9
click at [290, 164] on span "Select an option" at bounding box center [289, 165] width 9 height 9
click at [290, 164] on input "Select an option" at bounding box center [289, 165] width 9 height 9
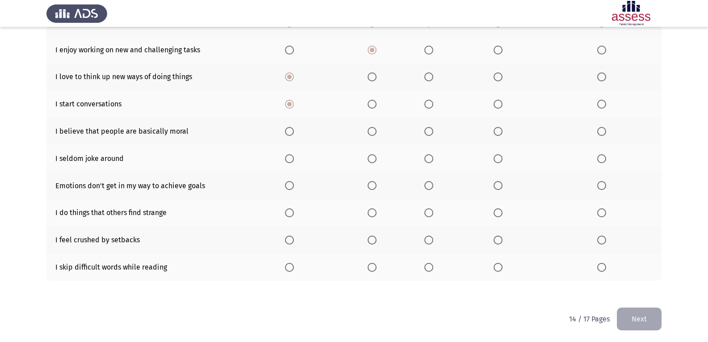
scroll to position [134, 0]
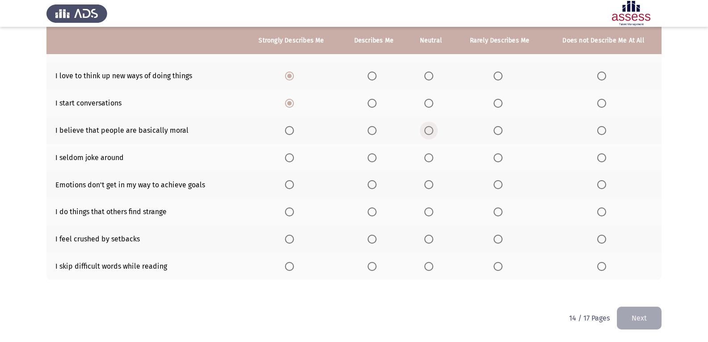
click at [430, 132] on span "Select an option" at bounding box center [429, 130] width 9 height 9
click at [430, 132] on input "Select an option" at bounding box center [429, 130] width 9 height 9
click at [430, 154] on span "Select an option" at bounding box center [429, 157] width 9 height 9
click at [430, 154] on input "Select an option" at bounding box center [429, 157] width 9 height 9
click at [430, 184] on span "Select an option" at bounding box center [429, 184] width 9 height 9
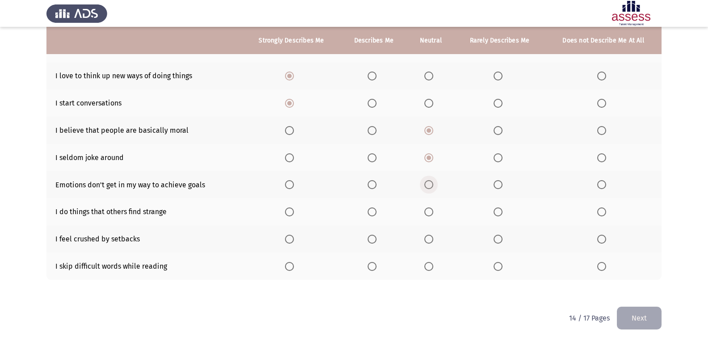
click at [430, 184] on input "Select an option" at bounding box center [429, 184] width 9 height 9
click at [429, 207] on span "Select an option" at bounding box center [429, 211] width 9 height 9
click at [429, 207] on input "Select an option" at bounding box center [429, 211] width 9 height 9
click at [431, 236] on span "Select an option" at bounding box center [429, 239] width 9 height 9
click at [431, 236] on input "Select an option" at bounding box center [429, 239] width 9 height 9
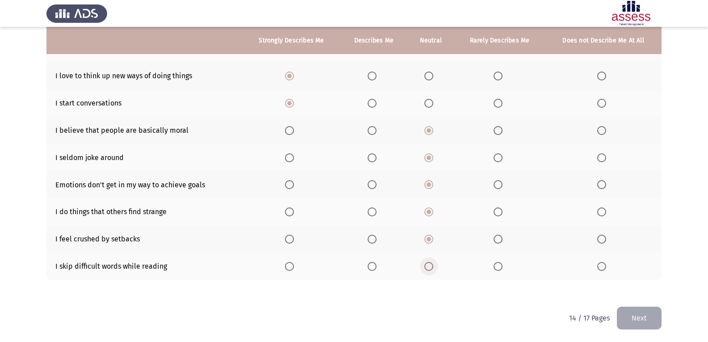
click at [429, 262] on span "Select an option" at bounding box center [429, 266] width 9 height 9
click at [429, 262] on input "Select an option" at bounding box center [429, 266] width 9 height 9
click at [650, 316] on button "Next" at bounding box center [639, 318] width 45 height 23
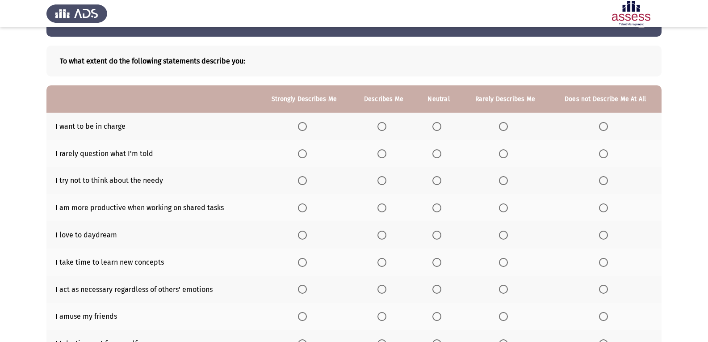
scroll to position [45, 0]
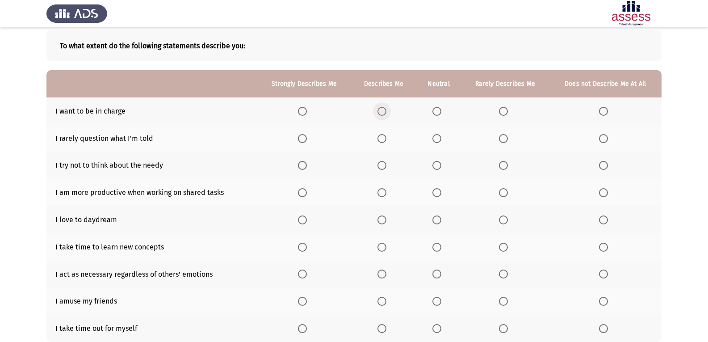
click at [380, 112] on span "Select an option" at bounding box center [382, 111] width 9 height 9
click at [380, 112] on input "Select an option" at bounding box center [382, 111] width 9 height 9
click at [311, 138] on label "Select an option" at bounding box center [304, 138] width 13 height 9
click at [307, 138] on input "Select an option" at bounding box center [302, 138] width 9 height 9
click at [434, 167] on span "Select an option" at bounding box center [437, 165] width 9 height 9
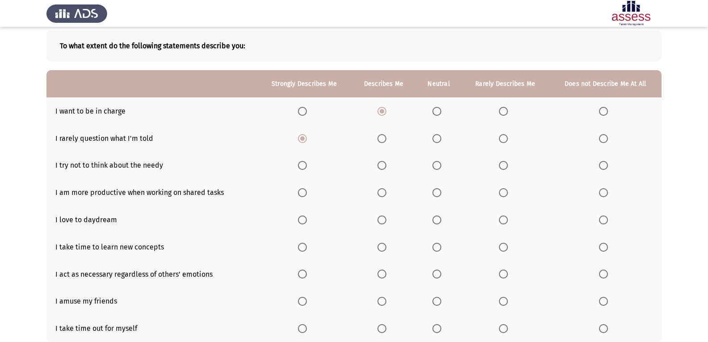
click at [434, 167] on input "Select an option" at bounding box center [437, 165] width 9 height 9
click at [437, 193] on span "Select an option" at bounding box center [437, 192] width 9 height 9
click at [437, 193] on input "Select an option" at bounding box center [437, 192] width 9 height 9
click at [307, 221] on span "Select an option" at bounding box center [302, 219] width 9 height 9
click at [307, 221] on input "Select an option" at bounding box center [302, 219] width 9 height 9
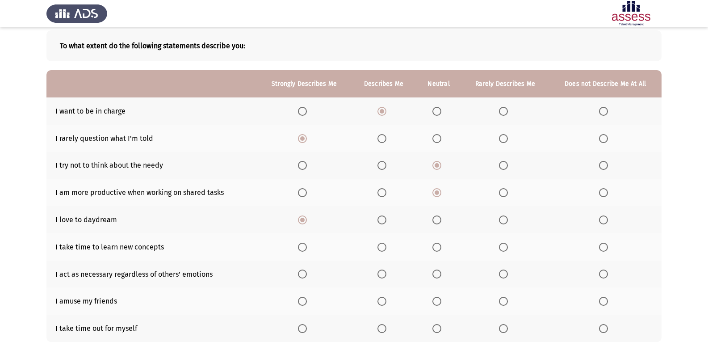
click at [438, 246] on span "Select an option" at bounding box center [437, 247] width 9 height 9
click at [438, 246] on input "Select an option" at bounding box center [437, 247] width 9 height 9
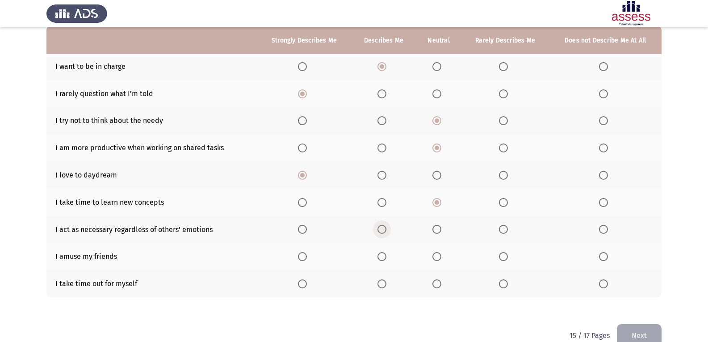
click at [385, 231] on span "Select an option" at bounding box center [382, 229] width 9 height 9
click at [385, 231] on input "Select an option" at bounding box center [382, 229] width 9 height 9
click at [383, 256] on span "Select an option" at bounding box center [382, 256] width 9 height 9
click at [383, 256] on input "Select an option" at bounding box center [382, 256] width 9 height 9
click at [441, 287] on span "Select an option" at bounding box center [437, 283] width 9 height 9
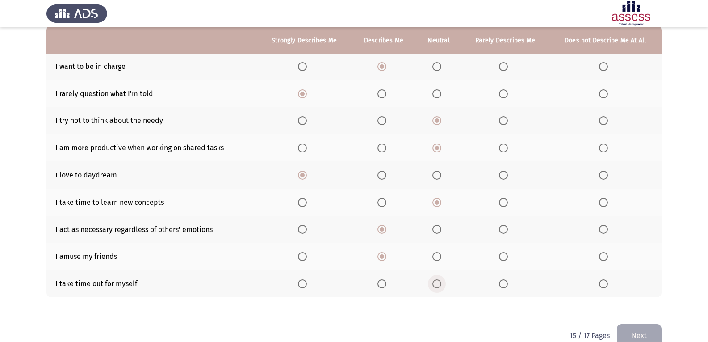
click at [441, 287] on input "Select an option" at bounding box center [437, 283] width 9 height 9
click at [643, 330] on button "Next" at bounding box center [639, 335] width 45 height 23
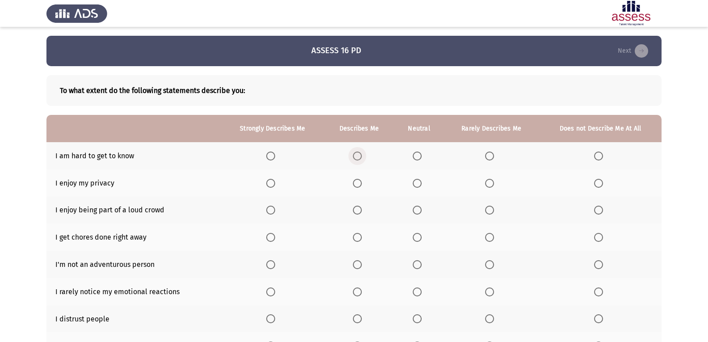
click at [359, 155] on span "Select an option" at bounding box center [357, 155] width 9 height 9
click at [359, 155] on input "Select an option" at bounding box center [357, 155] width 9 height 9
click at [419, 185] on span "Select an option" at bounding box center [417, 183] width 9 height 9
click at [419, 185] on input "Select an option" at bounding box center [417, 183] width 9 height 9
click at [490, 208] on span "Select an option" at bounding box center [489, 210] width 9 height 9
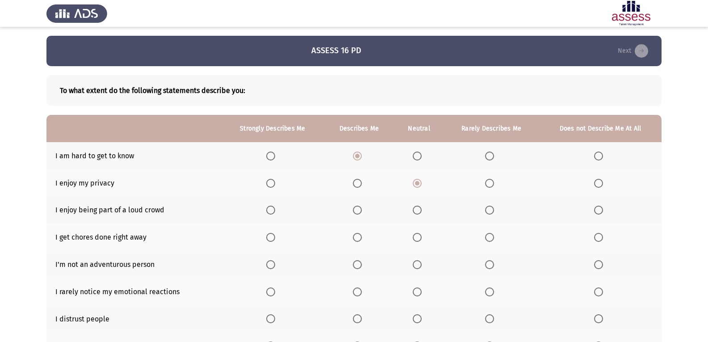
click at [490, 208] on input "Select an option" at bounding box center [489, 210] width 9 height 9
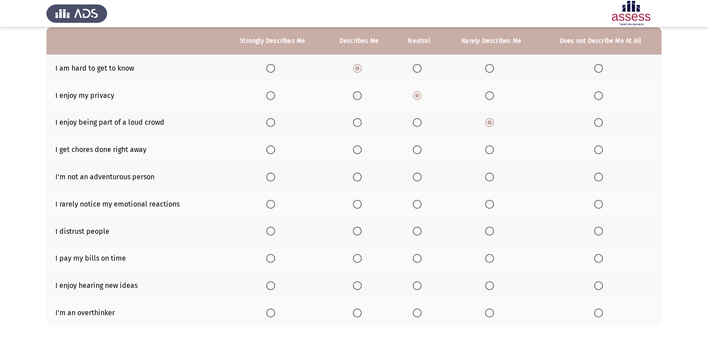
scroll to position [89, 0]
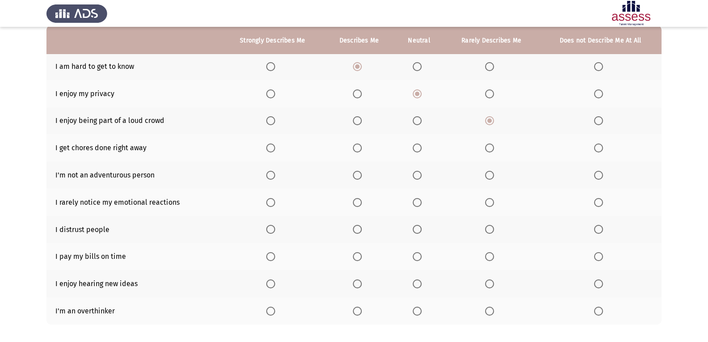
click at [601, 171] on span "Select an option" at bounding box center [598, 175] width 9 height 9
click at [601, 171] on input "Select an option" at bounding box center [598, 175] width 9 height 9
click at [420, 205] on span "Select an option" at bounding box center [417, 202] width 9 height 9
click at [420, 205] on input "Select an option" at bounding box center [417, 202] width 9 height 9
click at [419, 230] on span "Select an option" at bounding box center [417, 229] width 9 height 9
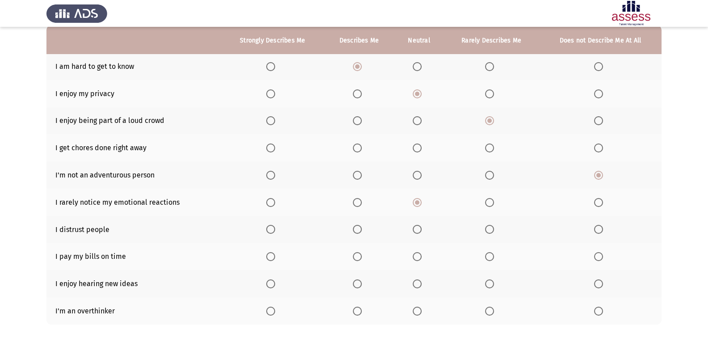
click at [419, 230] on input "Select an option" at bounding box center [417, 229] width 9 height 9
click at [357, 255] on span "Select an option" at bounding box center [357, 256] width 9 height 9
click at [357, 255] on input "Select an option" at bounding box center [357, 256] width 9 height 9
click at [355, 281] on span "Select an option" at bounding box center [357, 283] width 9 height 9
click at [355, 281] on input "Select an option" at bounding box center [357, 283] width 9 height 9
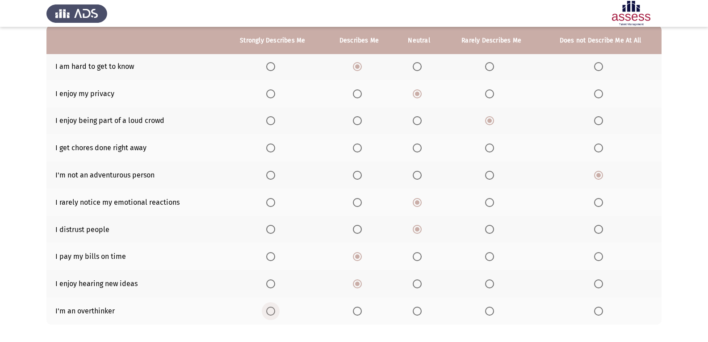
click at [270, 313] on span "Select an option" at bounding box center [270, 311] width 9 height 9
click at [270, 313] on input "Select an option" at bounding box center [270, 311] width 9 height 9
click at [417, 147] on span "Select an option" at bounding box center [417, 147] width 9 height 9
click at [417, 147] on input "Select an option" at bounding box center [417, 147] width 9 height 9
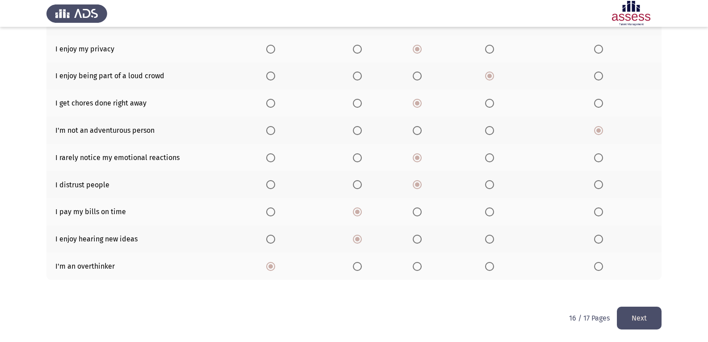
scroll to position [135, 0]
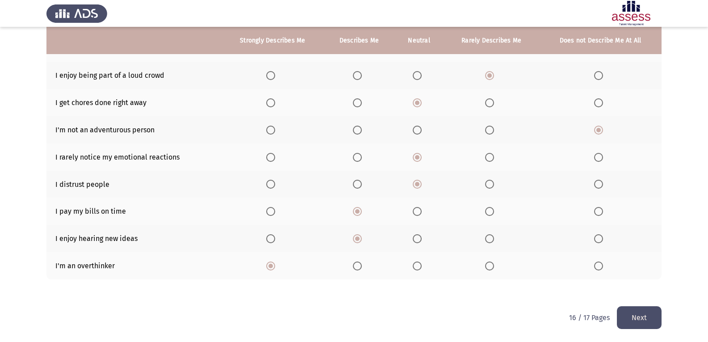
click at [636, 311] on button "Next" at bounding box center [639, 317] width 45 height 23
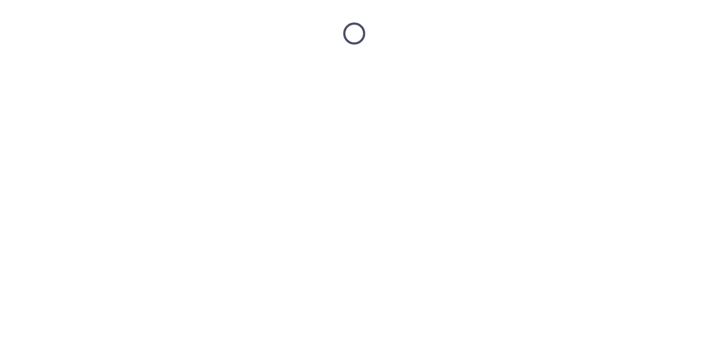
scroll to position [0, 0]
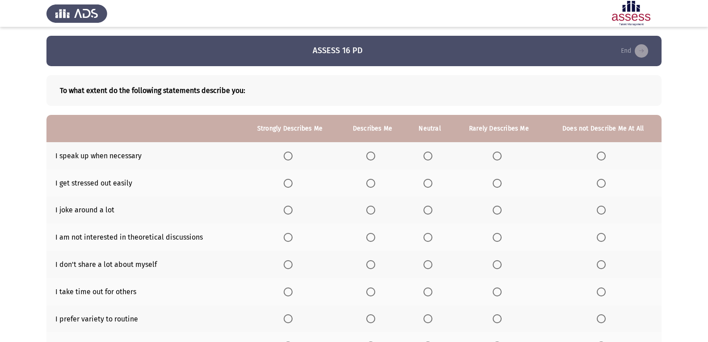
click at [286, 159] on span "Select an option" at bounding box center [288, 155] width 9 height 9
click at [286, 159] on input "Select an option" at bounding box center [288, 155] width 9 height 9
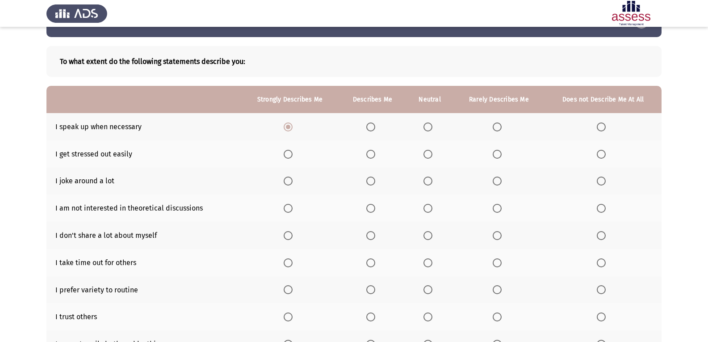
scroll to position [45, 0]
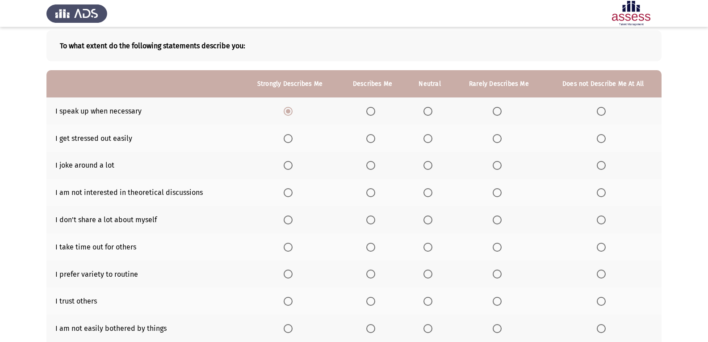
click at [371, 140] on span "Select an option" at bounding box center [370, 138] width 9 height 9
click at [371, 140] on input "Select an option" at bounding box center [370, 138] width 9 height 9
click at [434, 166] on label "Select an option" at bounding box center [430, 165] width 13 height 9
click at [433, 166] on input "Select an option" at bounding box center [428, 165] width 9 height 9
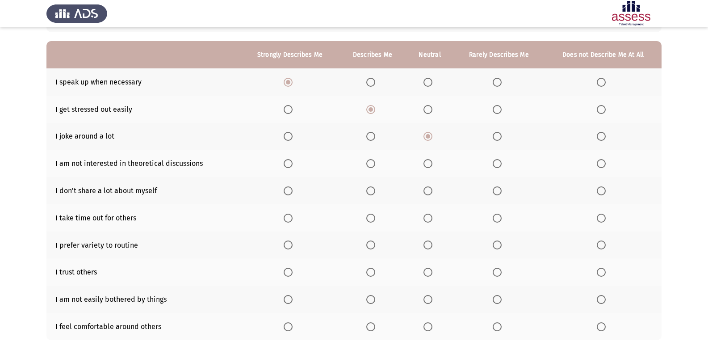
scroll to position [89, 0]
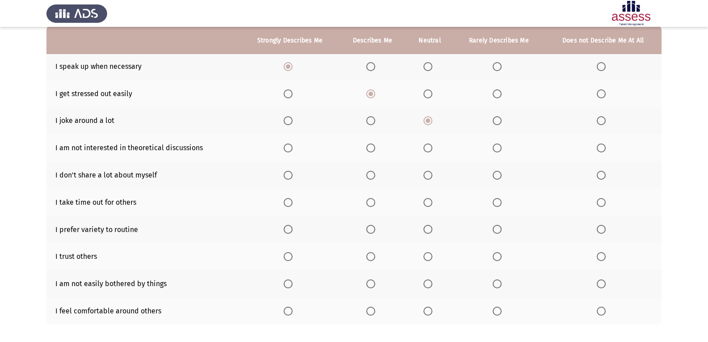
click at [371, 150] on span "Select an option" at bounding box center [370, 147] width 9 height 9
click at [371, 150] on input "Select an option" at bounding box center [370, 147] width 9 height 9
click at [429, 173] on span "Select an option" at bounding box center [428, 175] width 9 height 9
click at [429, 173] on input "Select an option" at bounding box center [428, 175] width 9 height 9
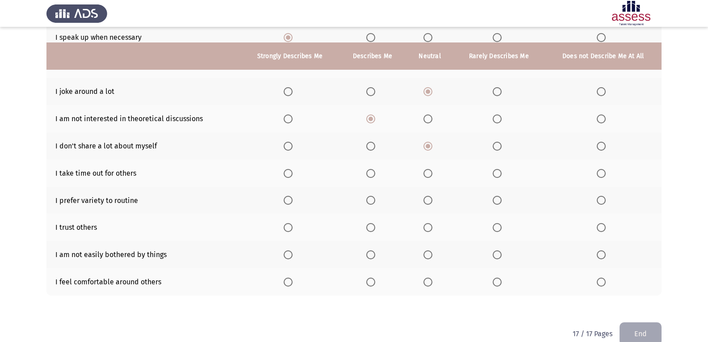
scroll to position [134, 0]
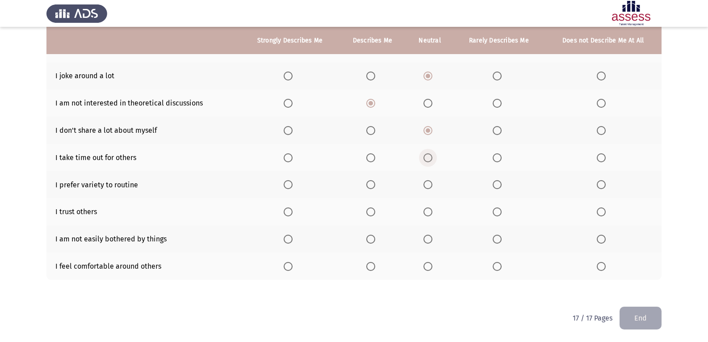
click at [429, 160] on span "Select an option" at bounding box center [428, 157] width 9 height 9
click at [429, 160] on input "Select an option" at bounding box center [428, 157] width 9 height 9
click at [290, 190] on th at bounding box center [290, 184] width 98 height 27
click at [290, 186] on span "Select an option" at bounding box center [288, 184] width 9 height 9
click at [290, 186] on input "Select an option" at bounding box center [288, 184] width 9 height 9
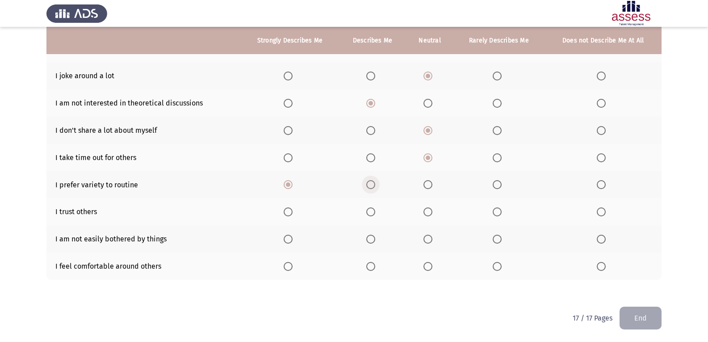
click at [373, 188] on span "Select an option" at bounding box center [370, 184] width 9 height 9
click at [373, 188] on input "Select an option" at bounding box center [370, 184] width 9 height 9
click at [430, 213] on span "Select an option" at bounding box center [428, 211] width 9 height 9
click at [430, 213] on input "Select an option" at bounding box center [428, 211] width 9 height 9
click at [427, 239] on span "Select an option" at bounding box center [428, 239] width 9 height 9
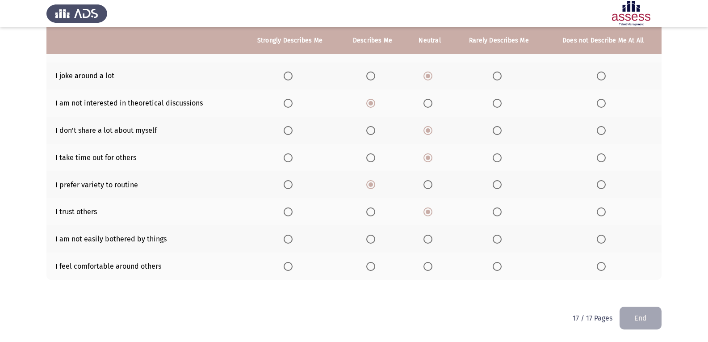
click at [427, 239] on input "Select an option" at bounding box center [428, 239] width 9 height 9
click at [427, 263] on span "Select an option" at bounding box center [428, 266] width 9 height 9
click at [427, 263] on input "Select an option" at bounding box center [428, 266] width 9 height 9
click at [630, 314] on button "End" at bounding box center [641, 318] width 42 height 23
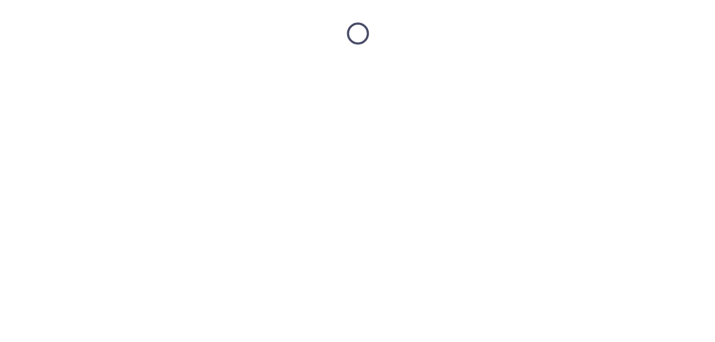
scroll to position [0, 0]
